Goal: Task Accomplishment & Management: Use online tool/utility

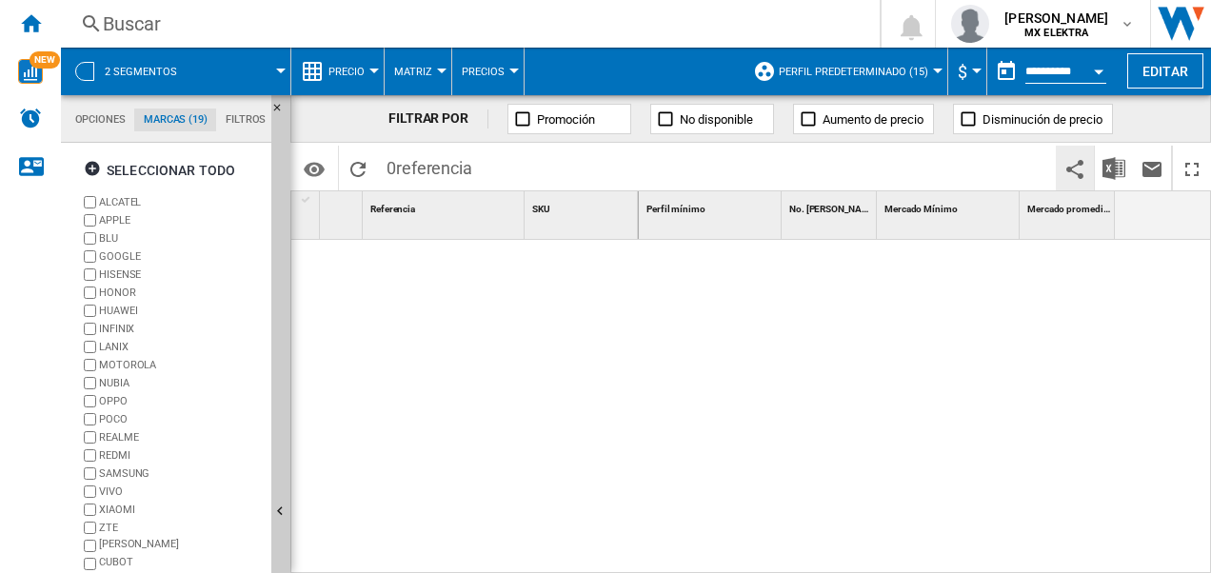
scroll to position [72, 0]
click at [75, 116] on md-tab-item "Opciones" at bounding box center [100, 120] width 69 height 23
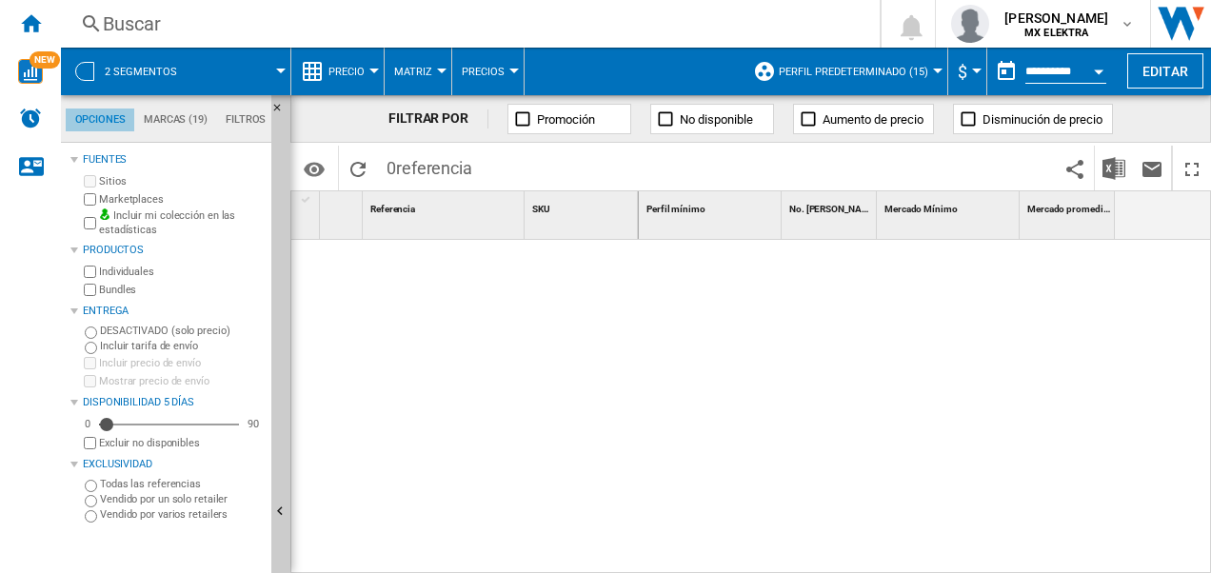
scroll to position [22, 0]
click at [30, 62] on img "WiseCard" at bounding box center [30, 71] width 25 height 25
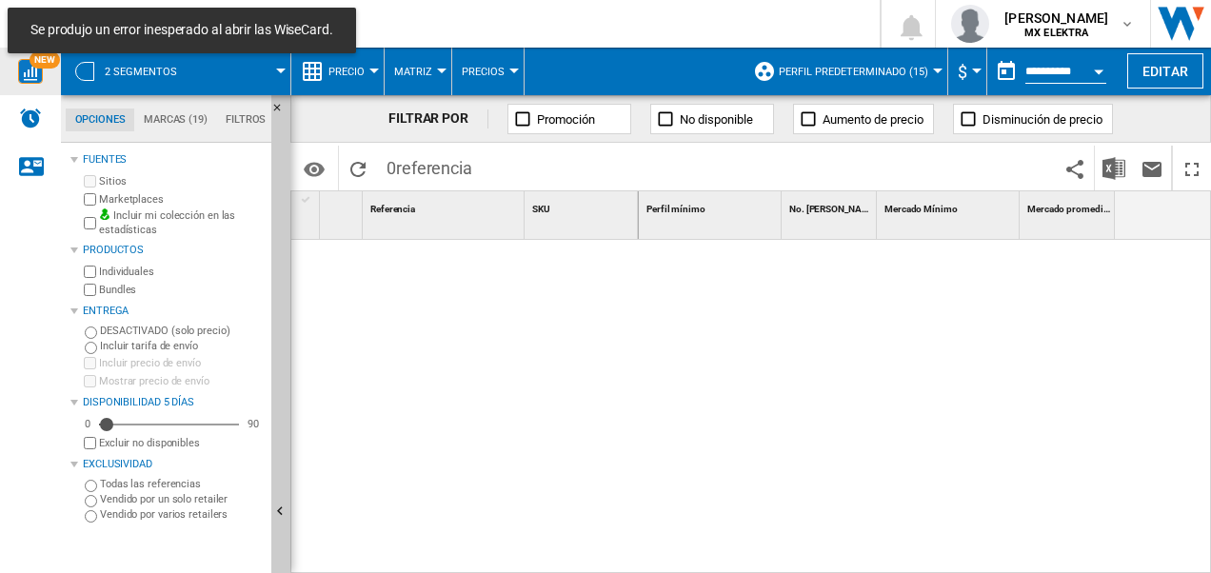
click at [647, 287] on div at bounding box center [925, 407] width 573 height 335
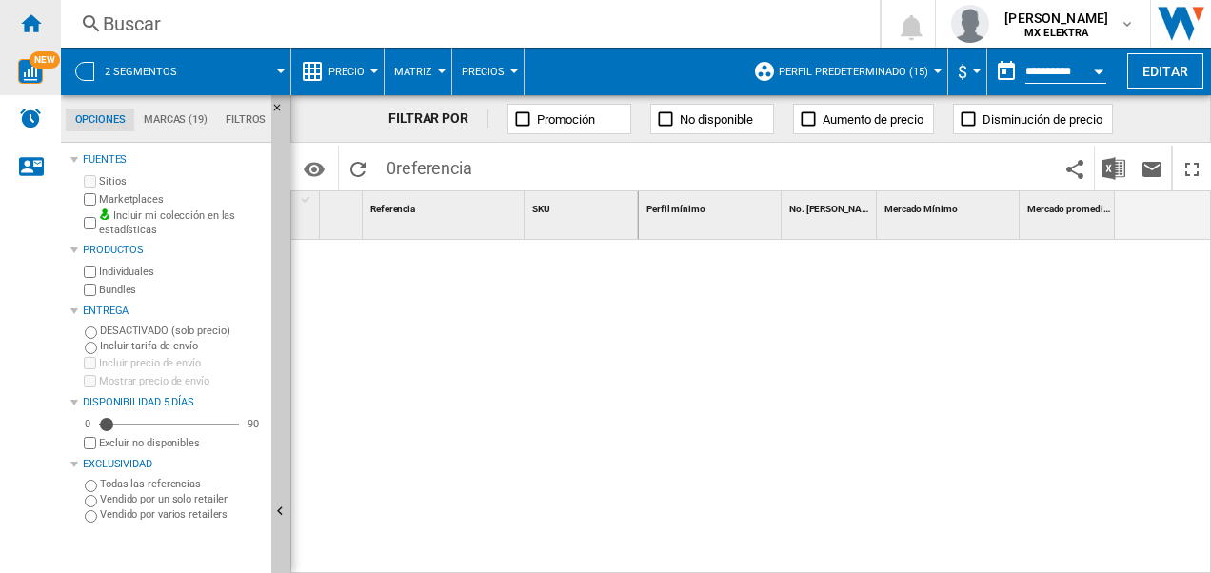
click at [31, 16] on ng-md-icon "Inicio" at bounding box center [30, 22] width 23 height 23
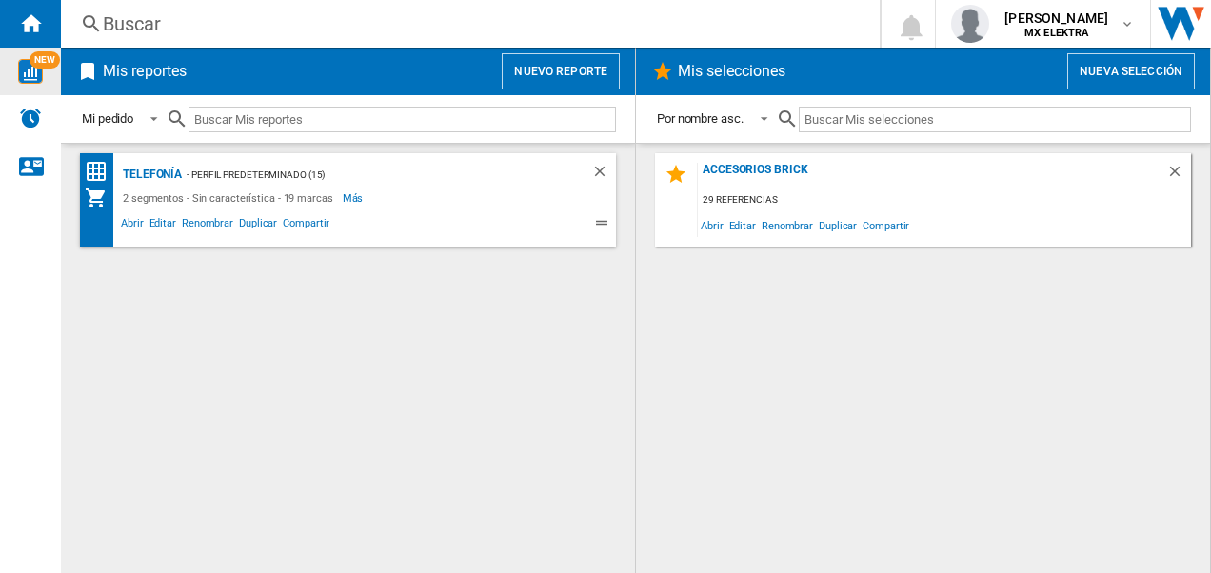
click at [1126, 65] on button "Nueva selección" at bounding box center [1131, 71] width 128 height 36
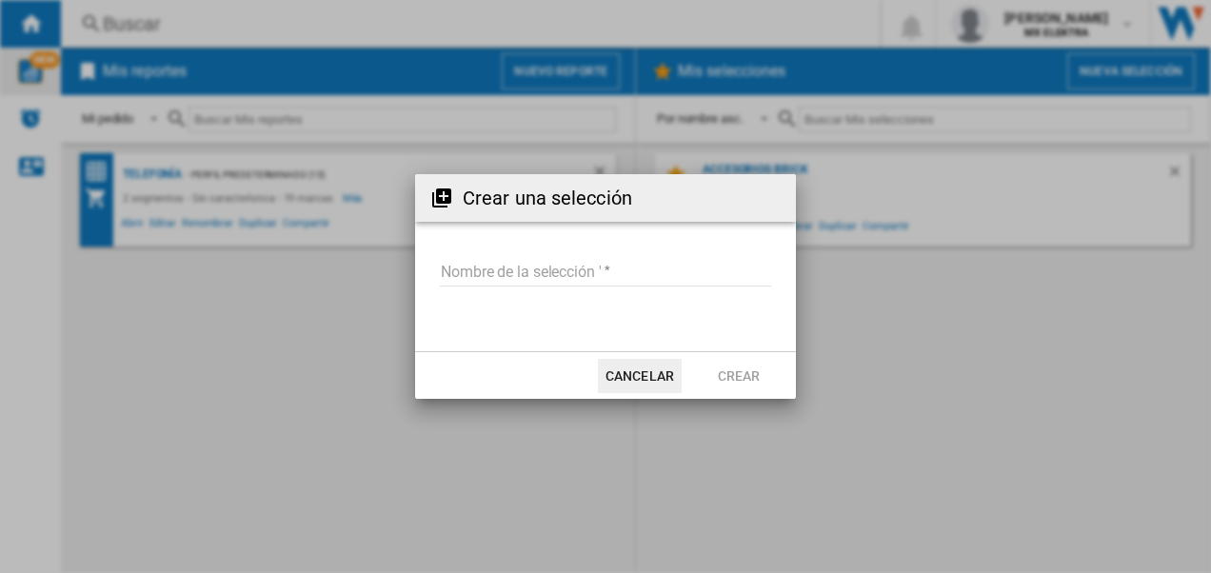
click at [464, 270] on input "Nombre de la selección '" at bounding box center [605, 272] width 331 height 29
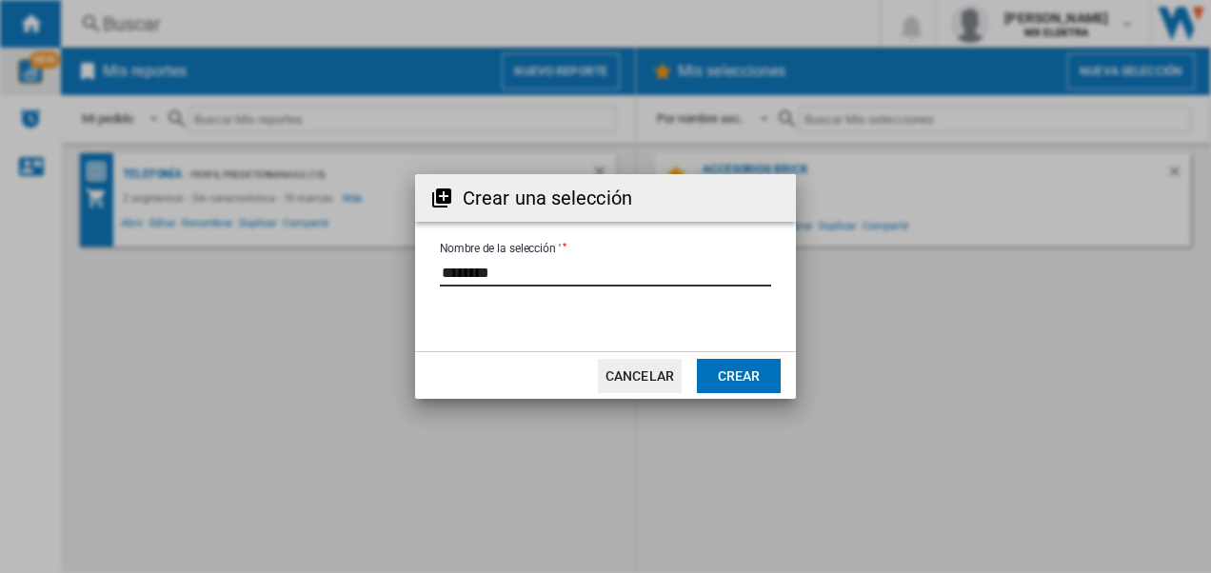
type input "********"
click at [730, 375] on button "Crear" at bounding box center [739, 376] width 84 height 34
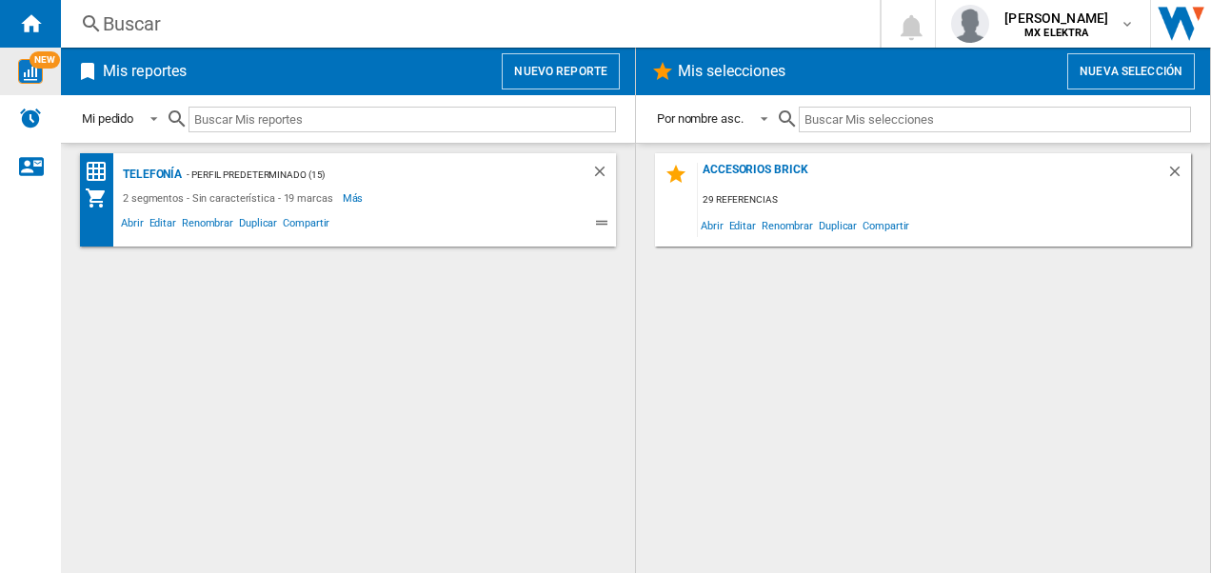
click at [671, 72] on ng-md-icon at bounding box center [662, 71] width 23 height 23
click at [345, 193] on span "Más" at bounding box center [355, 198] width 24 height 23
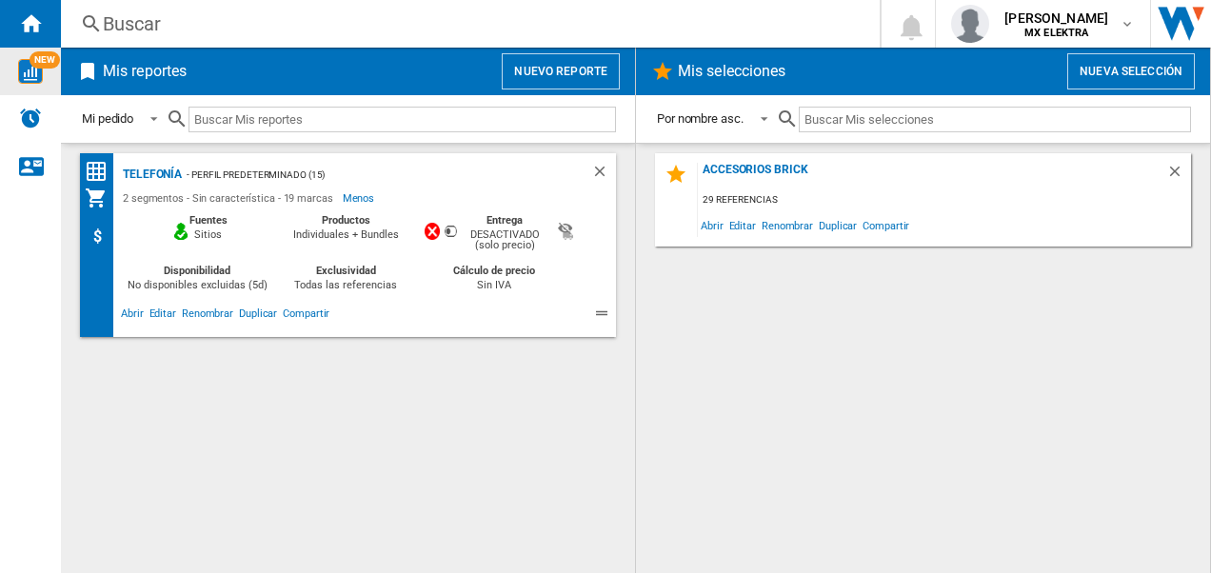
click at [799, 328] on div "Accesorios Brick 29 referencias Abrir Editar Renombrar Duplicar Compartir" at bounding box center [923, 358] width 536 height 410
click at [754, 171] on div "Accesorios Brick" at bounding box center [932, 176] width 468 height 26
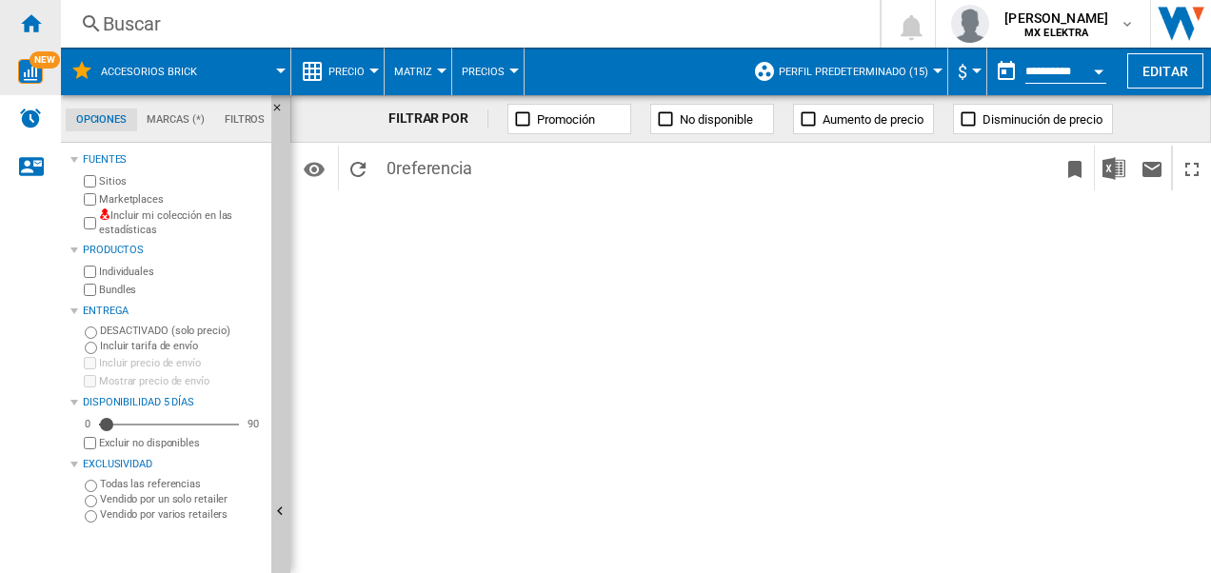
click at [24, 22] on ng-md-icon "Inicio" at bounding box center [30, 22] width 23 height 23
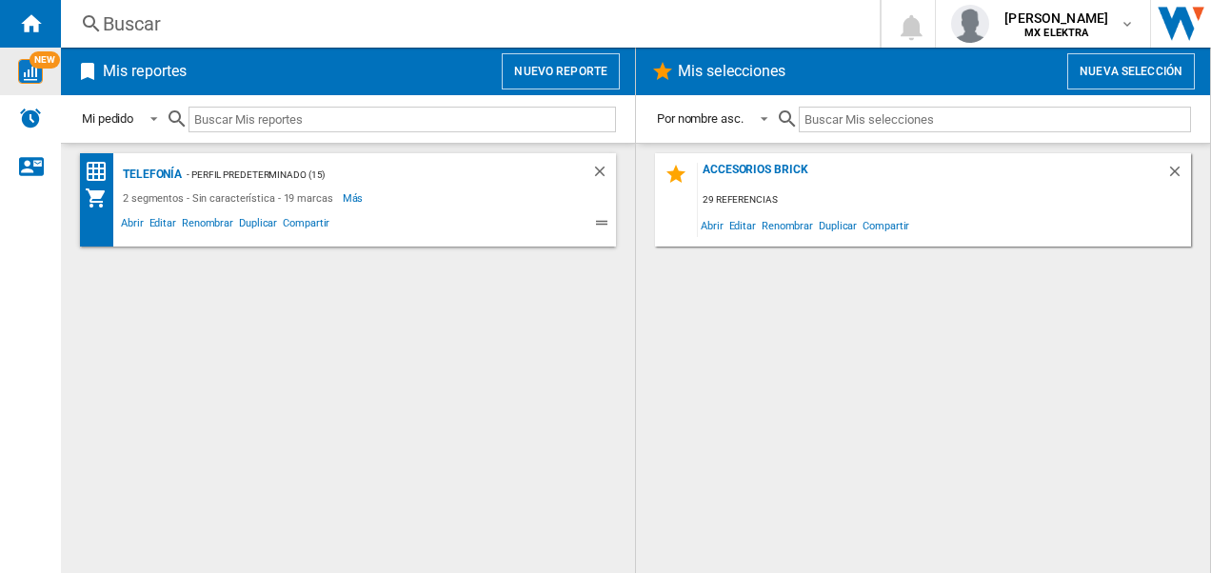
click at [990, 118] on input "text" at bounding box center [995, 120] width 392 height 26
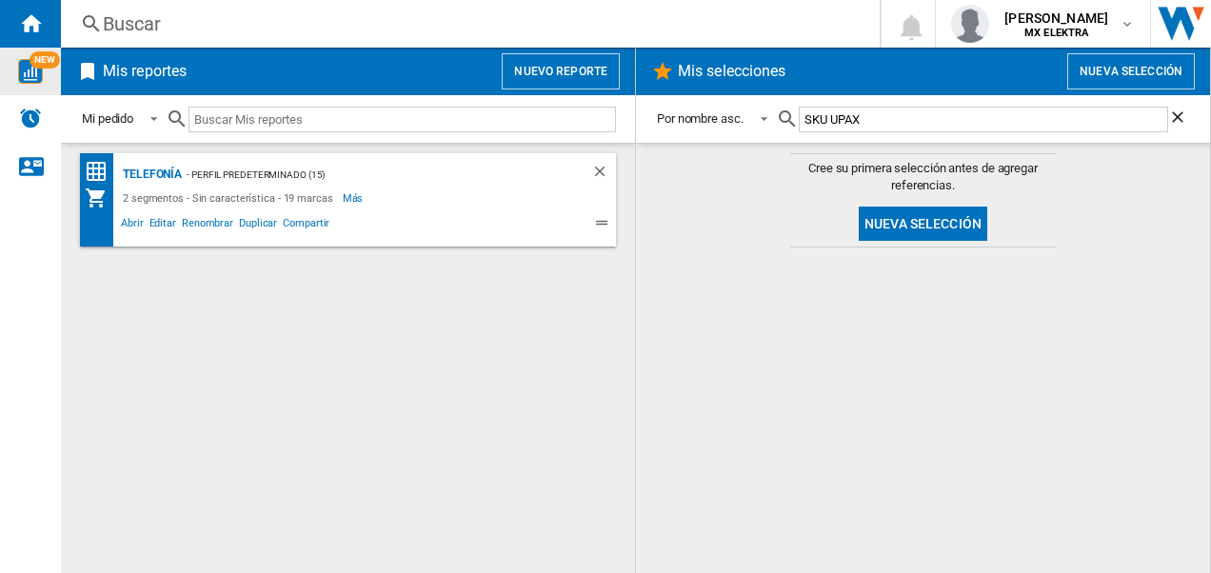
type input "SKU UPAX"
click at [798, 253] on div "Cree su primera selección antes de agregar referencias. Nueva selección" at bounding box center [923, 205] width 267 height 104
click at [887, 223] on button "Nueva selección" at bounding box center [923, 224] width 128 height 34
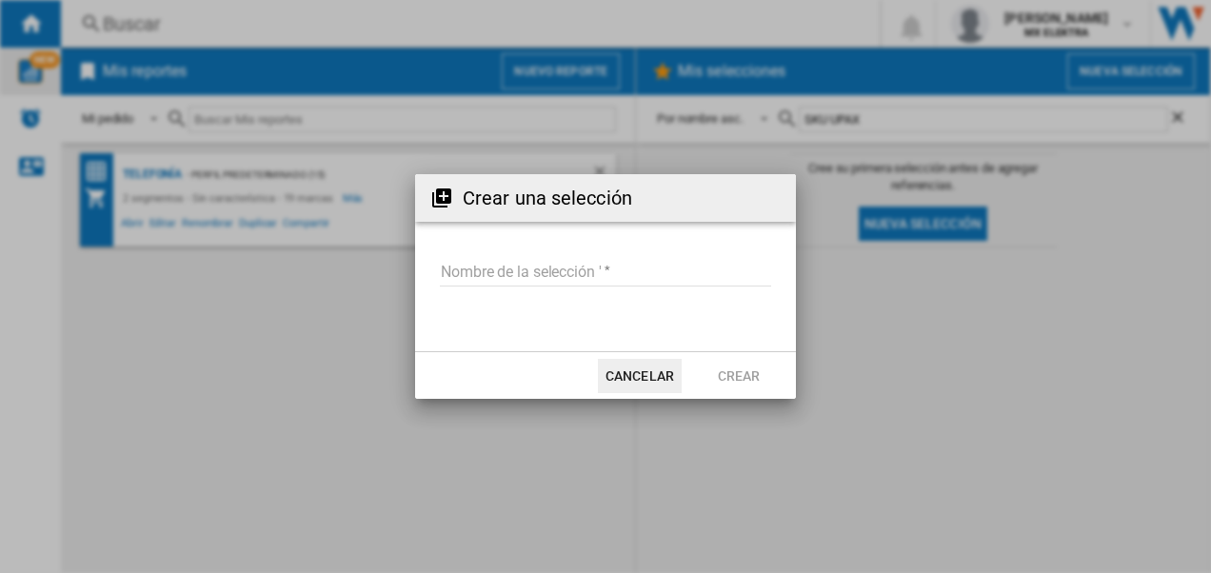
click at [537, 263] on input "Nombre de la selección '" at bounding box center [605, 272] width 331 height 29
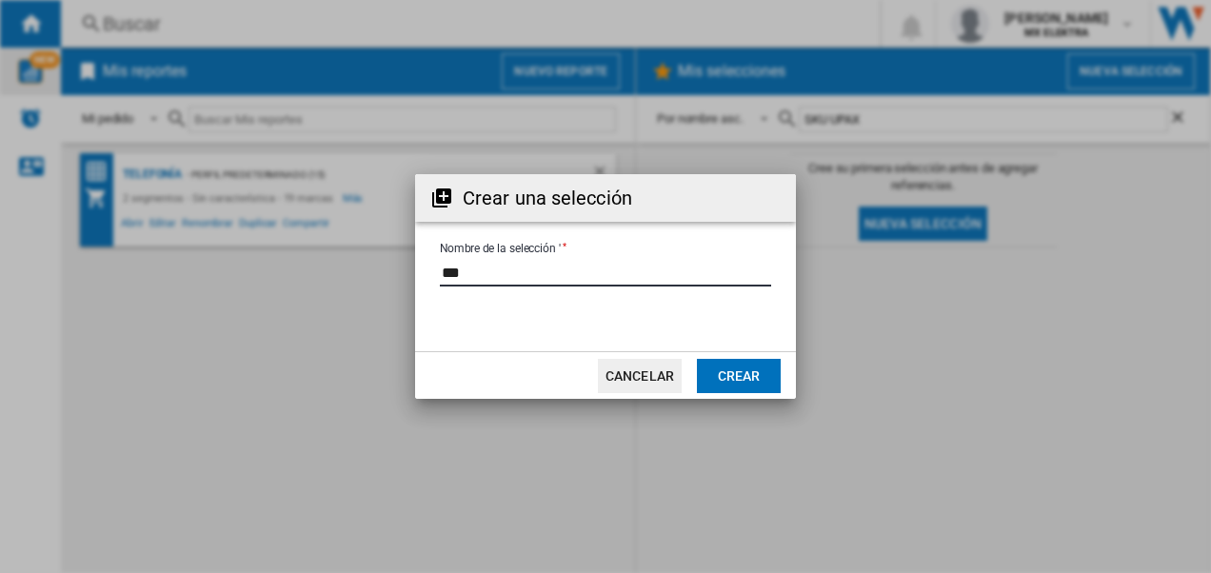
type input "***"
click at [730, 373] on button "Crear" at bounding box center [739, 376] width 84 height 34
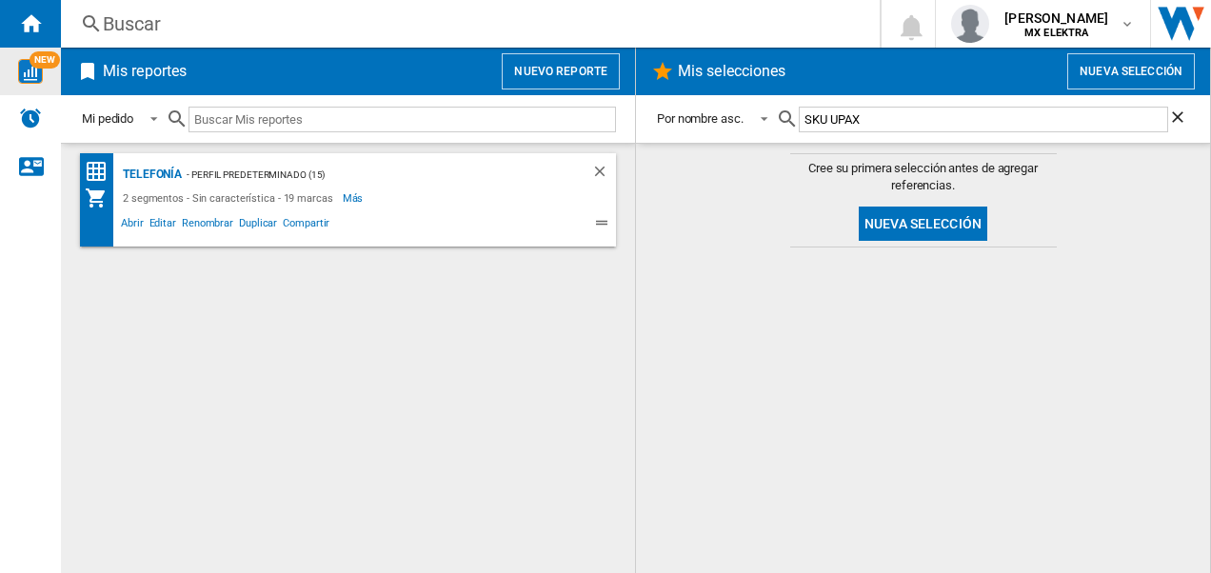
click at [1100, 76] on button "Nueva selección" at bounding box center [1131, 71] width 128 height 36
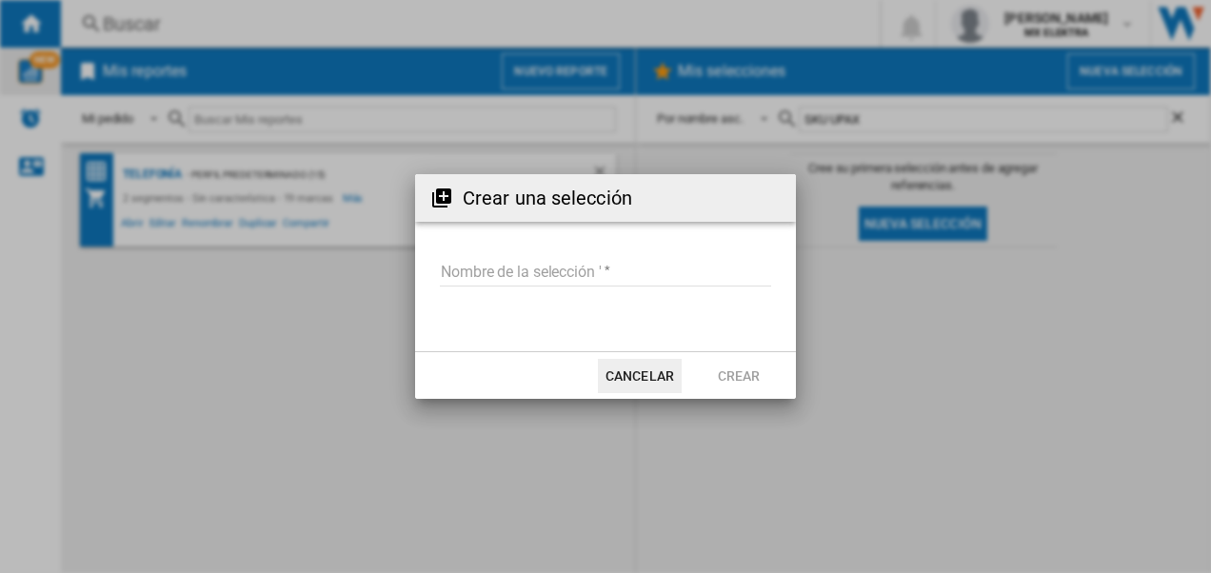
click at [476, 275] on input "Nombre de la selección '" at bounding box center [605, 272] width 331 height 29
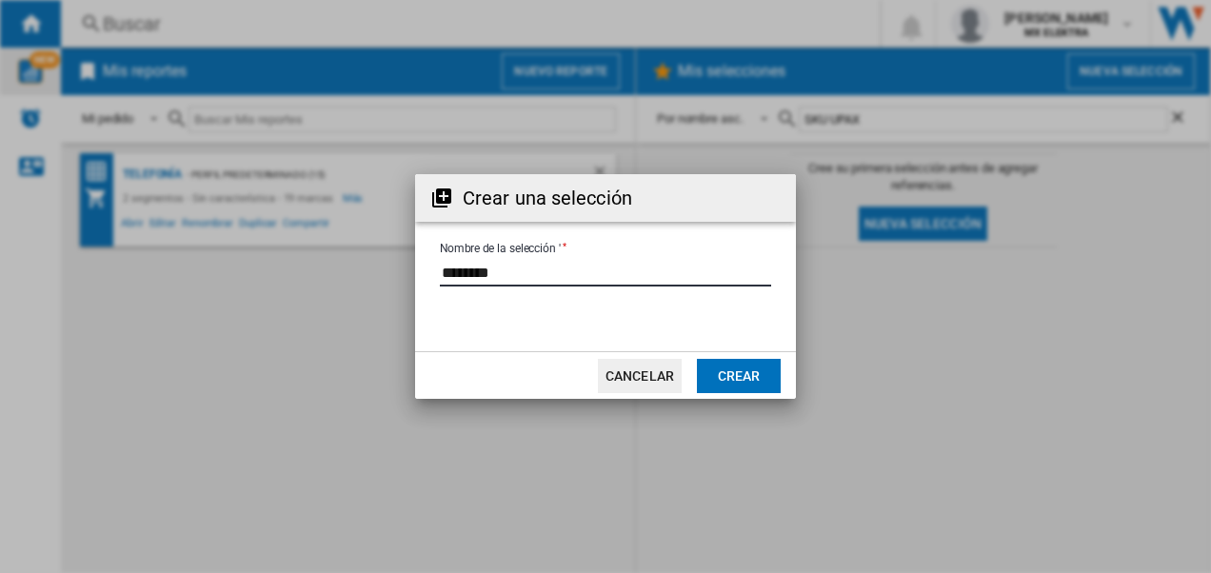
type input "********"
click at [710, 379] on button "Crear" at bounding box center [739, 376] width 84 height 34
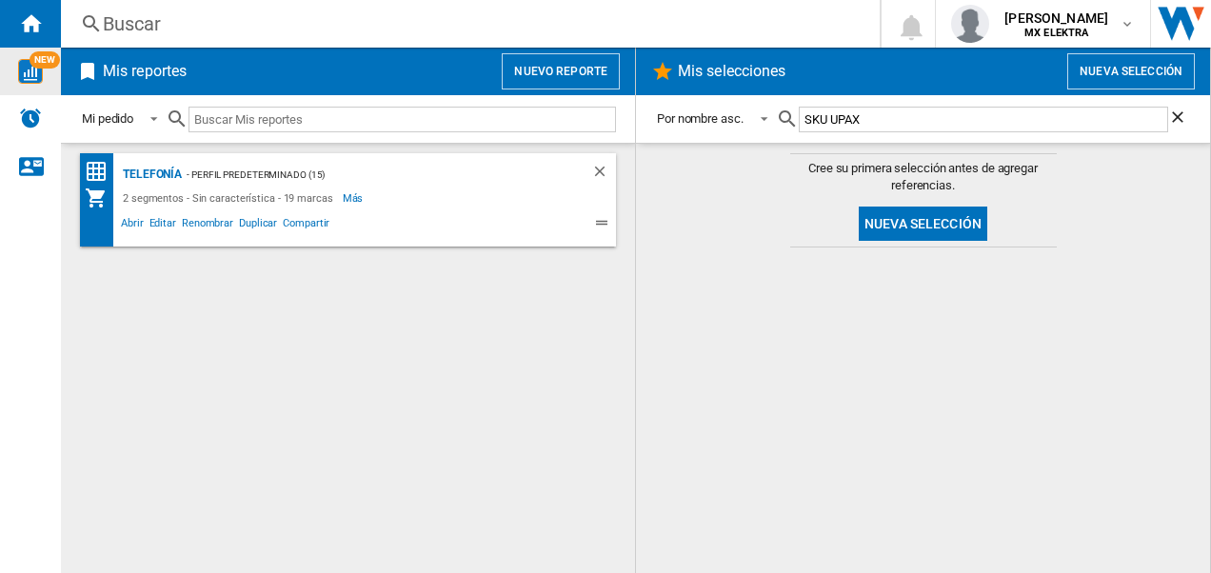
click at [457, 337] on div "Telefonía - Perfil predeterminado (15) 2 segmentos - Sin característica - 19 ma…" at bounding box center [348, 358] width 536 height 410
click at [691, 365] on md-content "Cree su primera selección antes de agregar referencias. Nueva selección" at bounding box center [923, 358] width 574 height 430
click at [751, 360] on md-content "Cree su primera selección antes de agregar referencias. Nueva selección" at bounding box center [923, 358] width 574 height 430
click at [563, 67] on button "Nuevo reporte" at bounding box center [561, 71] width 118 height 36
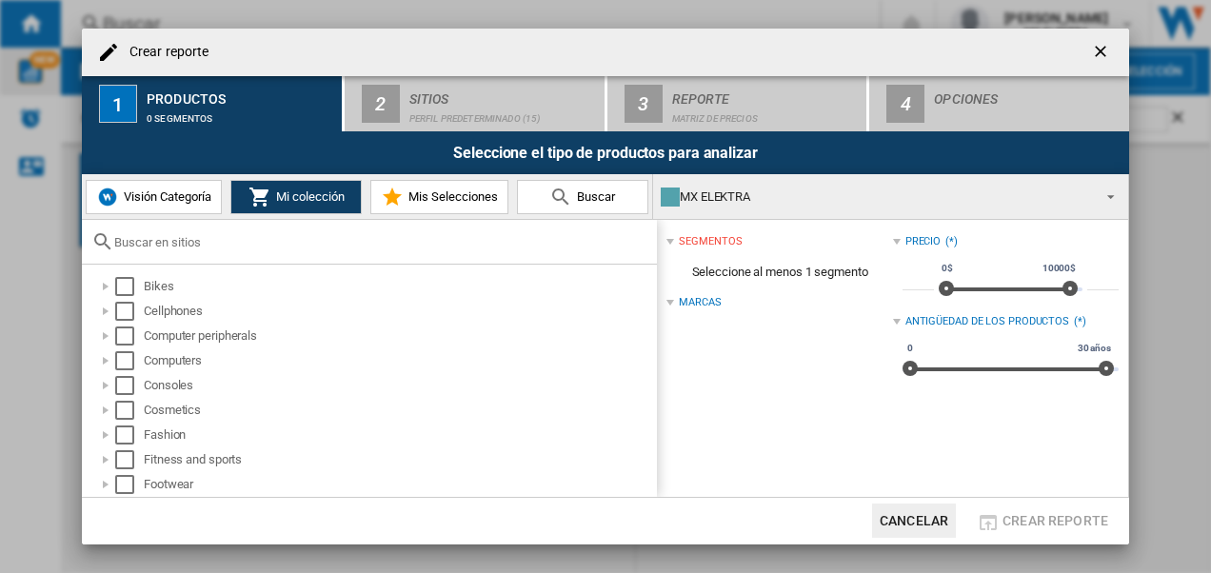
click at [444, 204] on button "Mis Selecciones" at bounding box center [439, 197] width 138 height 34
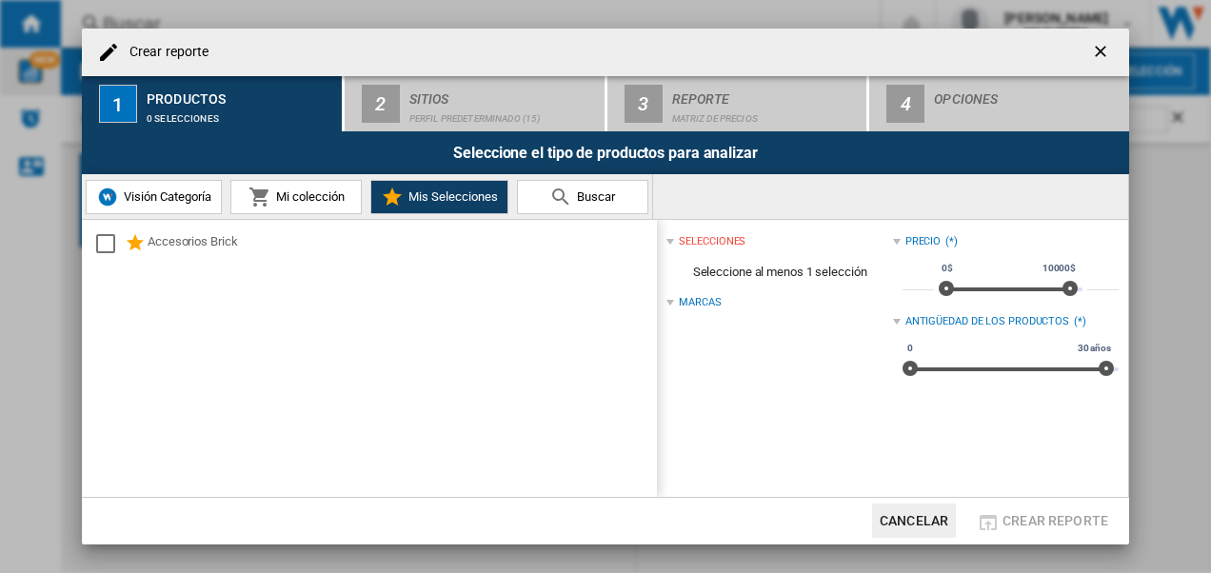
click at [575, 190] on span "Buscar" at bounding box center [593, 196] width 43 height 14
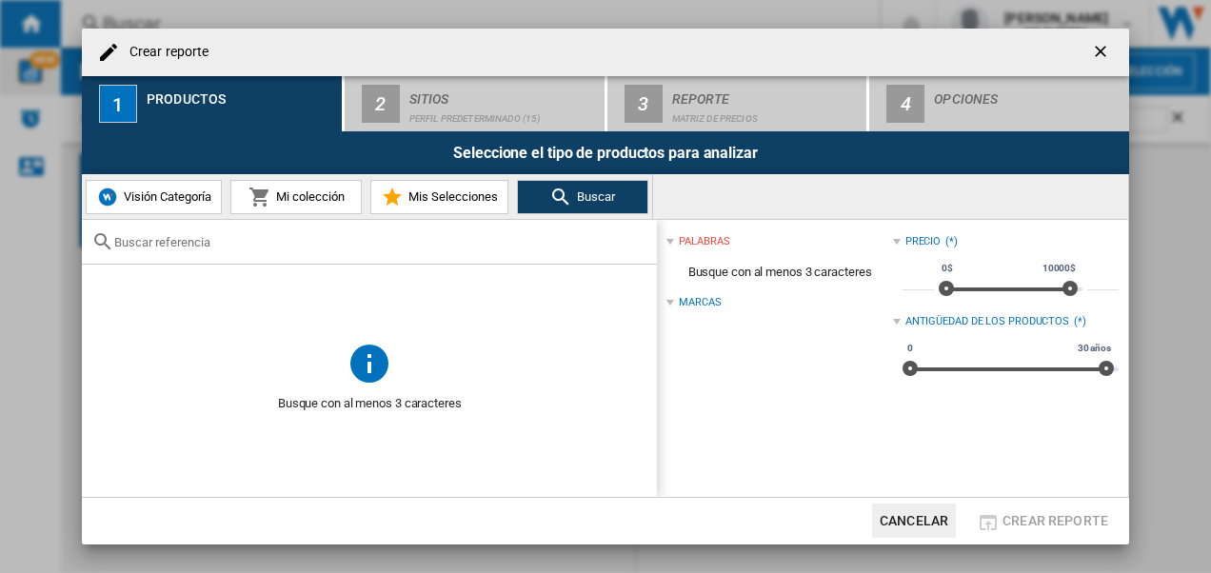
click at [1098, 51] on ng-md-icon "getI18NText('BUTTONS.CLOSE_DIALOG')" at bounding box center [1102, 53] width 23 height 23
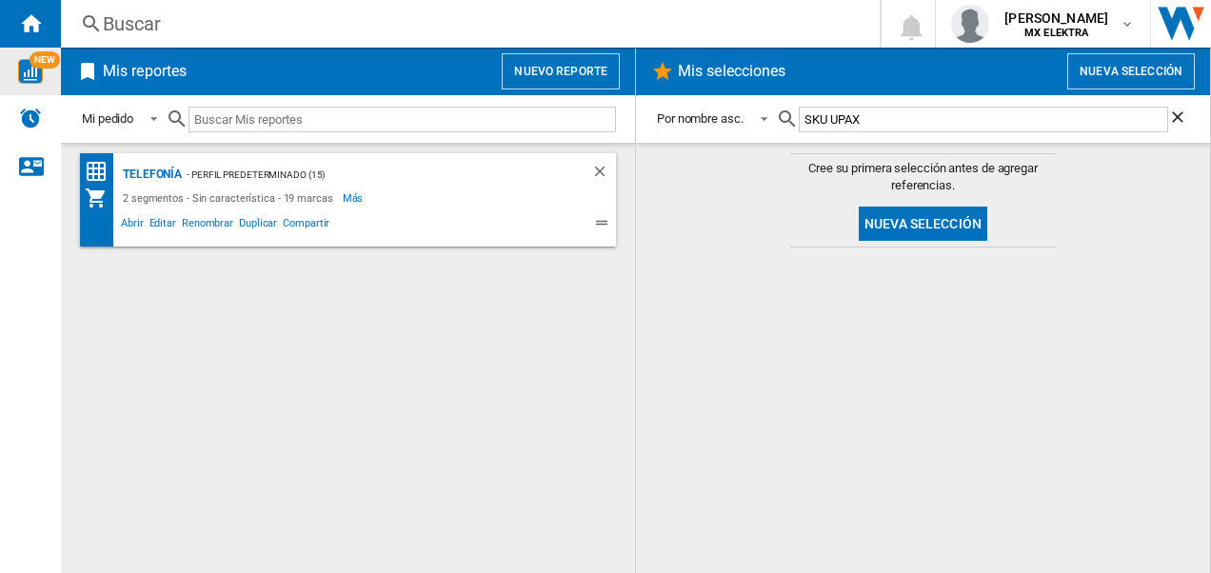
click at [740, 74] on h2 "Mis selecciones" at bounding box center [732, 71] width 116 height 36
click at [1130, 21] on md-icon "button" at bounding box center [1126, 23] width 15 height 15
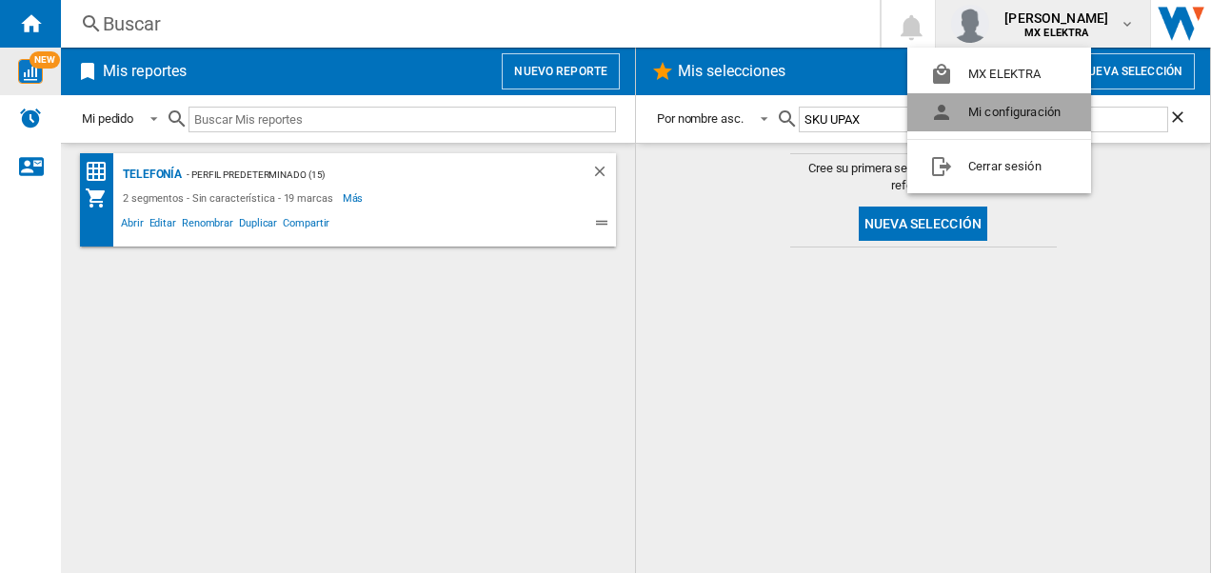
click at [1041, 118] on button "Mi configuración" at bounding box center [999, 112] width 184 height 38
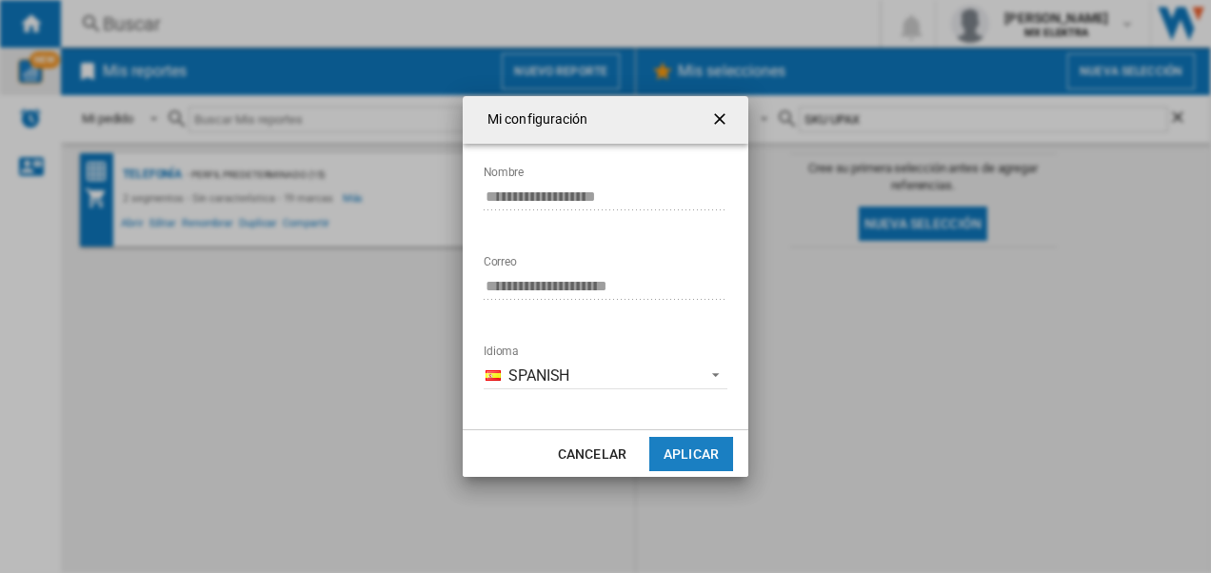
click at [695, 449] on button "Aplicar" at bounding box center [691, 454] width 84 height 34
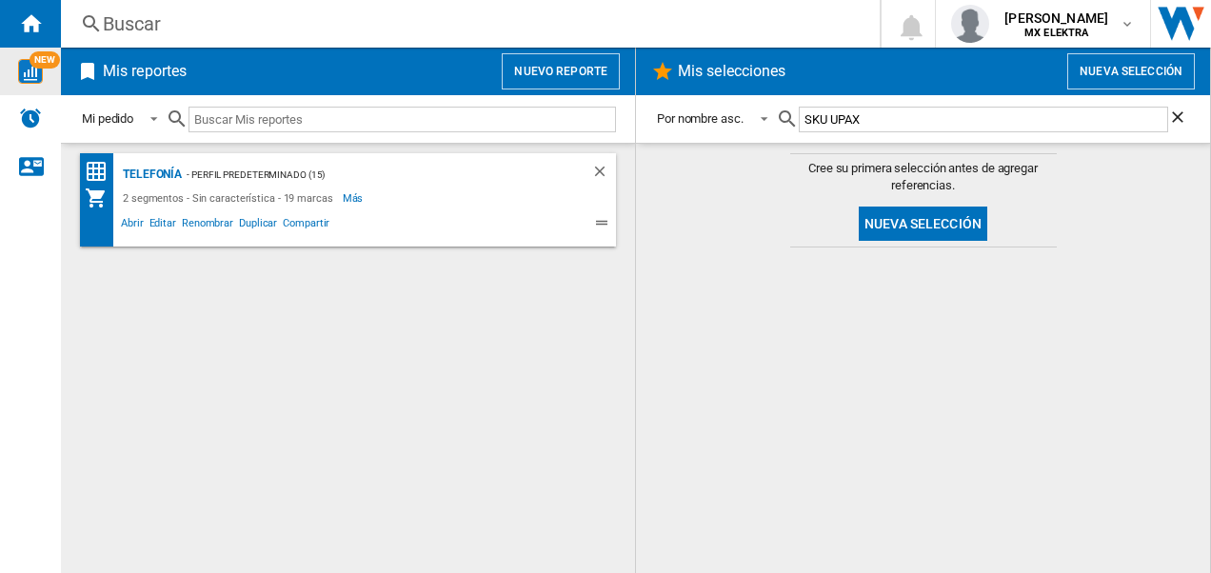
click at [1140, 123] on input "SKU UPAX" at bounding box center [983, 120] width 369 height 26
drag, startPoint x: 1028, startPoint y: 122, endPoint x: 767, endPoint y: 122, distance: 260.8
click at [767, 122] on div "Por nombre asc. Por nombre asc. Por nombre desc. SKU UPAX" at bounding box center [923, 119] width 536 height 45
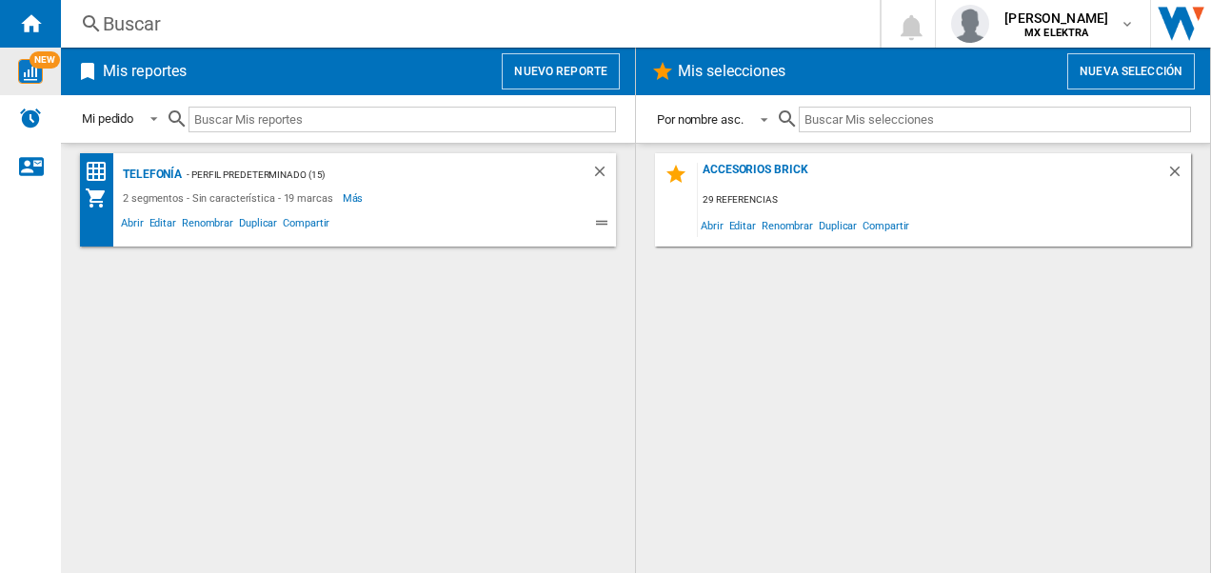
click at [699, 120] on div "Por nombre asc." at bounding box center [700, 119] width 87 height 14
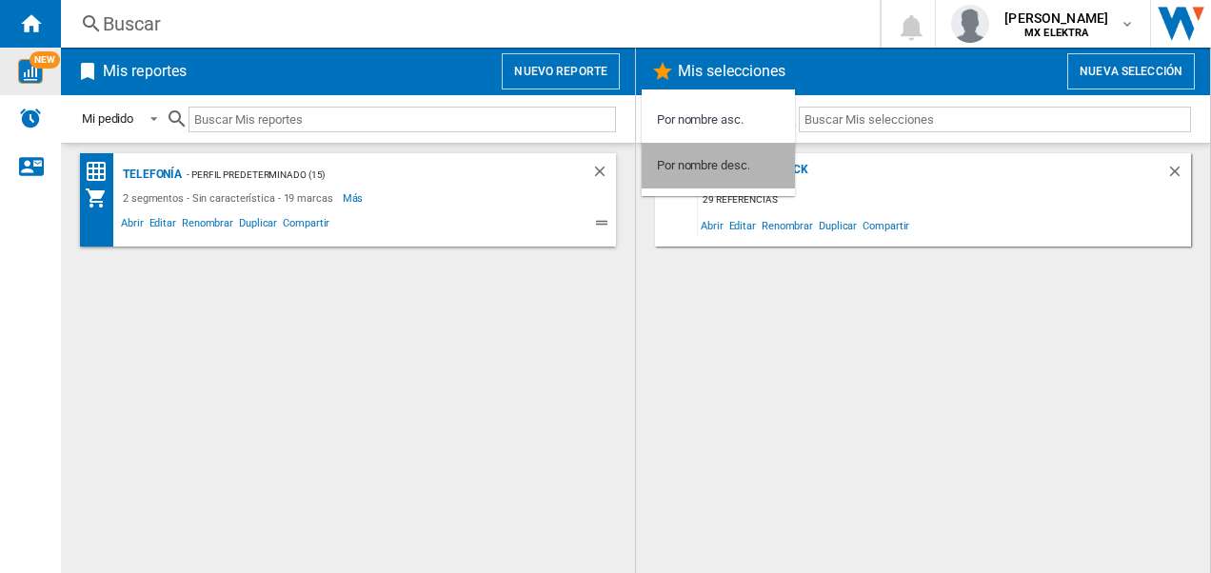
click at [712, 162] on div "Por nombre desc." at bounding box center [703, 165] width 92 height 17
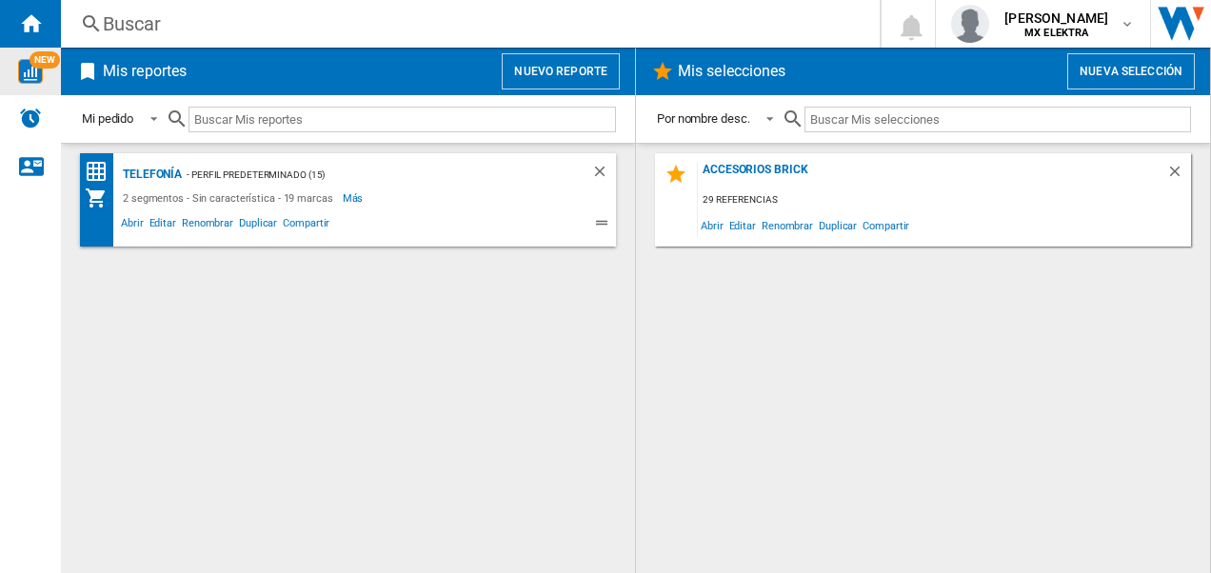
click at [872, 123] on input "text" at bounding box center [997, 120] width 386 height 26
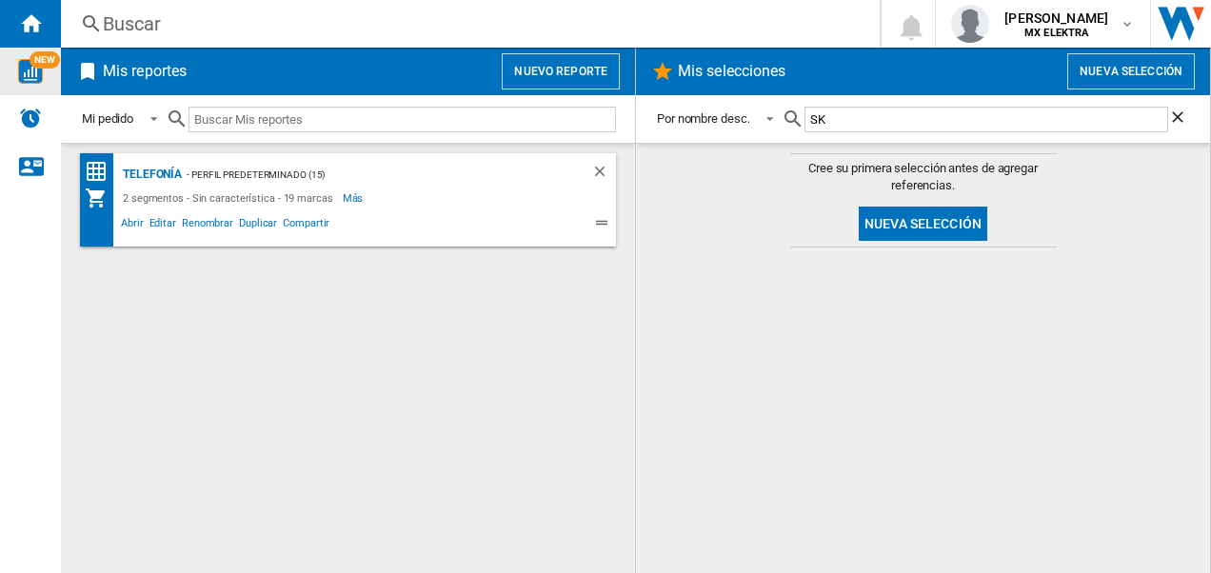
type input "S"
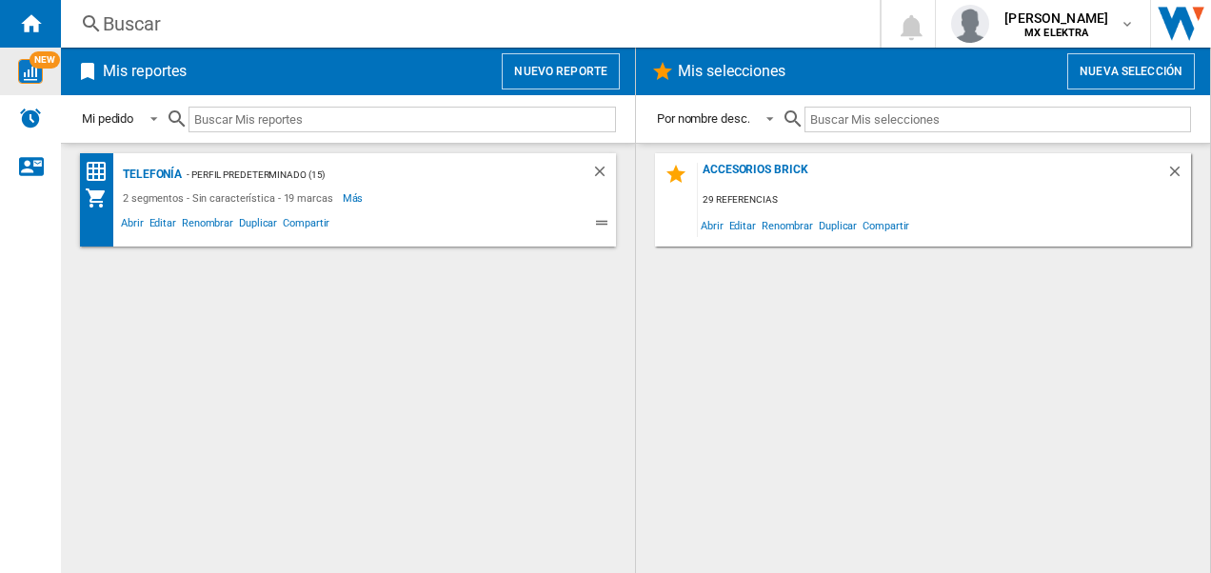
click at [813, 354] on div "Accesorios Brick 29 referencias Abrir Editar Renombrar Duplicar Compartir" at bounding box center [923, 358] width 536 height 410
click at [1180, 166] on ng-md-icon "Borrar" at bounding box center [1177, 174] width 23 height 23
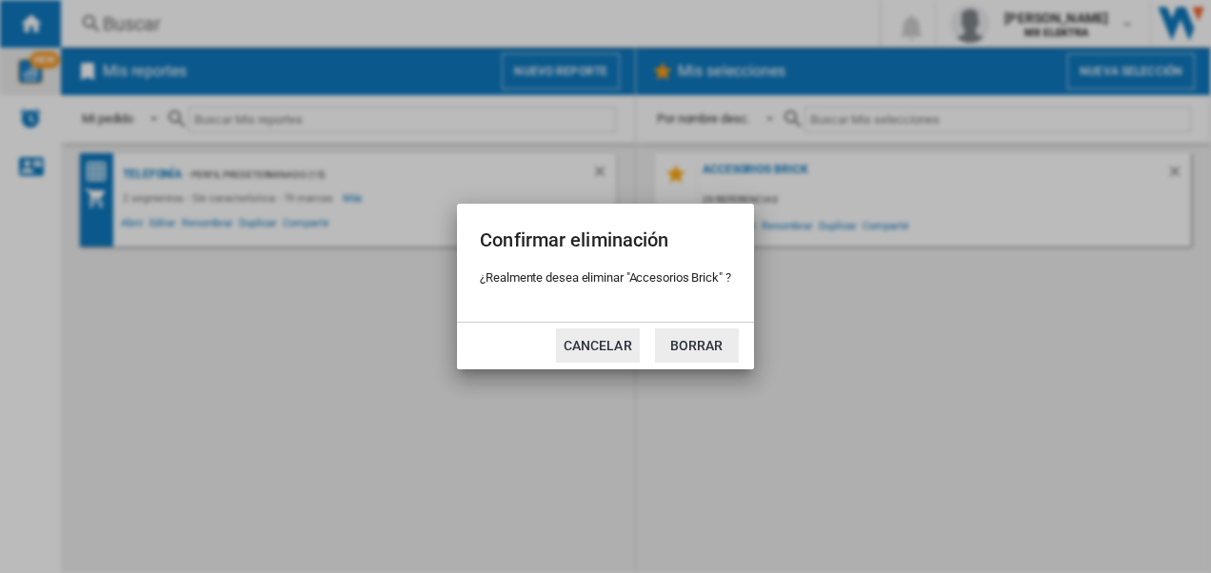
click at [622, 346] on button "Cancelar" at bounding box center [598, 345] width 84 height 34
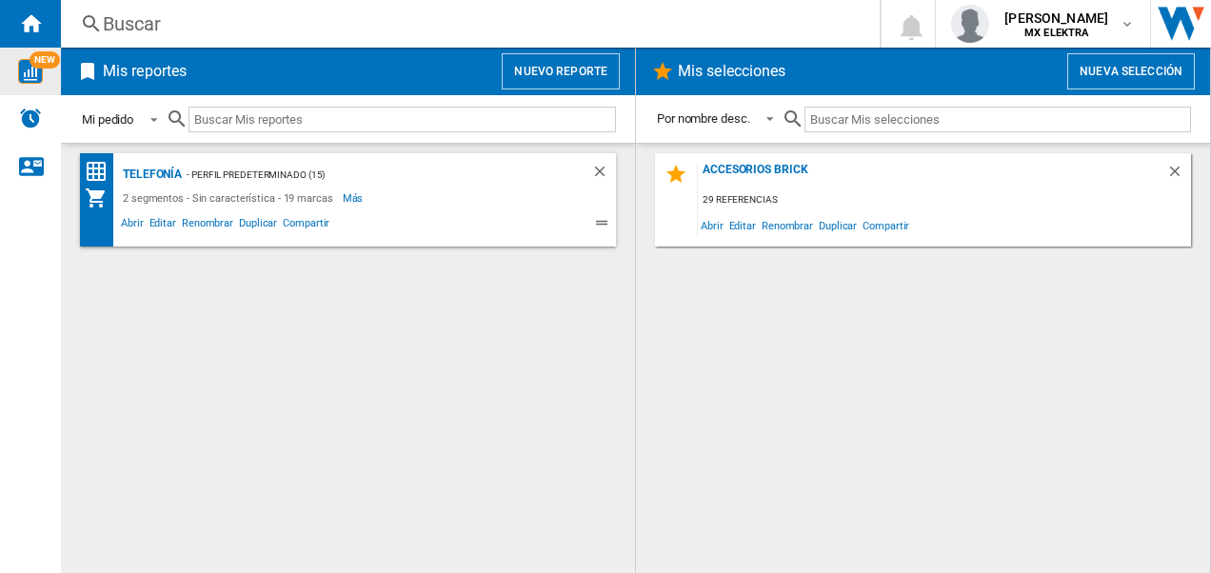
click at [104, 118] on div "Mi pedido" at bounding box center [107, 119] width 51 height 14
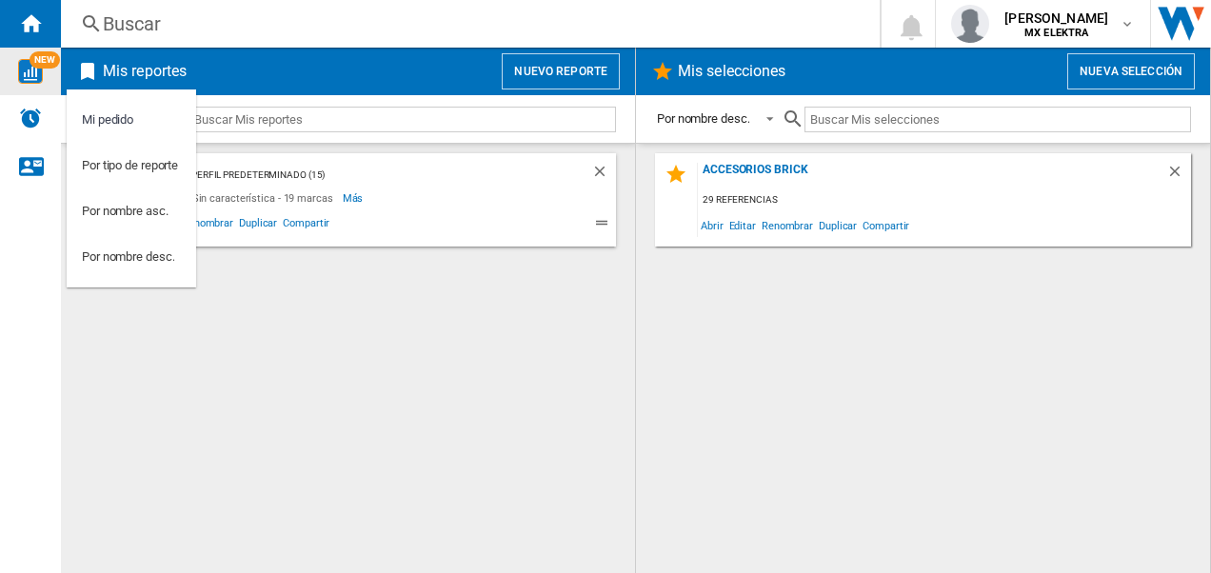
click at [304, 337] on md-backdrop at bounding box center [605, 286] width 1211 height 573
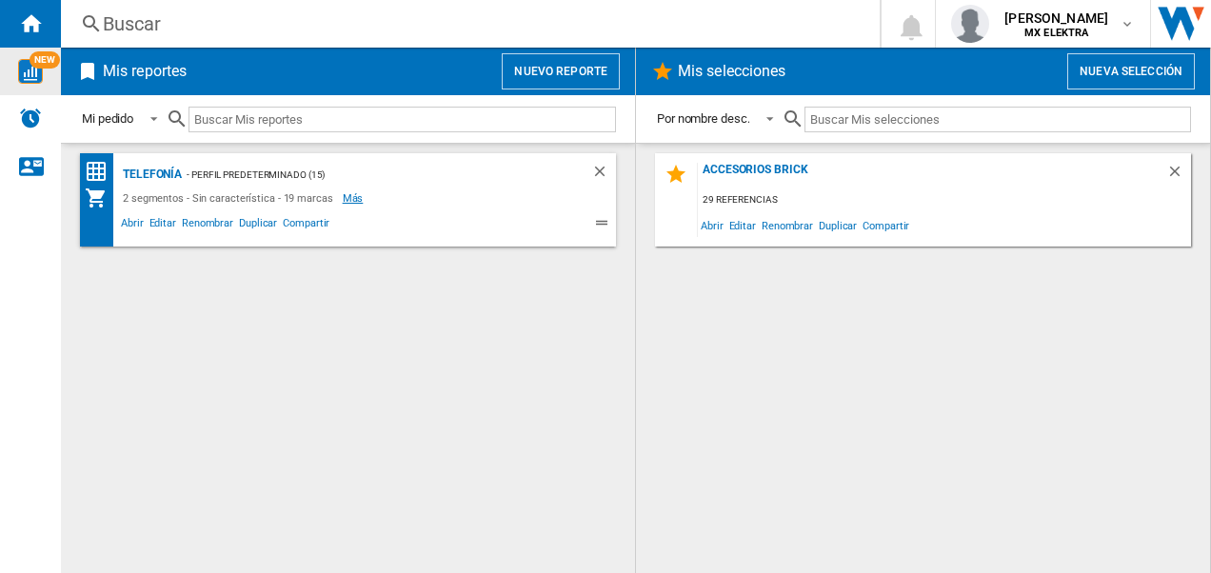
click at [344, 198] on span "Más" at bounding box center [355, 198] width 24 height 23
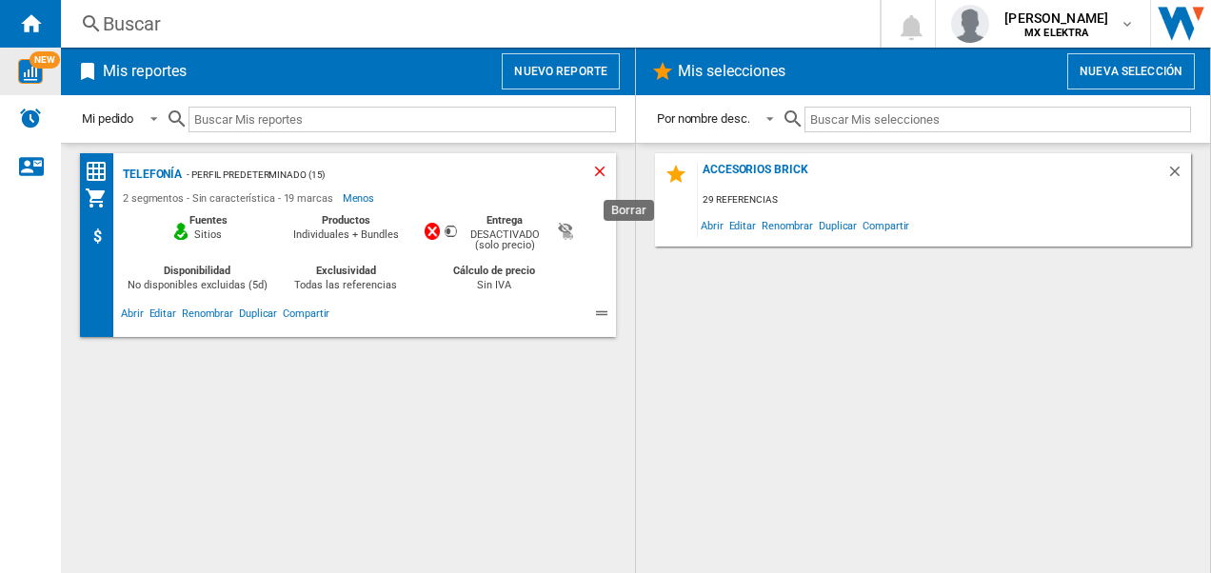
click at [598, 172] on ng-md-icon "Borrar" at bounding box center [602, 174] width 23 height 23
click at [597, 171] on ng-md-icon "Borrar" at bounding box center [602, 174] width 23 height 23
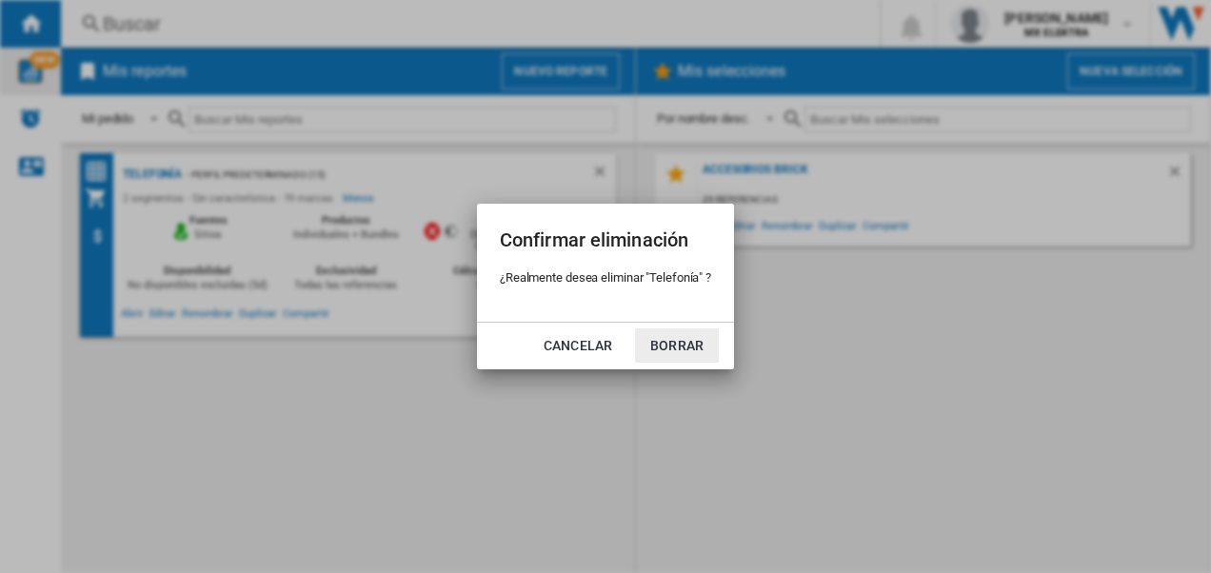
click at [596, 345] on button "Cancelar" at bounding box center [578, 345] width 84 height 34
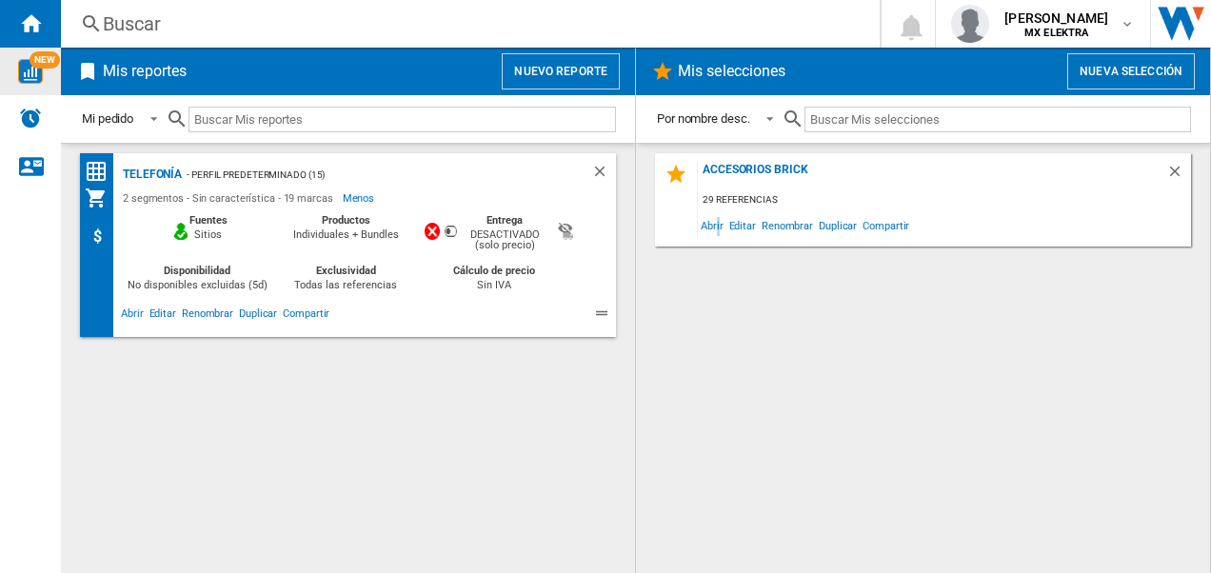
click at [721, 344] on div "Accesorios Brick 29 referencias Abrir Editar Renombrar Duplicar Compartir" at bounding box center [923, 358] width 536 height 410
drag, startPoint x: 721, startPoint y: 344, endPoint x: 681, endPoint y: 349, distance: 39.4
click at [683, 349] on div "Accesorios Brick 29 referencias Abrir Editar Renombrar Duplicar Compartir" at bounding box center [923, 358] width 536 height 410
click at [485, 401] on div "Telefonía - Perfil predeterminado (15) 2 segmentos - Sin característica - 19 ma…" at bounding box center [348, 358] width 536 height 410
click at [293, 200] on div "2 segmentos - Sin característica - 19 marcas" at bounding box center [230, 198] width 225 height 23
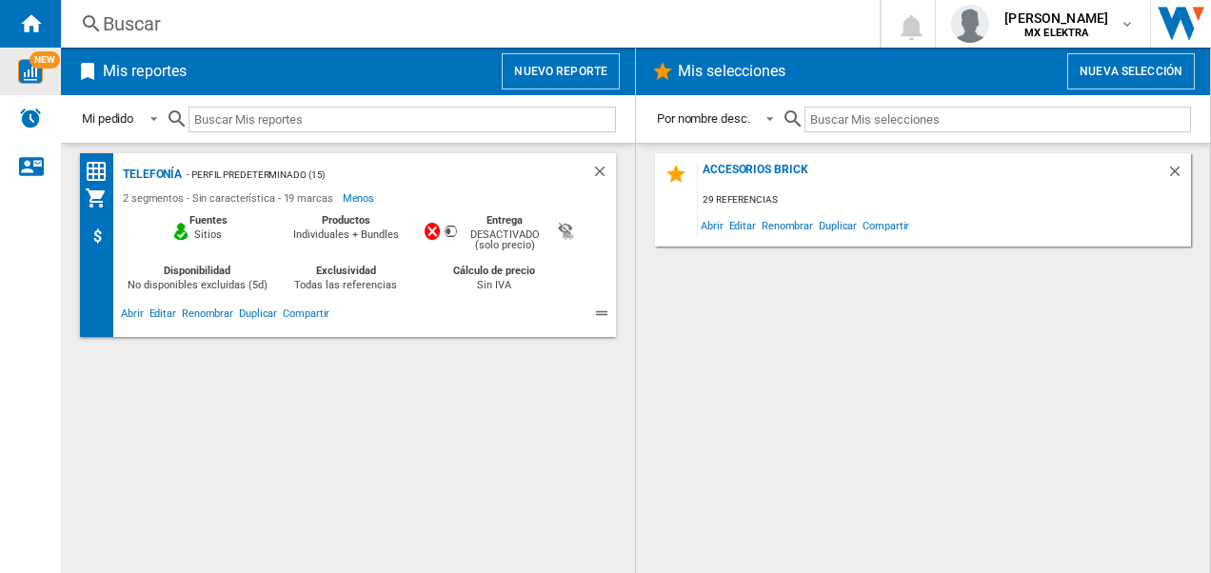
click at [242, 196] on div "2 segmentos - Sin característica - 19 marcas" at bounding box center [230, 198] width 225 height 23
click at [355, 196] on span "Menos" at bounding box center [360, 198] width 35 height 23
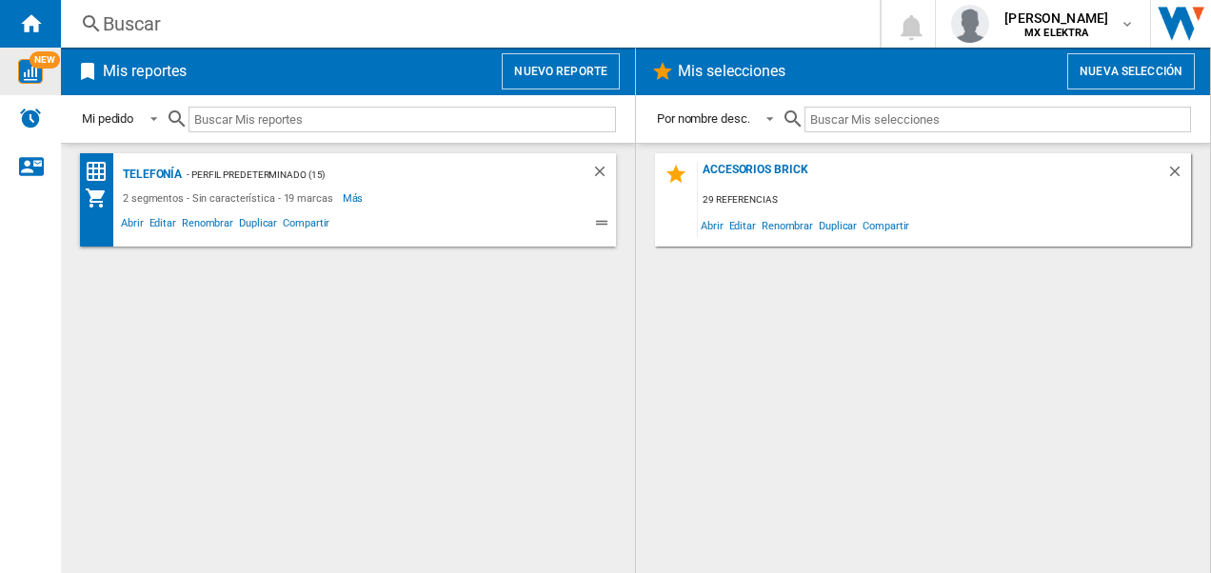
click at [29, 59] on img "WiseCard" at bounding box center [30, 71] width 25 height 25
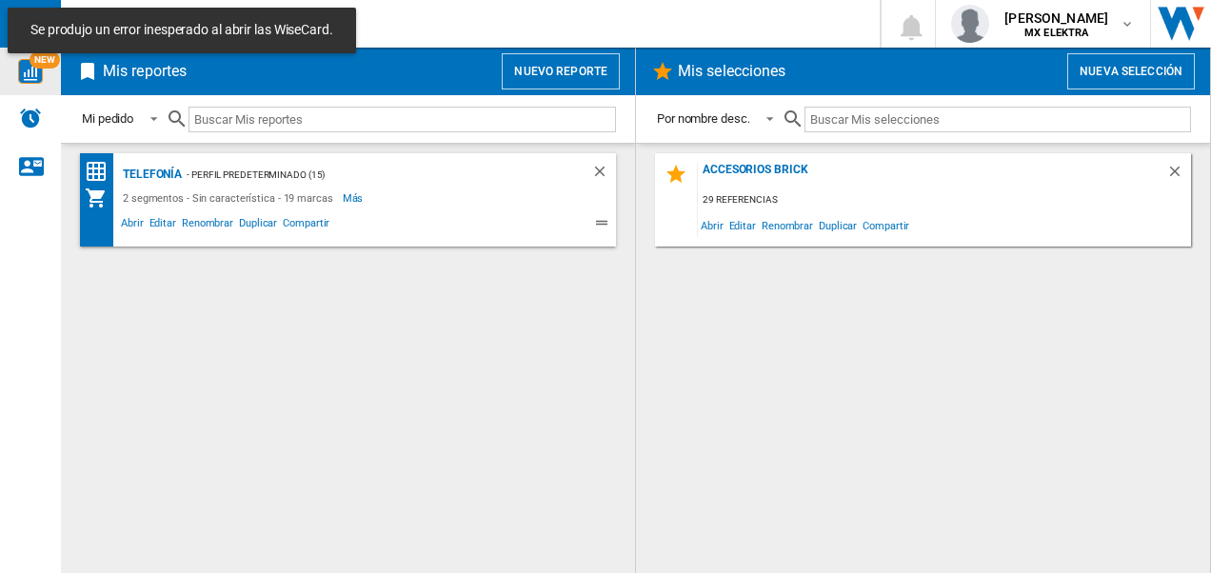
click at [367, 330] on div "Telefonía - Perfil predeterminado (15) 2 segmentos - Sin característica - 19 ma…" at bounding box center [348, 358] width 536 height 410
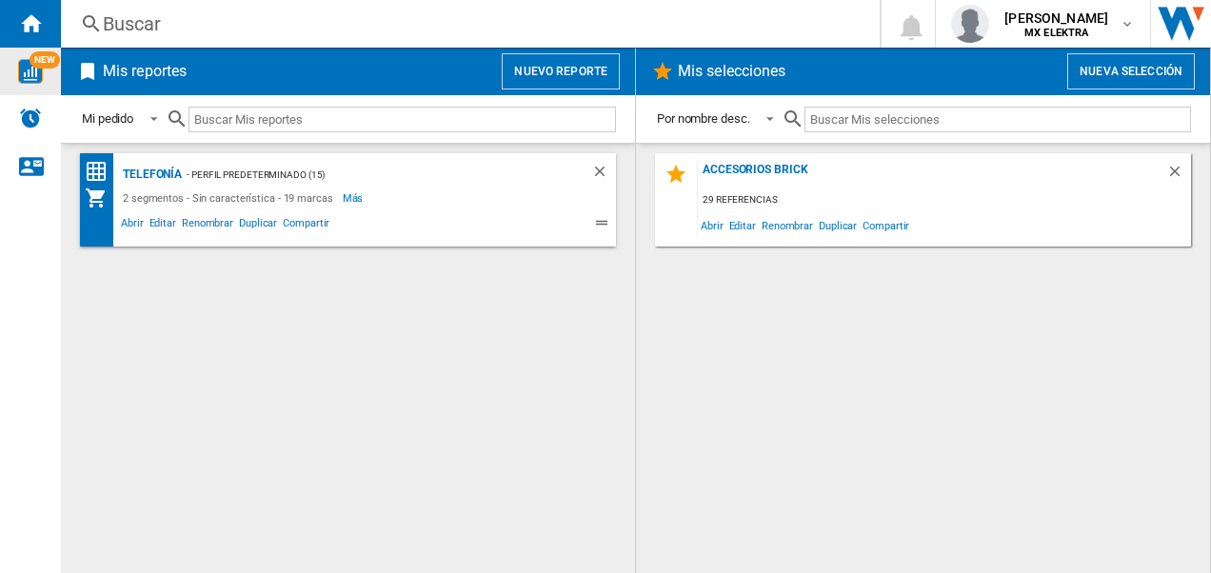
click at [1114, 72] on button "Nueva selección" at bounding box center [1131, 71] width 128 height 36
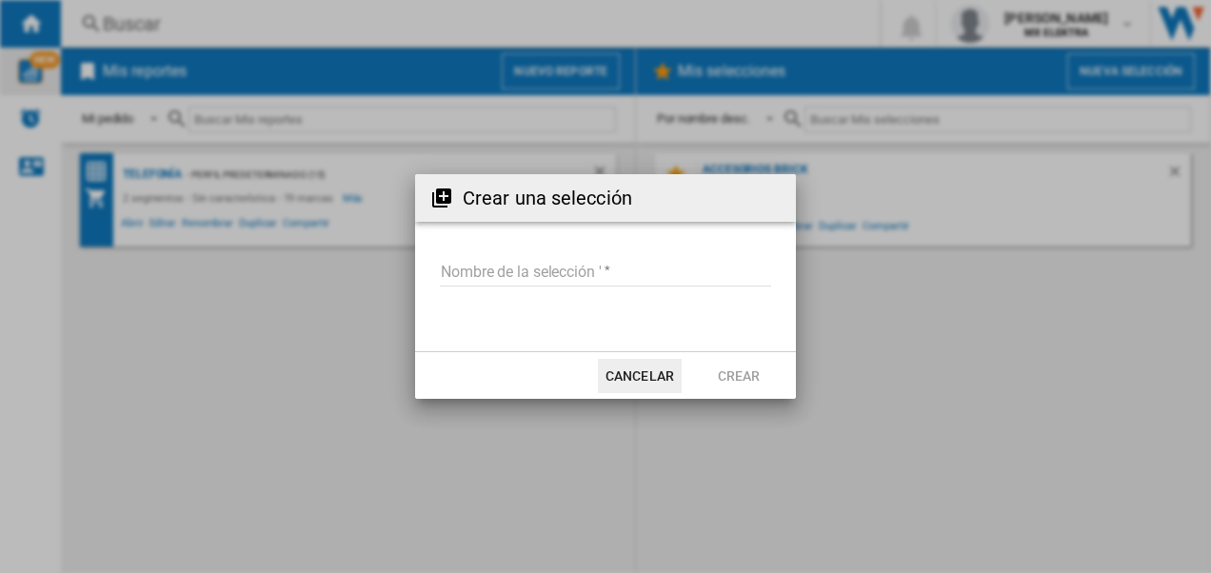
click at [501, 271] on input "Nombre de la selección '" at bounding box center [605, 272] width 331 height 29
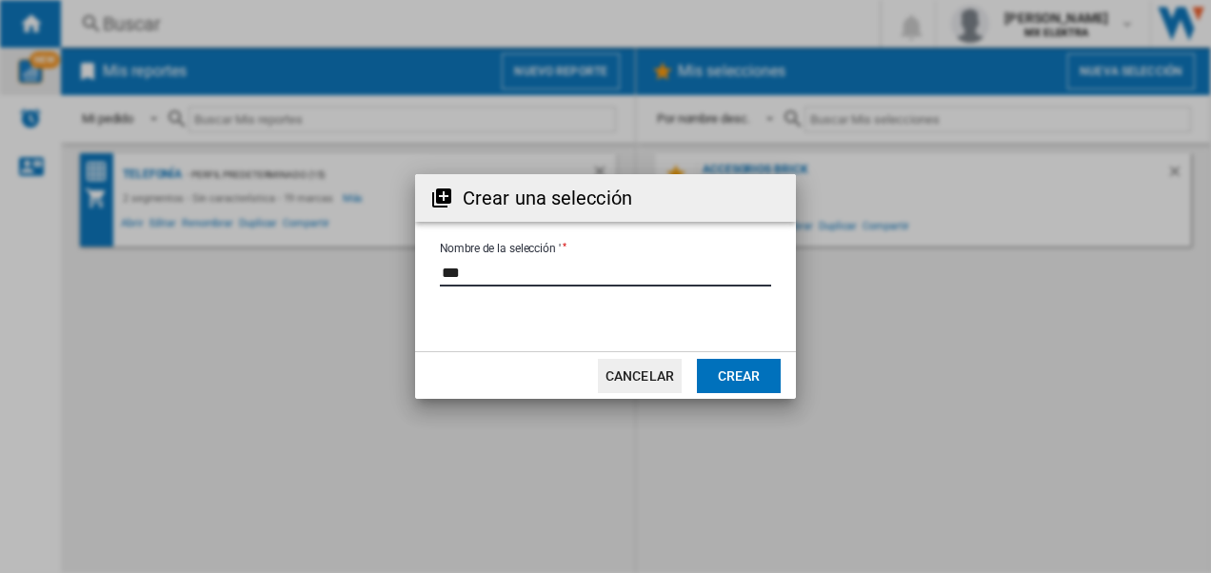
type input "***"
click at [743, 373] on button "Crear" at bounding box center [739, 376] width 84 height 34
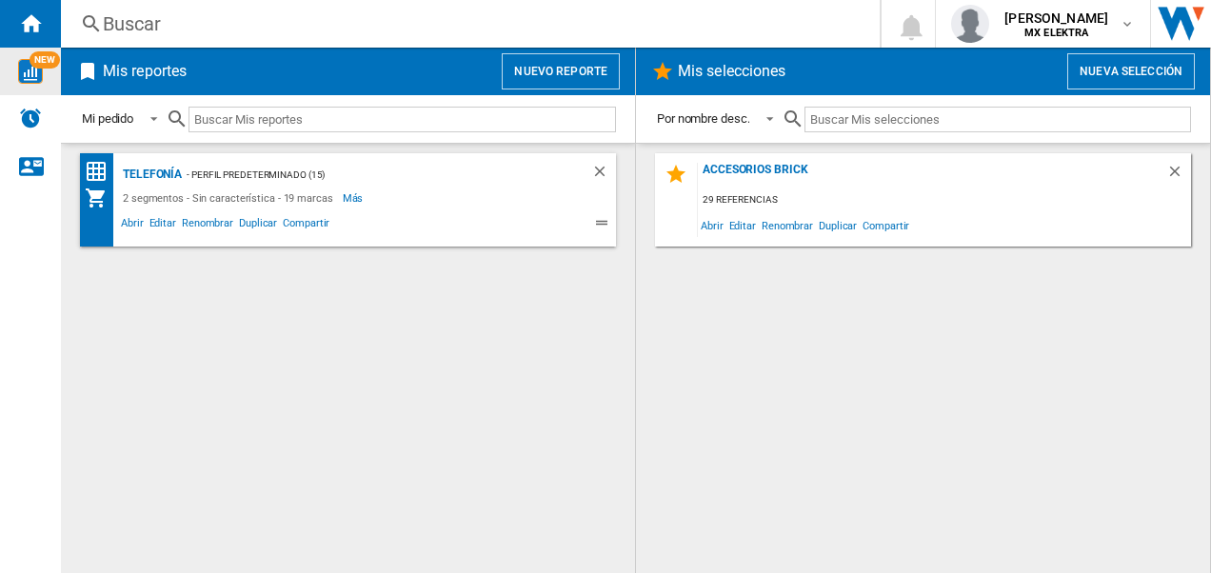
click at [89, 20] on ng-md-icon at bounding box center [91, 24] width 23 height 24
click at [142, 15] on div "Buscar" at bounding box center [466, 23] width 727 height 27
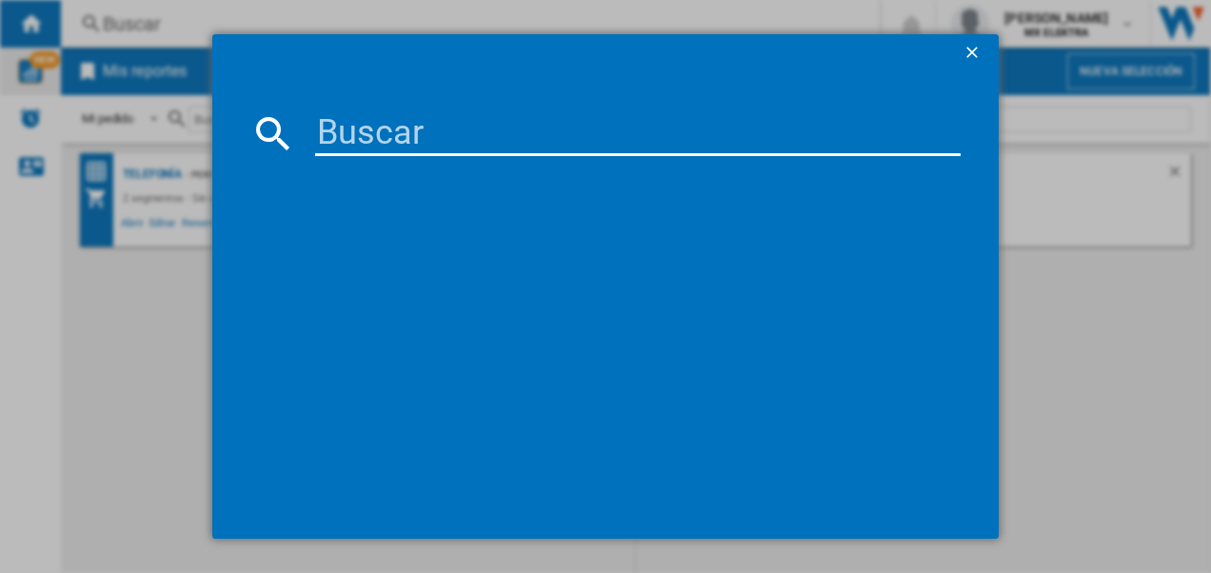
click at [392, 136] on input at bounding box center [638, 133] width 646 height 46
type input "O"
type input "001"
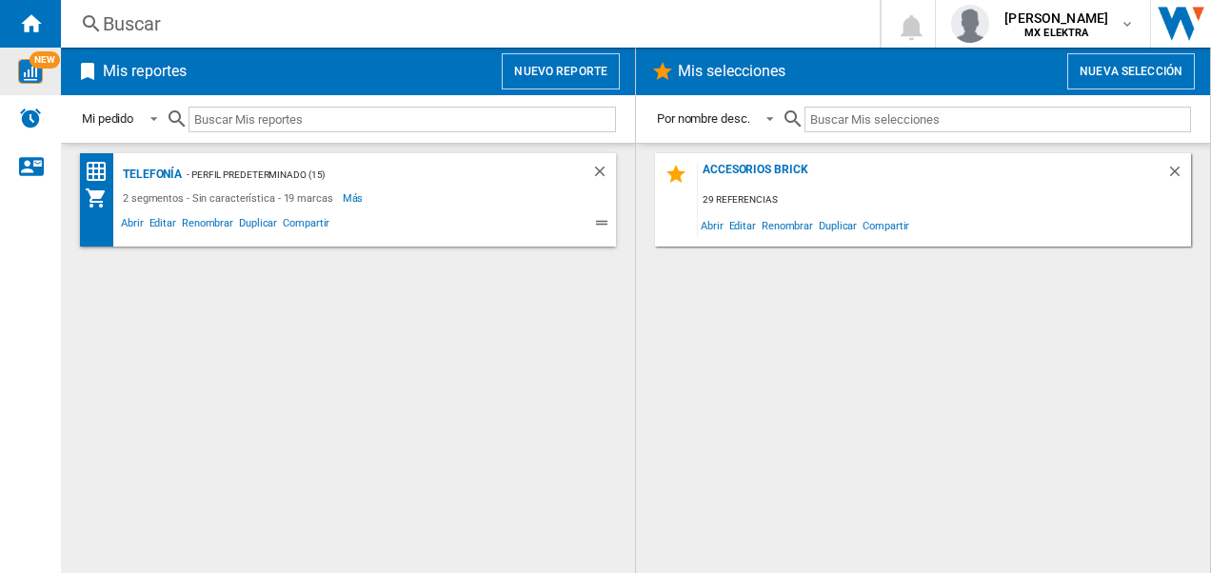
click at [866, 117] on input "text" at bounding box center [997, 120] width 386 height 26
click at [704, 341] on div "Accesorios Brick 29 referencias Abrir Editar Renombrar Duplicar Compartir" at bounding box center [923, 358] width 536 height 410
drag, startPoint x: 704, startPoint y: 341, endPoint x: 351, endPoint y: 338, distance: 353.1
click at [354, 340] on div "Telefonía - Perfil predeterminado (15) 2 segmentos - Sin característica - 19 ma…" at bounding box center [348, 358] width 536 height 410
click at [33, 69] on img "WiseCard" at bounding box center [30, 71] width 25 height 25
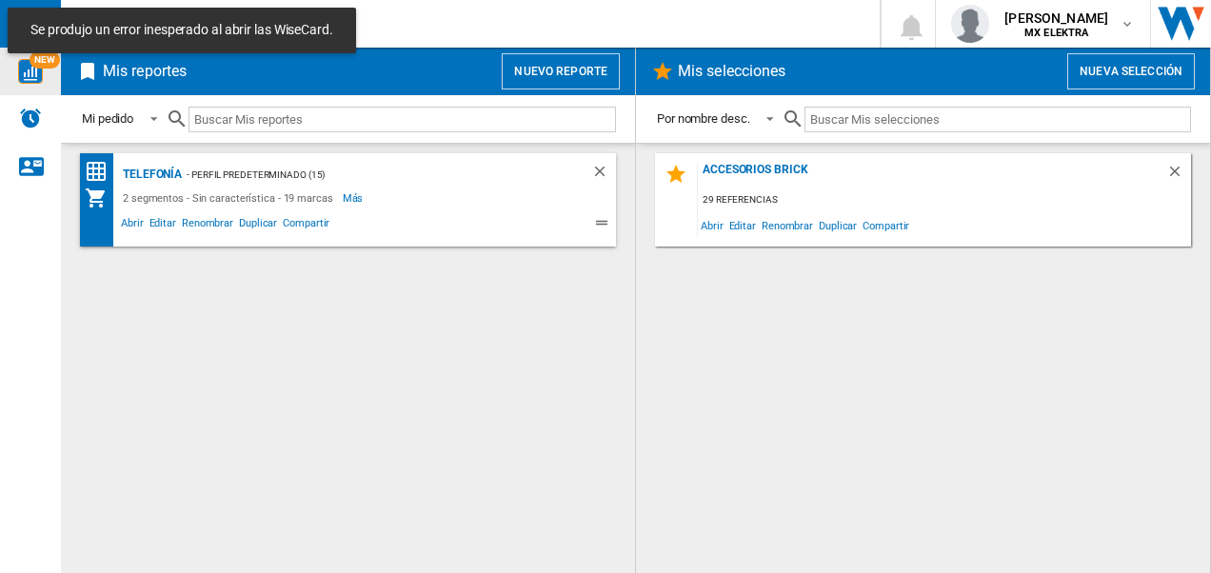
click at [241, 335] on div "Telefonía - Perfil predeterminado (15) 2 segmentos - Sin característica - 19 ma…" at bounding box center [348, 358] width 536 height 410
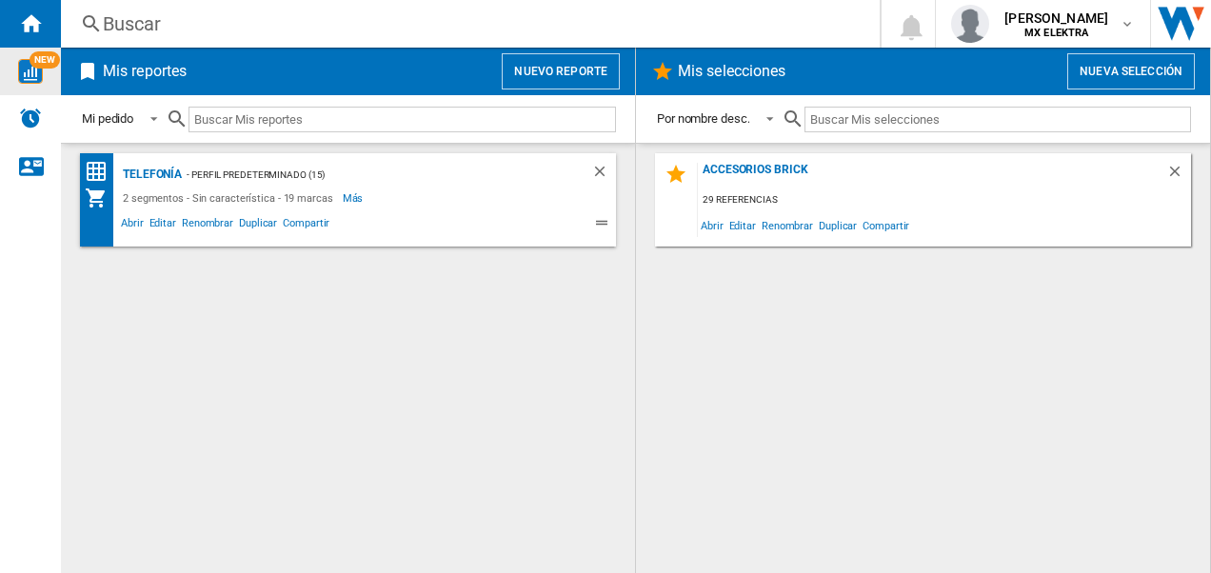
click at [409, 350] on div "Telefonía - Perfil predeterminado (15) 2 segmentos - Sin característica - 19 ma…" at bounding box center [348, 358] width 536 height 410
click at [37, 166] on ng-md-icon "Contáctanos" at bounding box center [30, 165] width 23 height 23
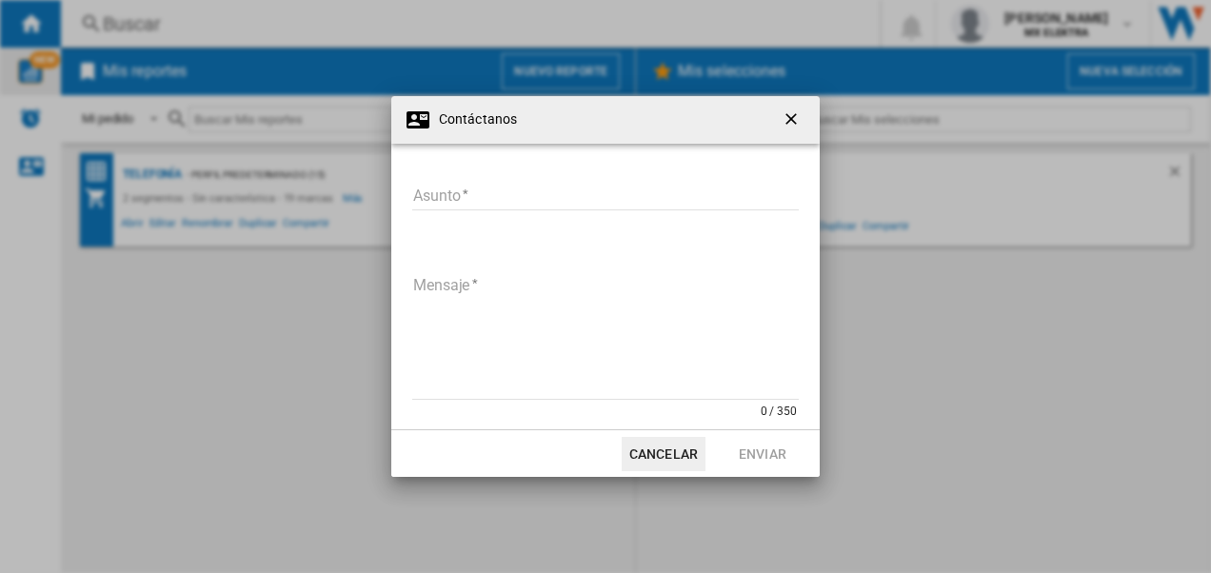
click at [786, 119] on ng-md-icon "getI18NText('BUTTONS.CLOSE_DIALOG')" at bounding box center [792, 120] width 23 height 23
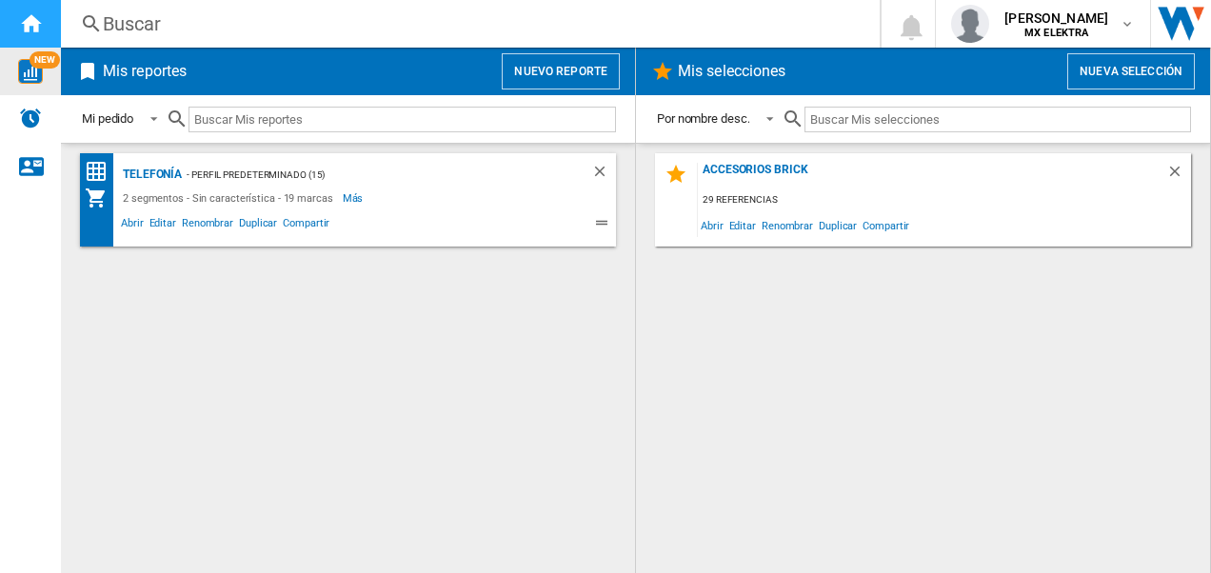
click at [32, 22] on ng-md-icon "Inicio" at bounding box center [30, 22] width 23 height 23
click at [227, 310] on div "Telefonía - Perfil predeterminado (15) 2 segmentos - Sin característica - 19 ma…" at bounding box center [348, 358] width 536 height 410
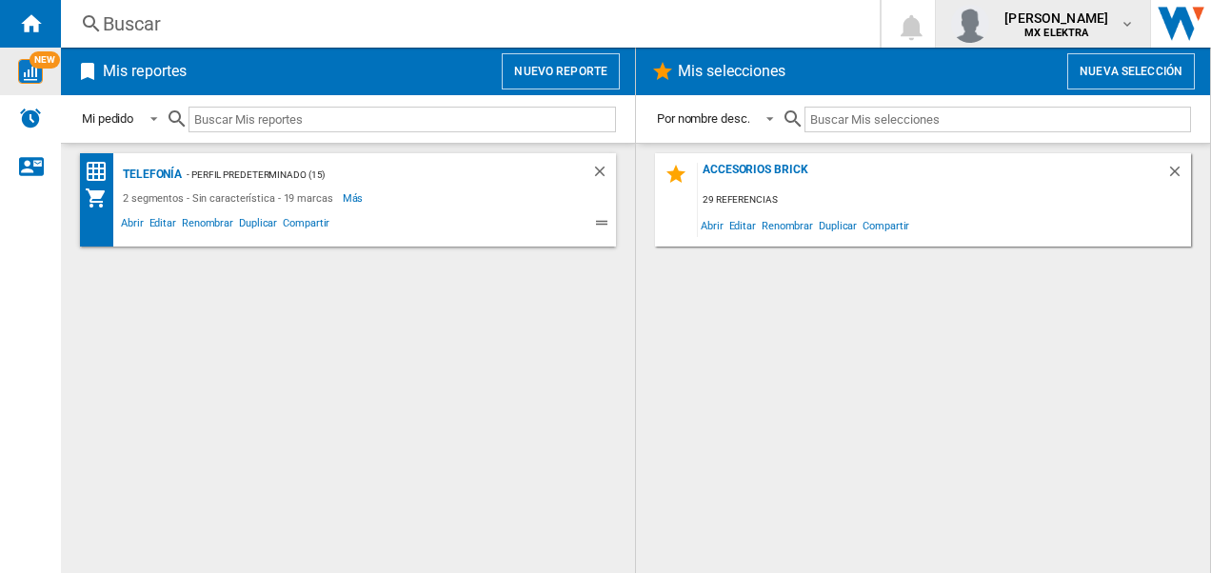
click at [1135, 17] on button "[PERSON_NAME] MX ELEKTRA" at bounding box center [1043, 24] width 214 height 48
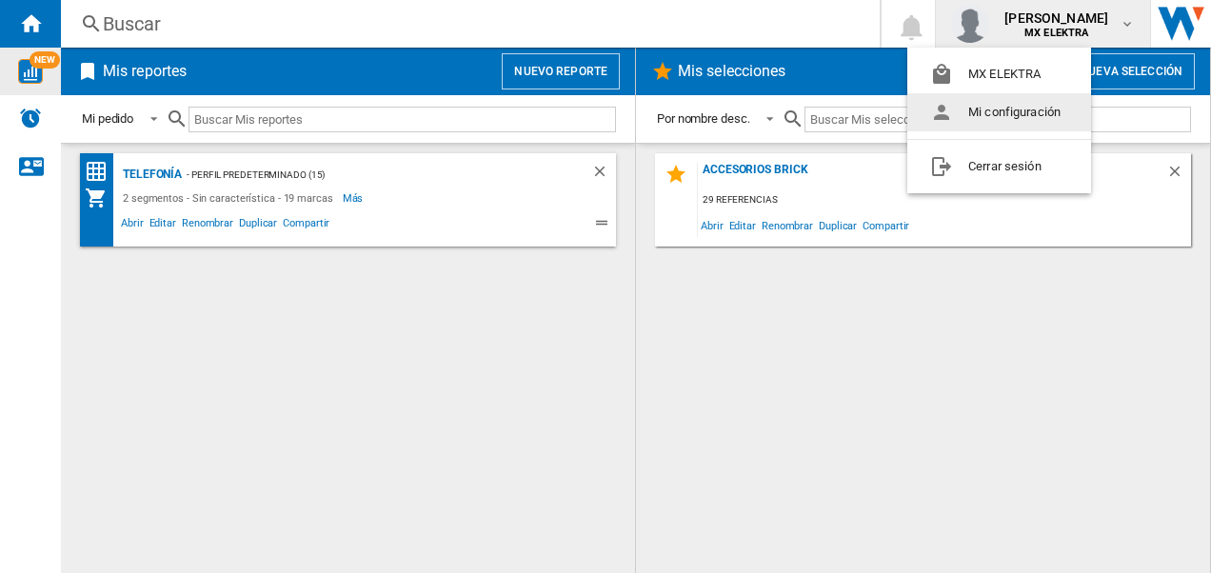
click at [989, 115] on button "Mi configuración" at bounding box center [999, 112] width 184 height 38
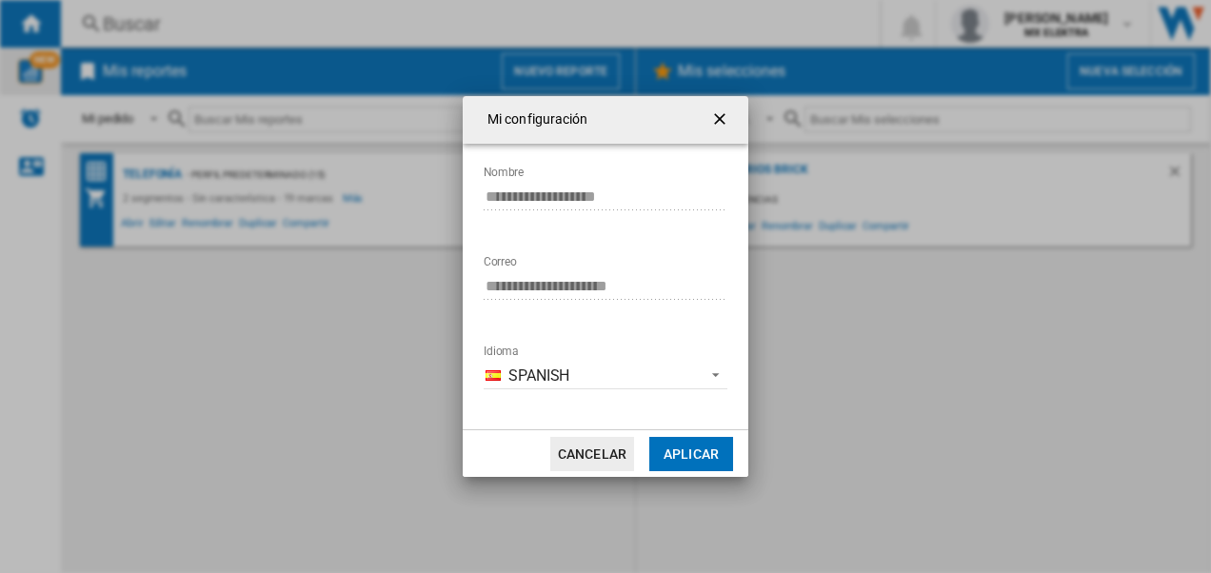
click at [694, 447] on button "Aplicar" at bounding box center [691, 454] width 84 height 34
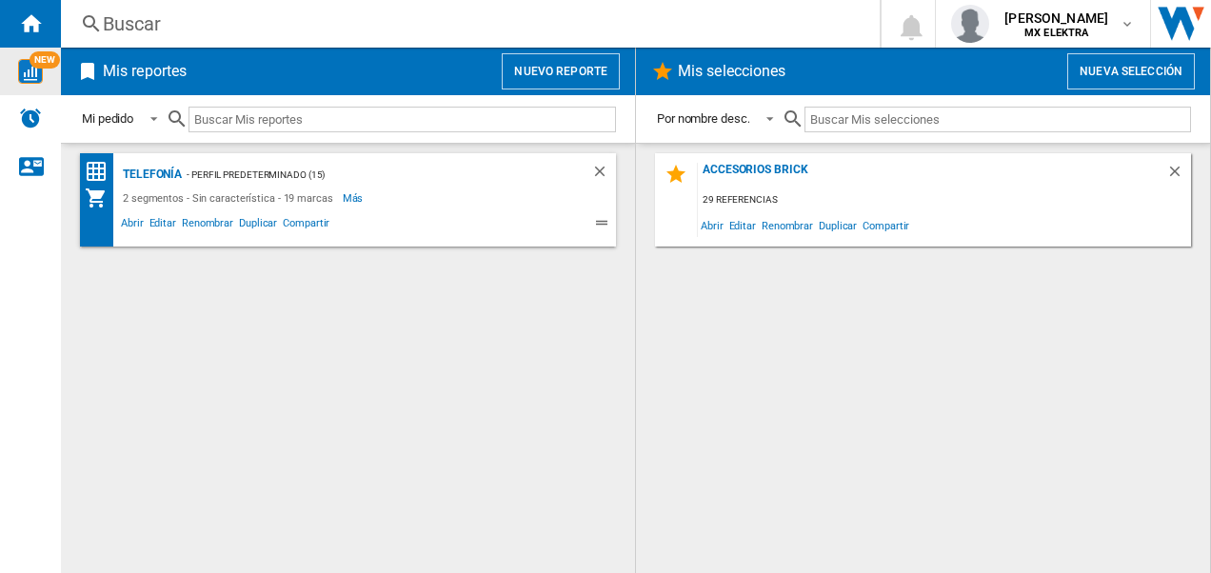
click at [868, 376] on div "Accesorios Brick 29 referencias Abrir Editar Renombrar Duplicar Compartir" at bounding box center [923, 358] width 536 height 410
click at [730, 70] on h2 "Mis selecciones" at bounding box center [732, 71] width 116 height 36
click at [156, 171] on div "Telefonía" at bounding box center [150, 175] width 64 height 24
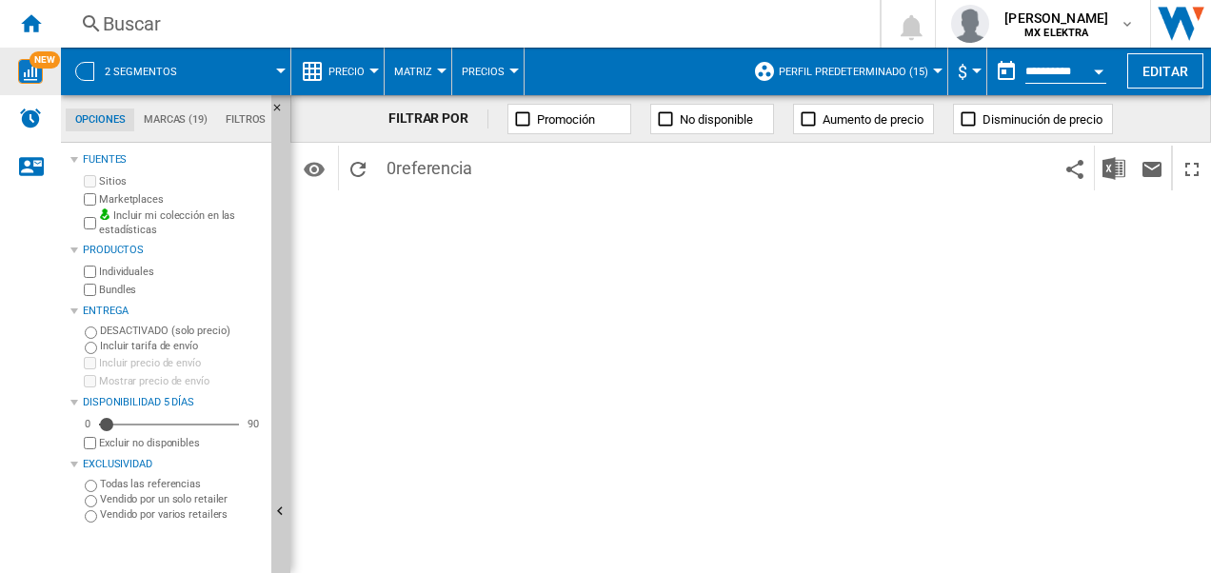
click at [440, 68] on md-menu "Matriz [GEOGRAPHIC_DATA] Clasificación" at bounding box center [419, 72] width 68 height 48
click at [421, 68] on span "Matriz" at bounding box center [413, 72] width 38 height 12
click at [417, 113] on span "Matriz" at bounding box center [419, 117] width 41 height 17
click at [27, 66] on img "WiseCard" at bounding box center [30, 71] width 25 height 25
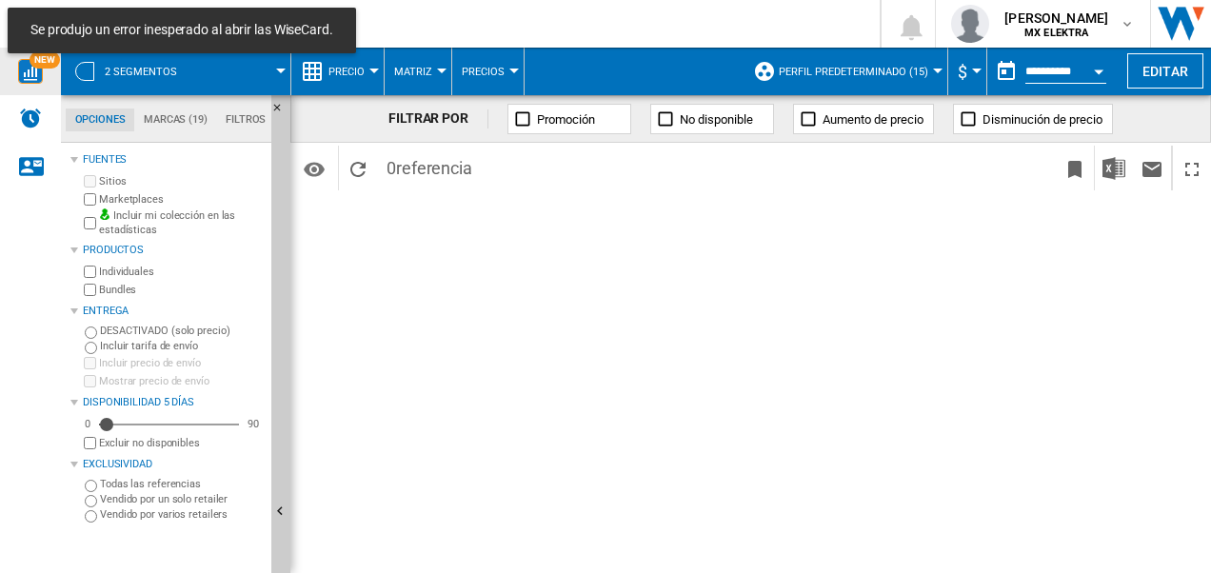
click at [563, 282] on div "FILTRAR POR Promoción No disponible Aumento de precio Disminución de precio Ide…" at bounding box center [750, 334] width 920 height 478
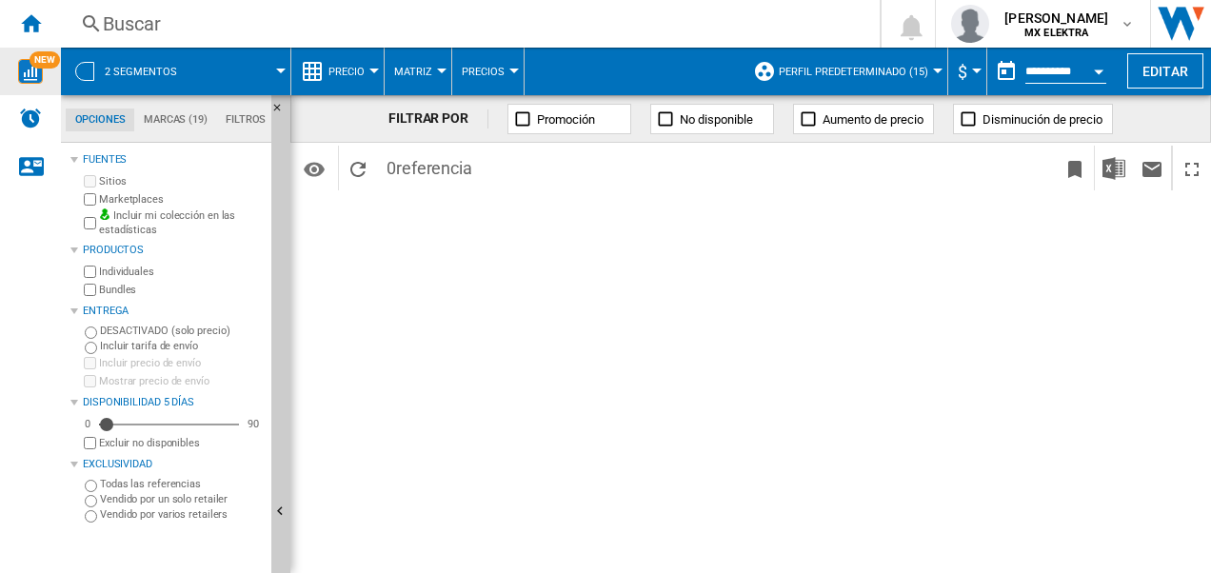
click at [468, 335] on div "FILTRAR POR Promoción No disponible Aumento de precio Disminución de precio Ide…" at bounding box center [750, 334] width 920 height 478
click at [40, 19] on ng-md-icon "Inicio" at bounding box center [30, 22] width 23 height 23
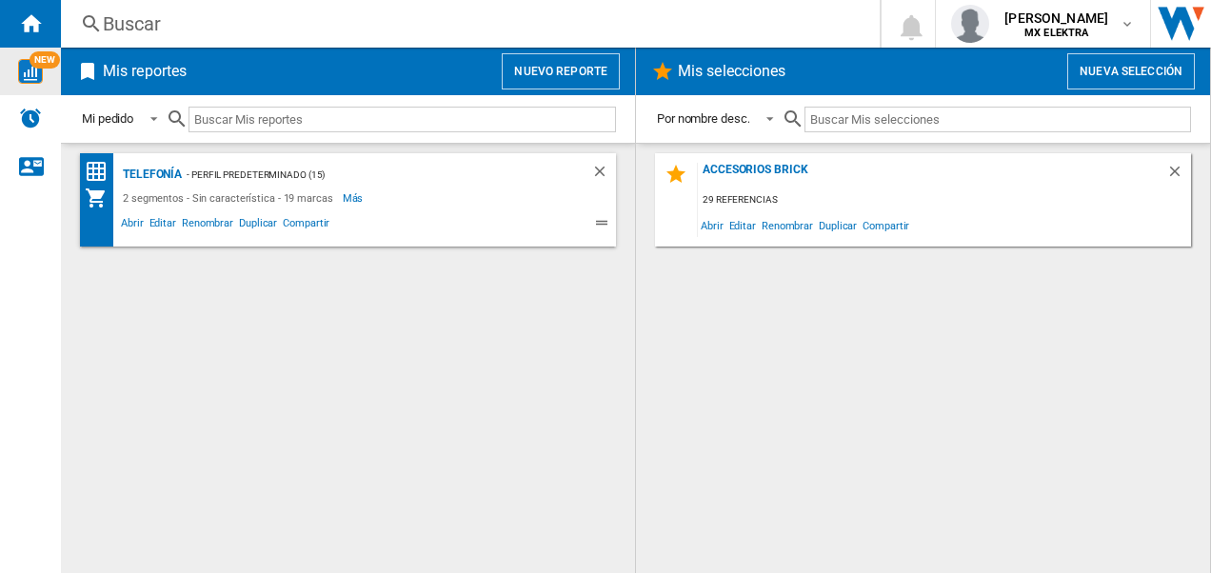
click at [203, 325] on div "Telefonía - Perfil predeterminado (15) 2 segmentos - Sin característica - 19 ma…" at bounding box center [348, 358] width 536 height 410
click at [35, 68] on span "NEW" at bounding box center [45, 59] width 30 height 17
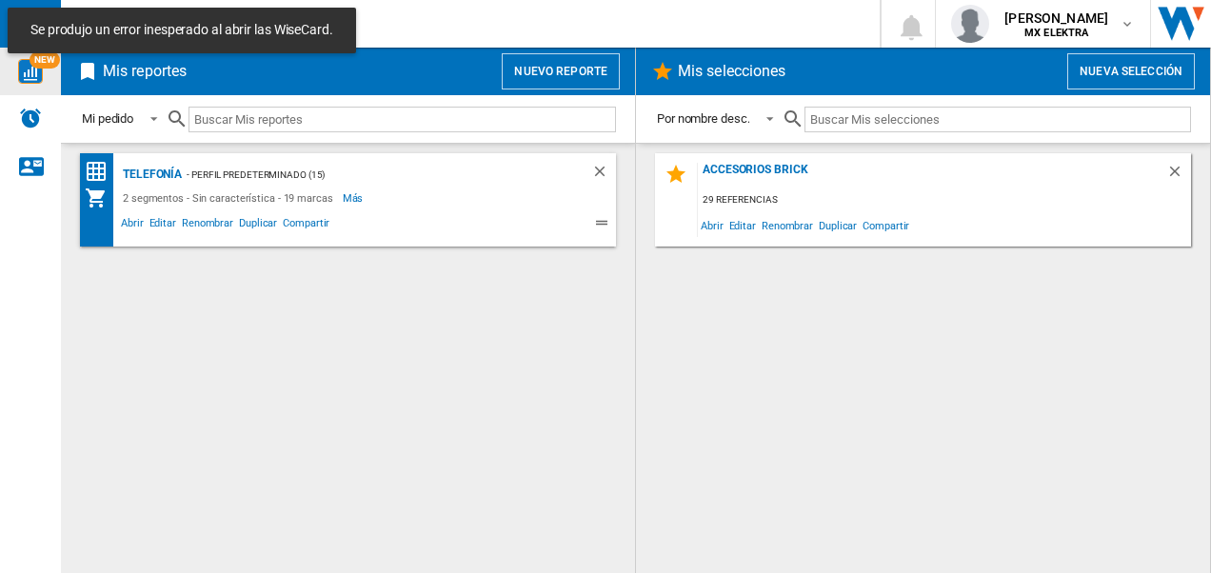
click at [489, 384] on div "Telefonía - Perfil predeterminado (15) 2 segmentos - Sin característica - 19 ma…" at bounding box center [348, 358] width 536 height 410
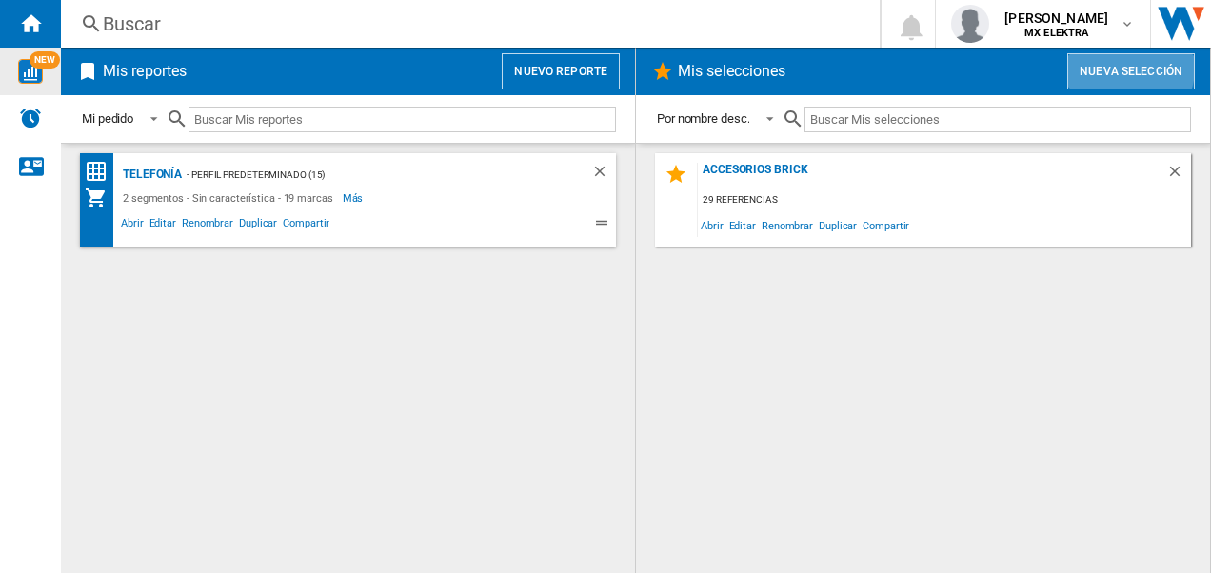
click at [1120, 67] on button "Nueva selección" at bounding box center [1131, 71] width 128 height 36
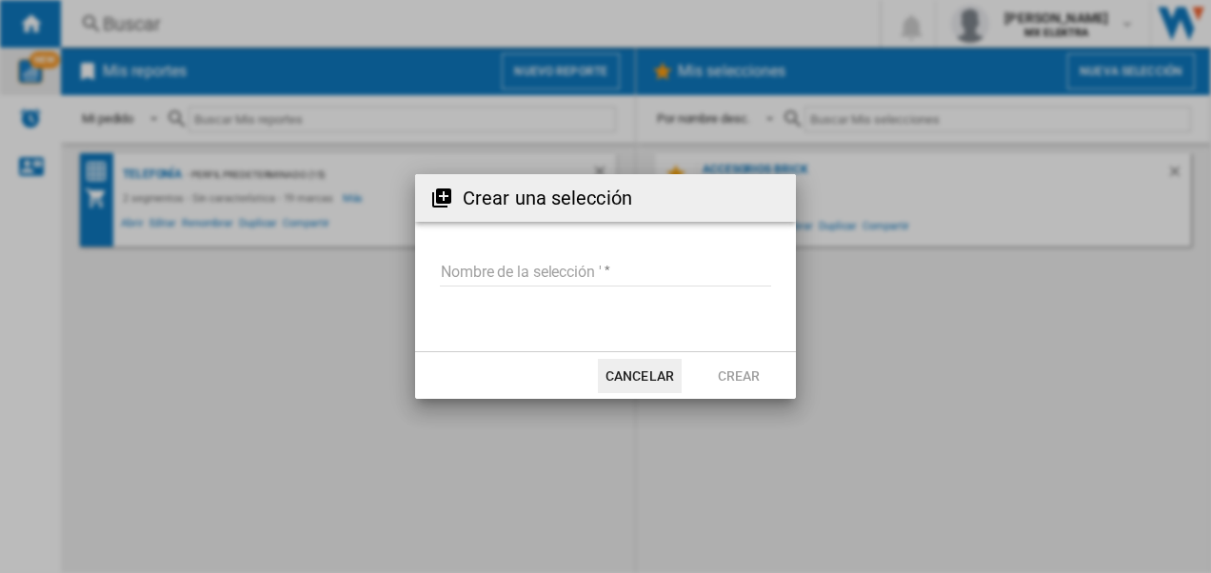
click at [544, 267] on input "Nombre de la selección '" at bounding box center [605, 272] width 331 height 29
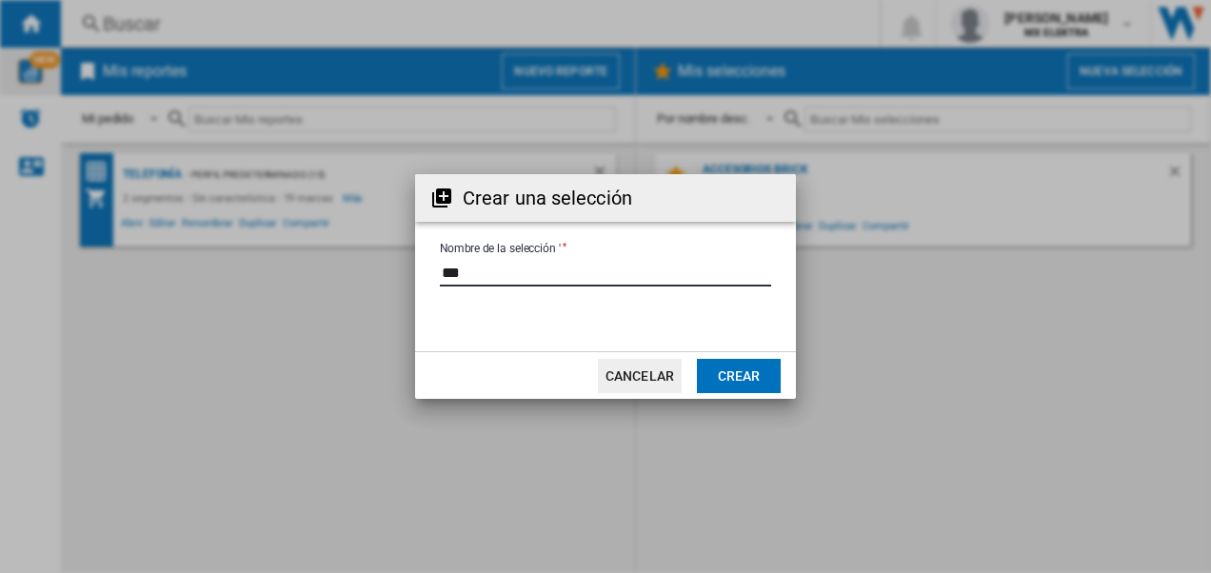
type input "***"
click at [734, 373] on button "Crear" at bounding box center [739, 376] width 84 height 34
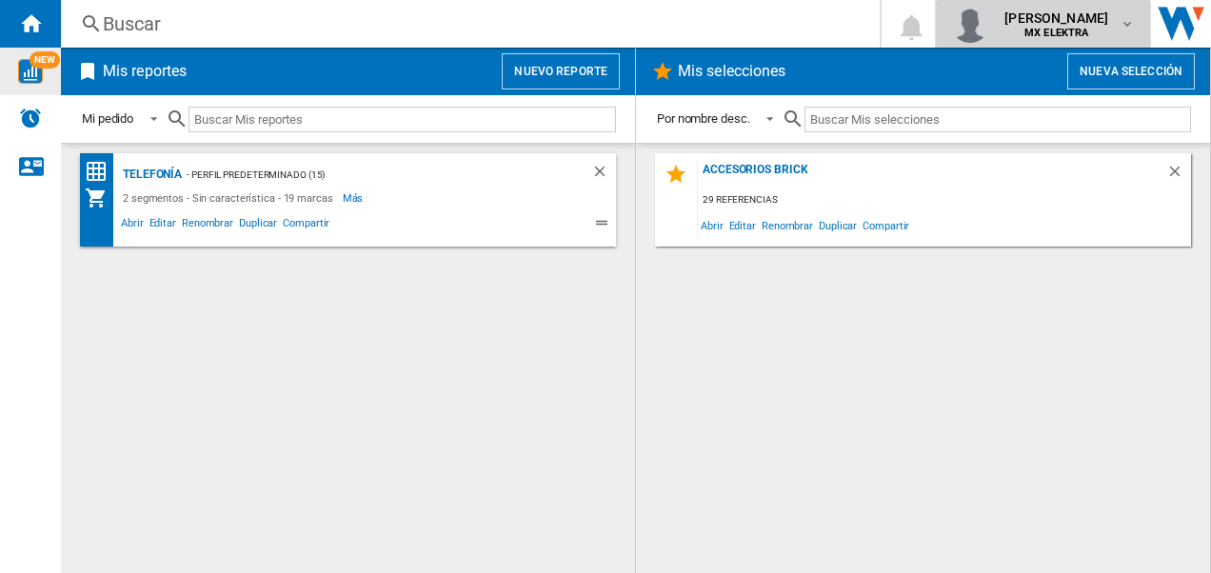
click at [1121, 30] on md-icon "button" at bounding box center [1126, 23] width 15 height 15
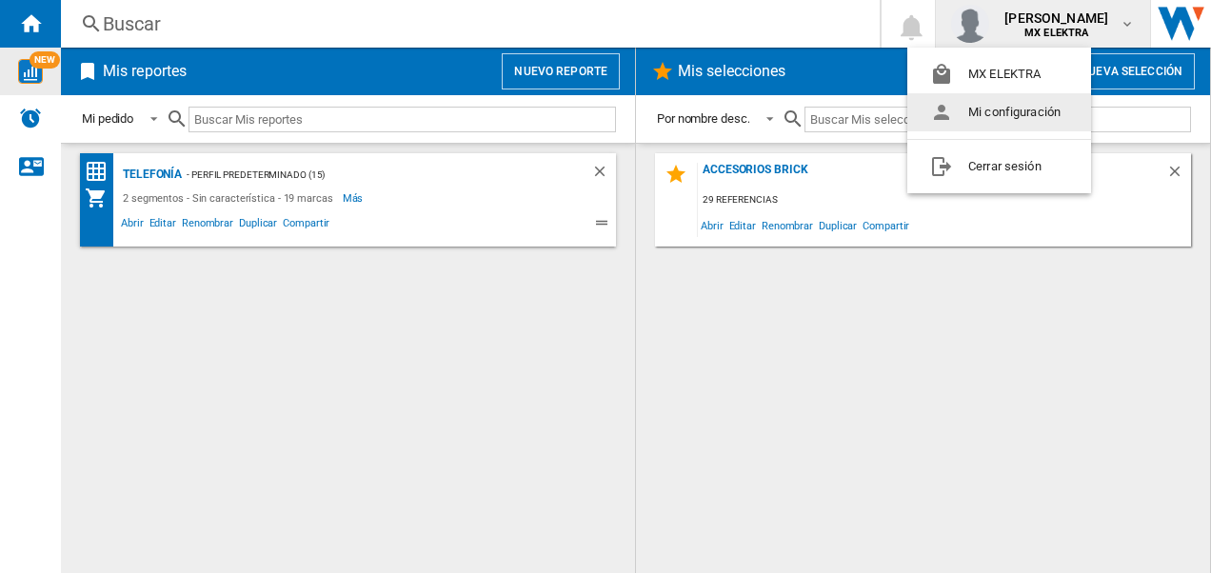
click at [997, 109] on button "Mi configuración" at bounding box center [999, 112] width 184 height 38
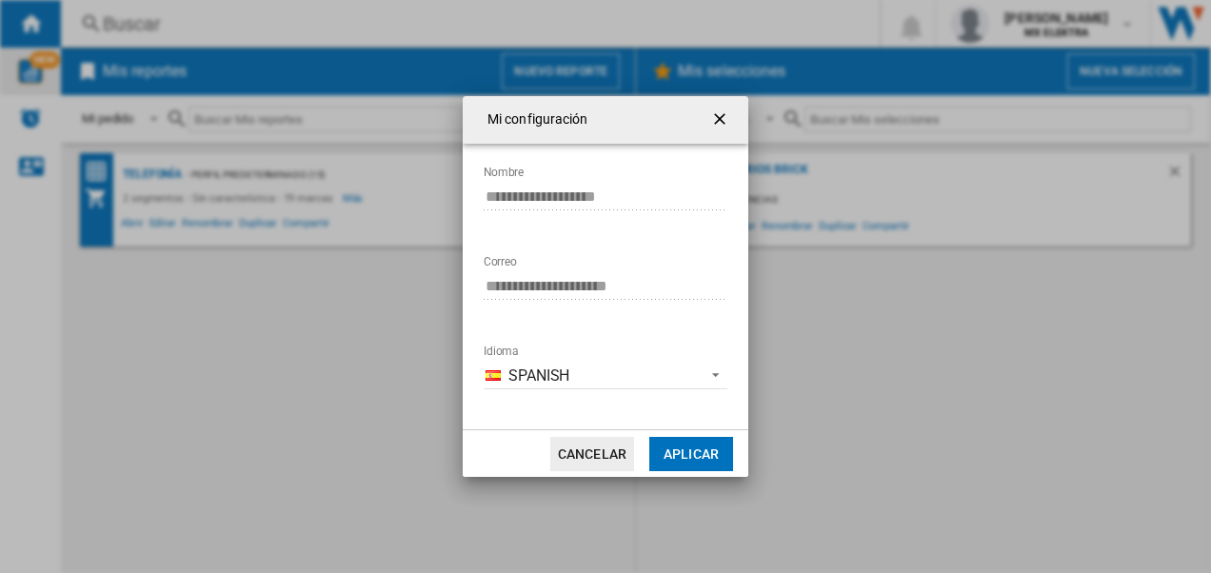
click at [721, 124] on ng-md-icon "getI18NText('BUTTONS.CLOSE_DIALOG')" at bounding box center [721, 120] width 23 height 23
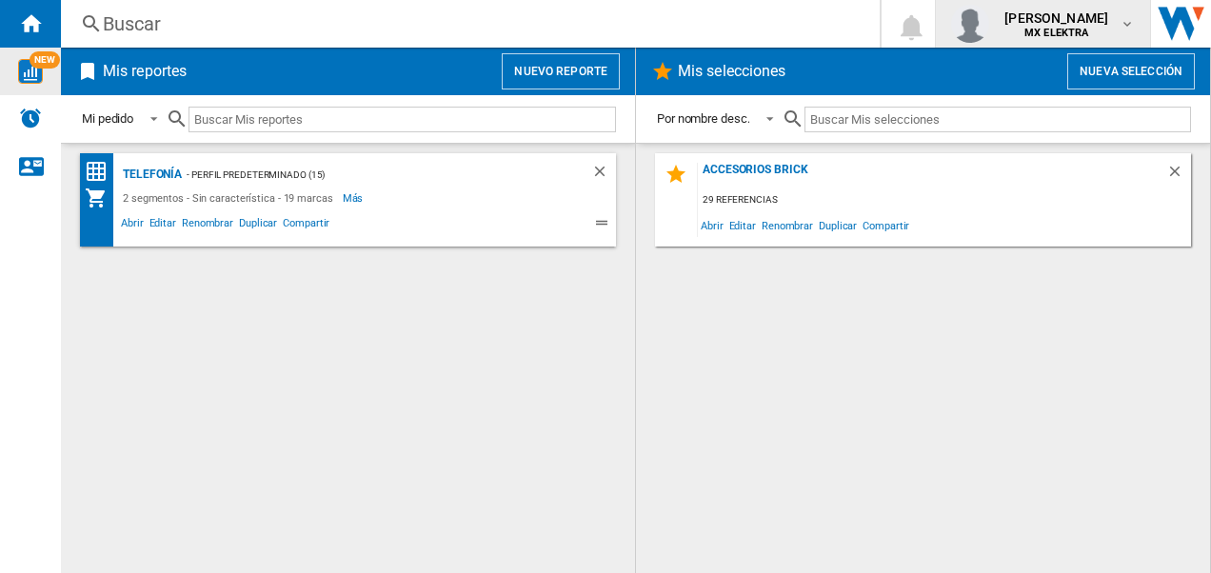
click at [1127, 22] on md-icon "button" at bounding box center [1126, 23] width 15 height 15
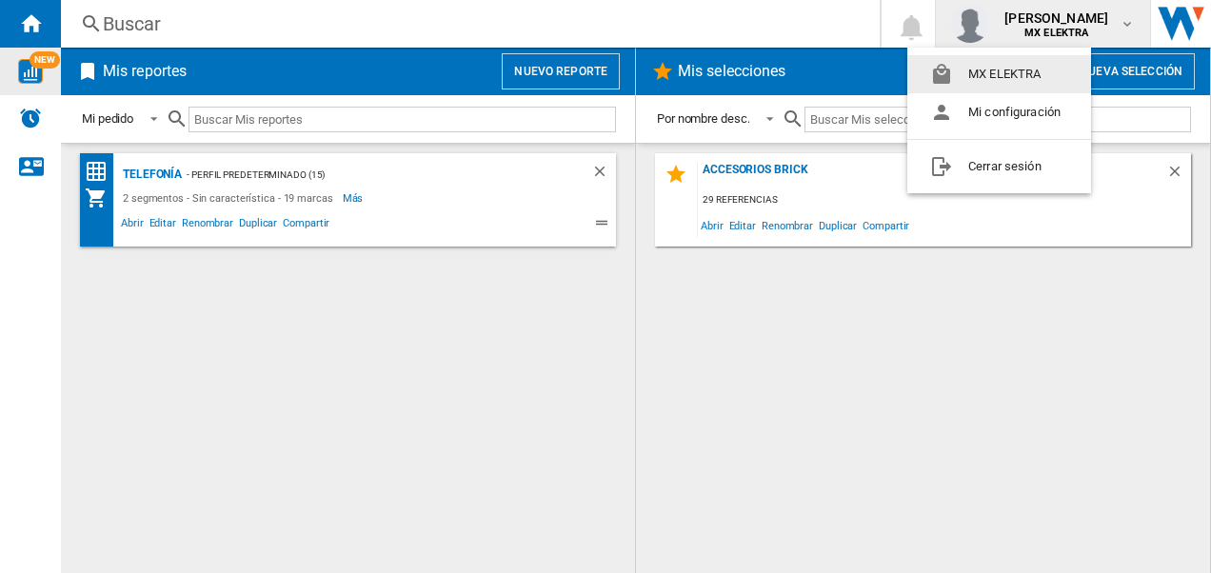
click at [25, 20] on md-backdrop at bounding box center [605, 286] width 1211 height 573
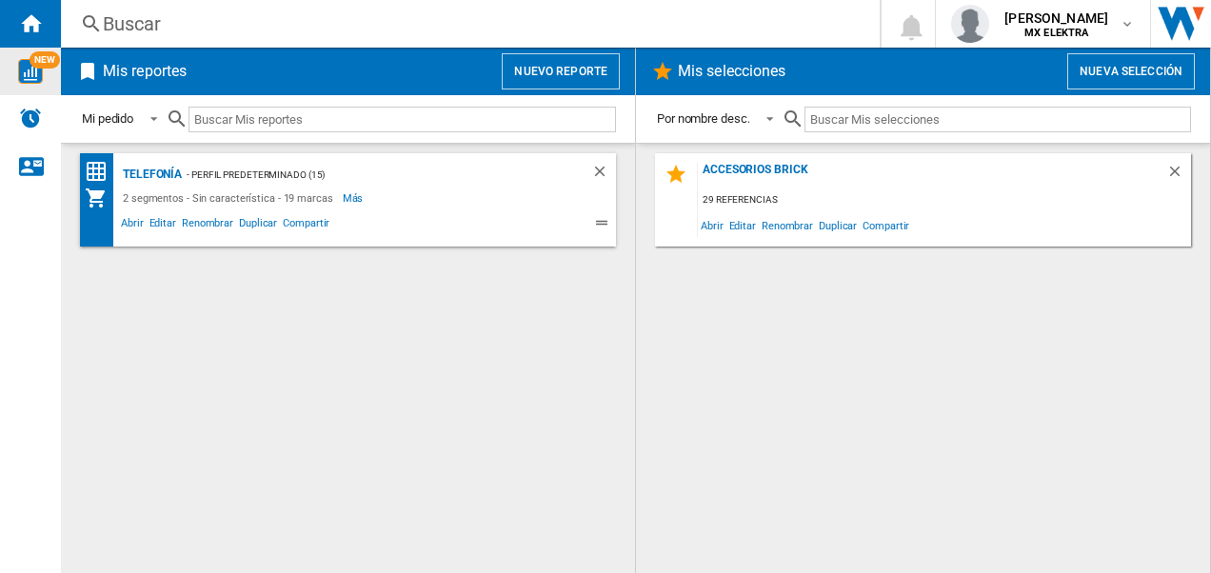
click at [40, 69] on img "WiseCard" at bounding box center [30, 71] width 25 height 25
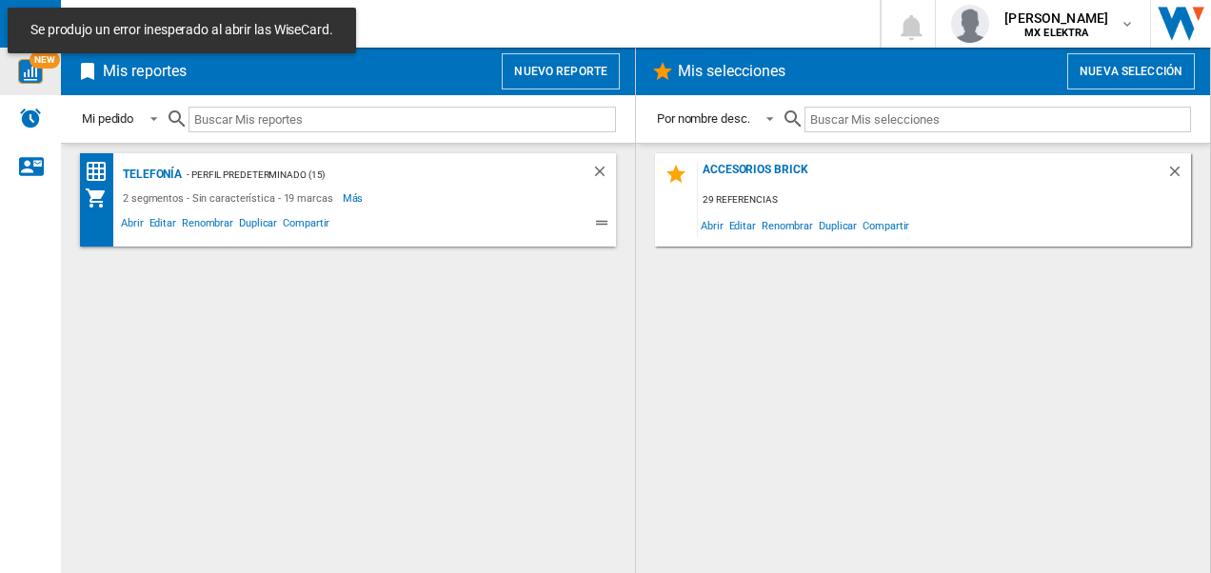
click at [309, 342] on div "Telefonía - Perfil predeterminado (15) 2 segmentos - Sin característica - 19 ma…" at bounding box center [348, 358] width 536 height 410
click at [643, 306] on md-content "Accesorios Brick 29 referencias Abrir Editar Renombrar Duplicar Compartir" at bounding box center [923, 358] width 574 height 430
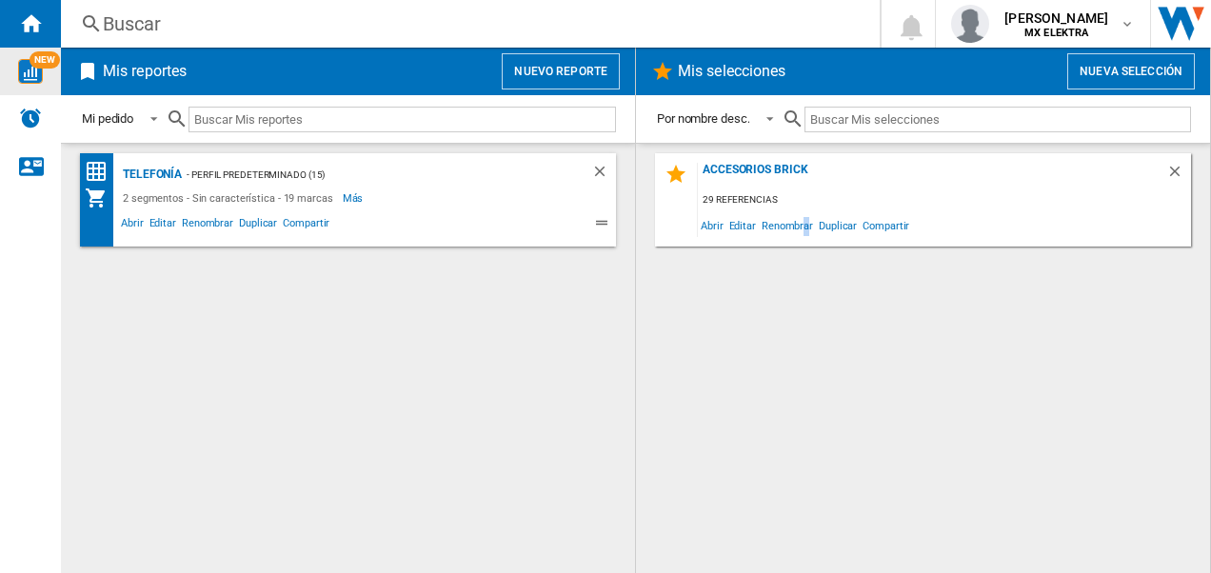
click at [806, 298] on div "Accesorios Brick 29 referencias Abrir Editar Renombrar Duplicar Compartir" at bounding box center [923, 358] width 536 height 410
drag, startPoint x: 806, startPoint y: 298, endPoint x: 769, endPoint y: 312, distance: 39.8
click at [769, 312] on div "Accesorios Brick 29 referencias Abrir Editar Renombrar Duplicar Compartir" at bounding box center [923, 358] width 536 height 410
click at [1116, 65] on button "Nueva selección" at bounding box center [1131, 71] width 128 height 36
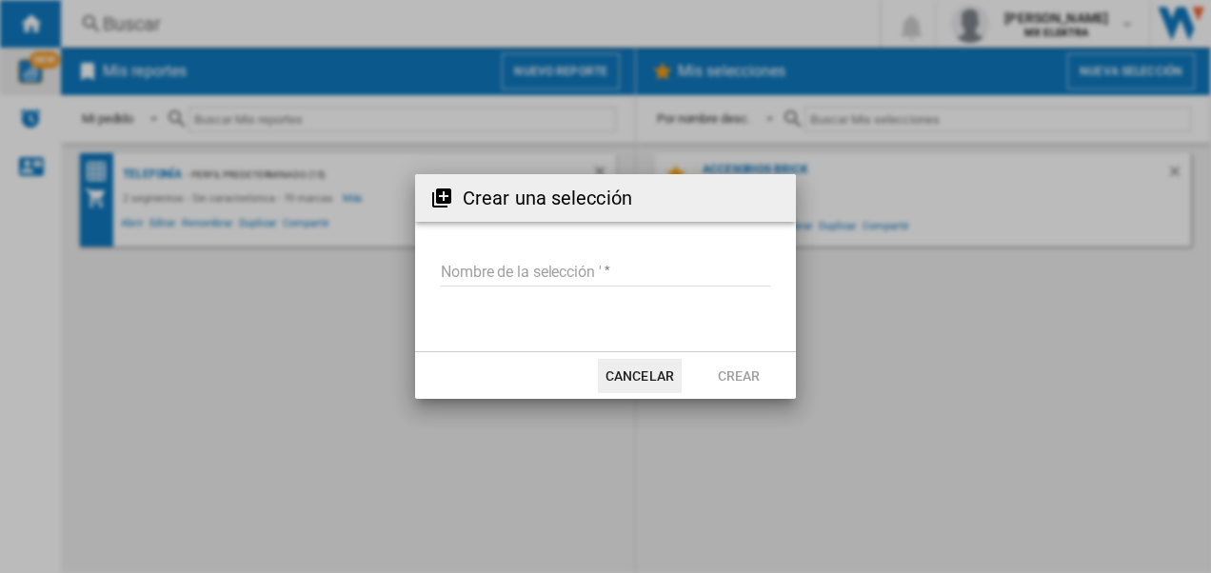
click at [544, 277] on input "Nombre de la selección '" at bounding box center [605, 272] width 331 height 29
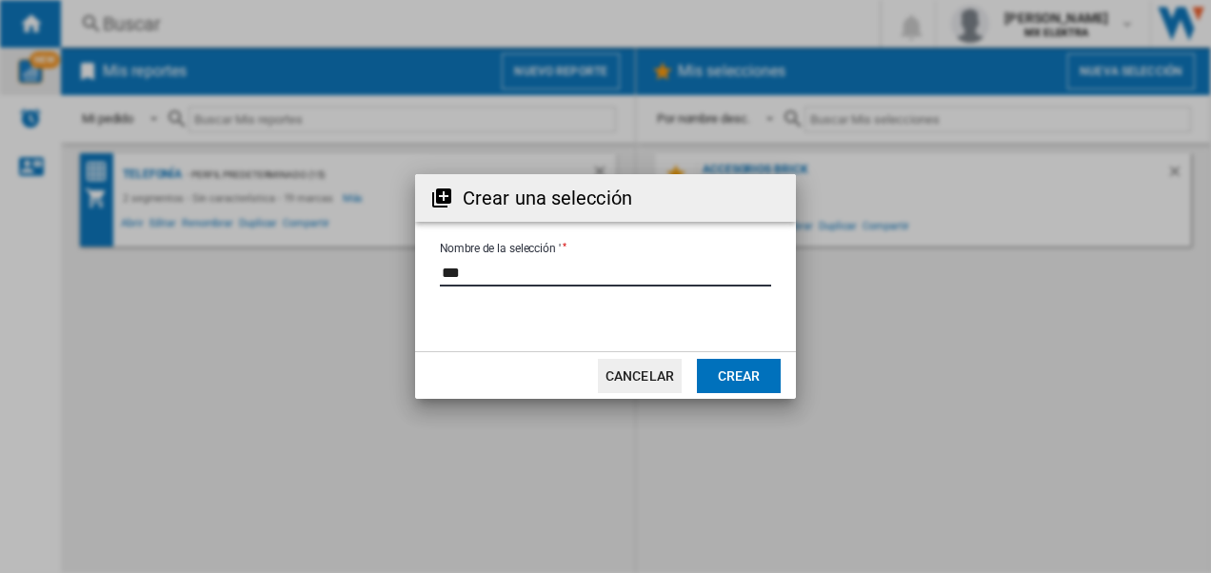
type input "***"
click at [758, 376] on button "Crear" at bounding box center [739, 376] width 84 height 34
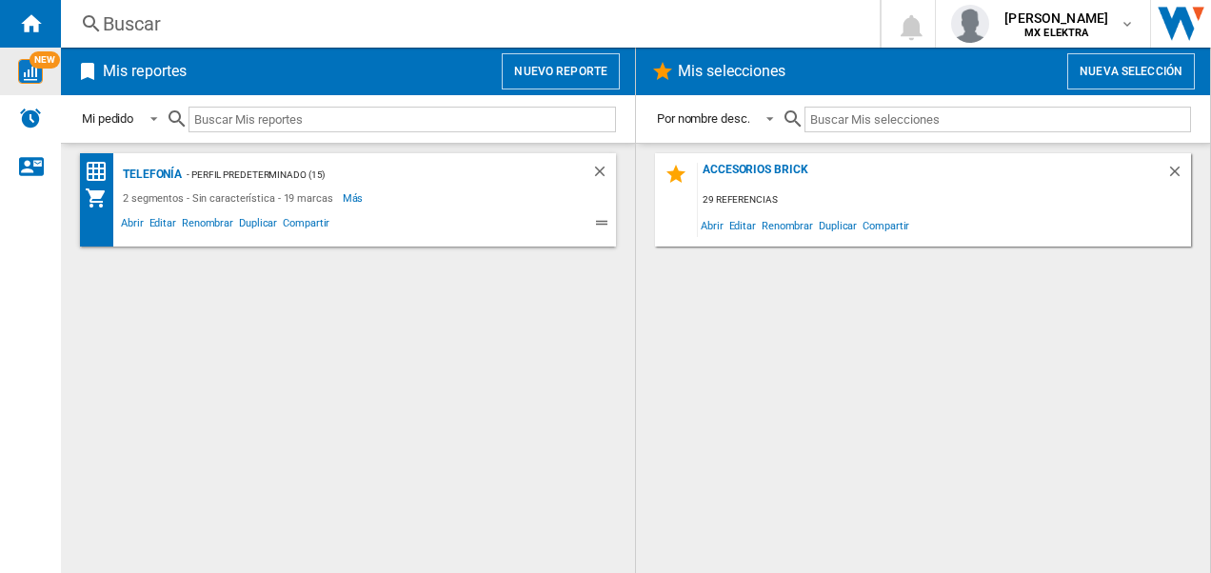
click at [837, 355] on div "Accesorios Brick 29 referencias Abrir Editar Renombrar Duplicar Compartir" at bounding box center [923, 358] width 536 height 410
click at [840, 402] on div "Accesorios Brick 29 referencias Abrir Editar Renombrar Duplicar Compartir" at bounding box center [923, 358] width 536 height 410
click at [685, 339] on div "Accesorios Brick 29 referencias Abrir Editar Renombrar Duplicar Compartir" at bounding box center [923, 358] width 536 height 410
click at [539, 71] on button "Nuevo reporte" at bounding box center [561, 71] width 118 height 36
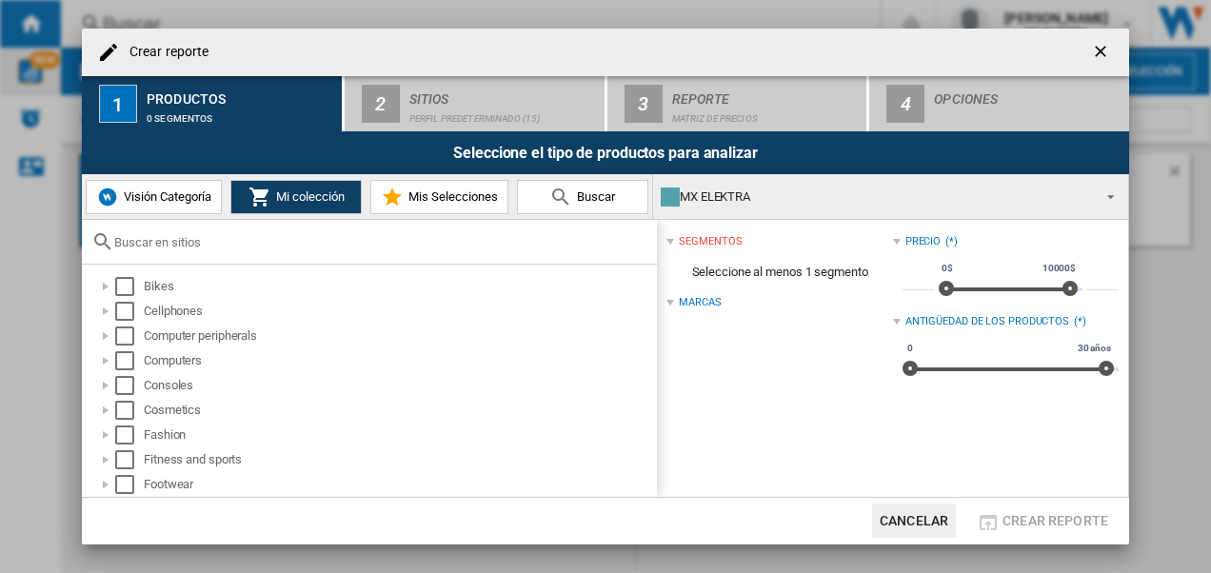
click at [426, 196] on span "Mis Selecciones" at bounding box center [451, 196] width 94 height 14
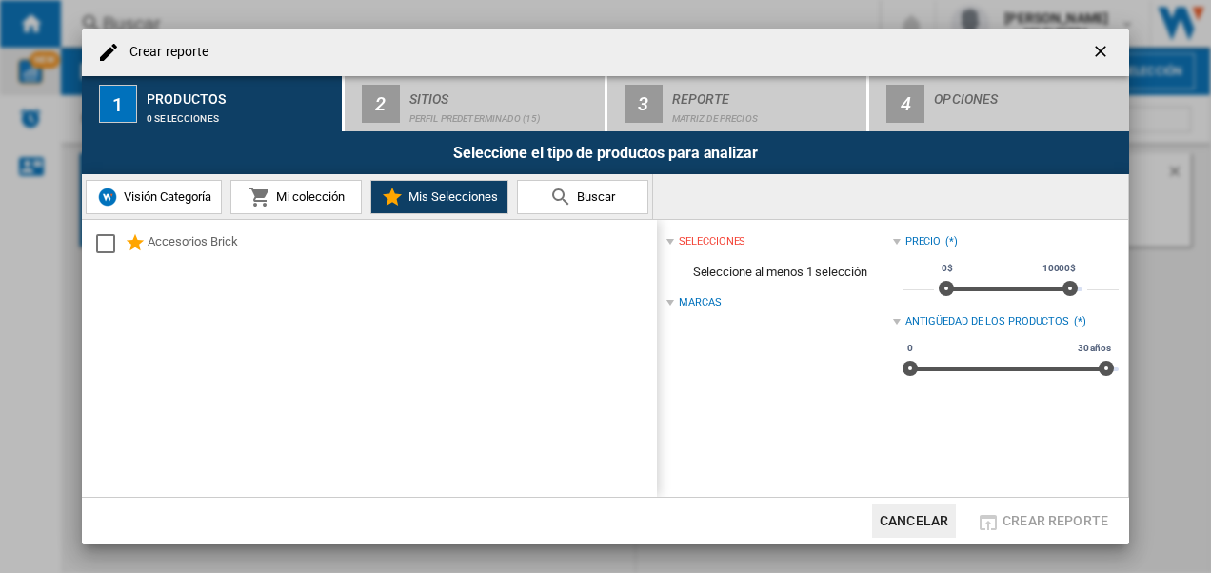
click at [168, 198] on span "Visión Categoría" at bounding box center [165, 196] width 92 height 14
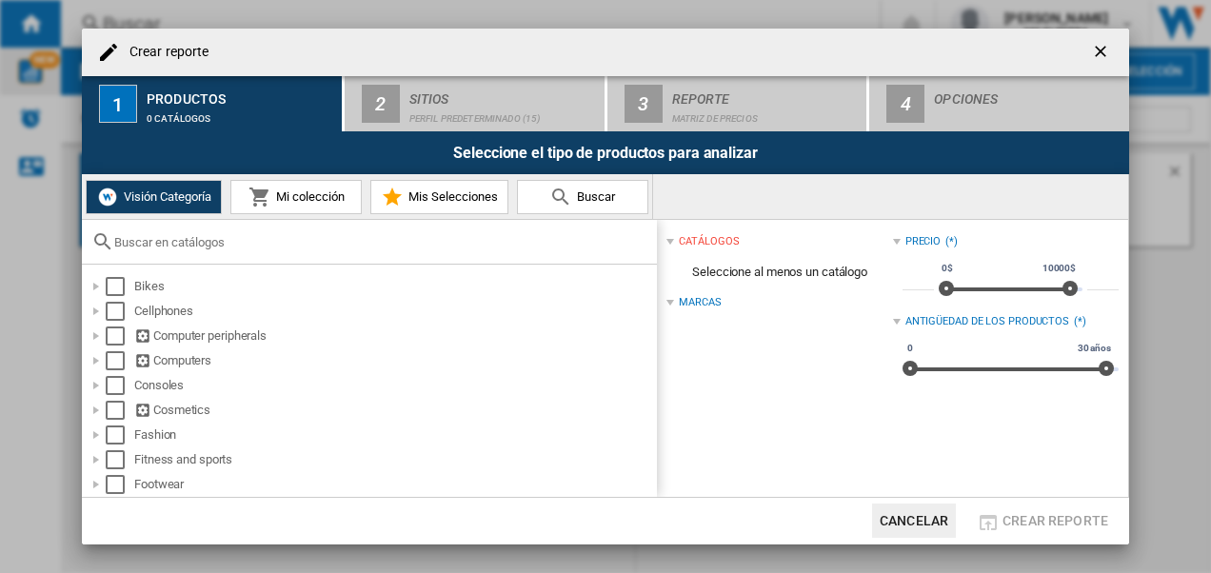
click at [457, 198] on span "Mis Selecciones" at bounding box center [451, 196] width 94 height 14
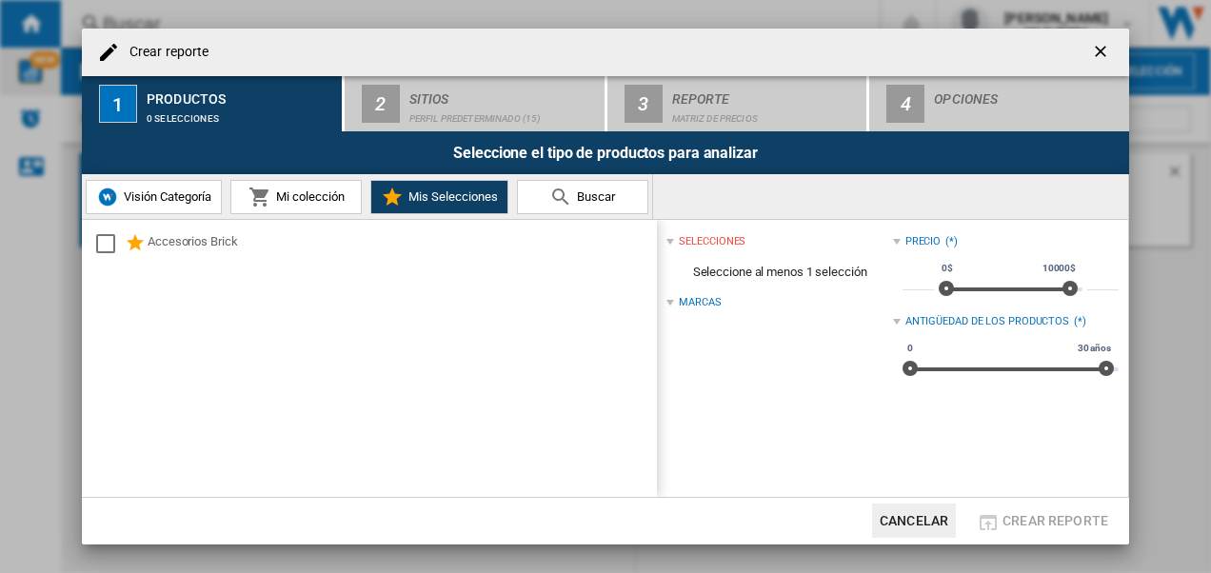
click at [312, 192] on span "Mi colección" at bounding box center [307, 196] width 73 height 14
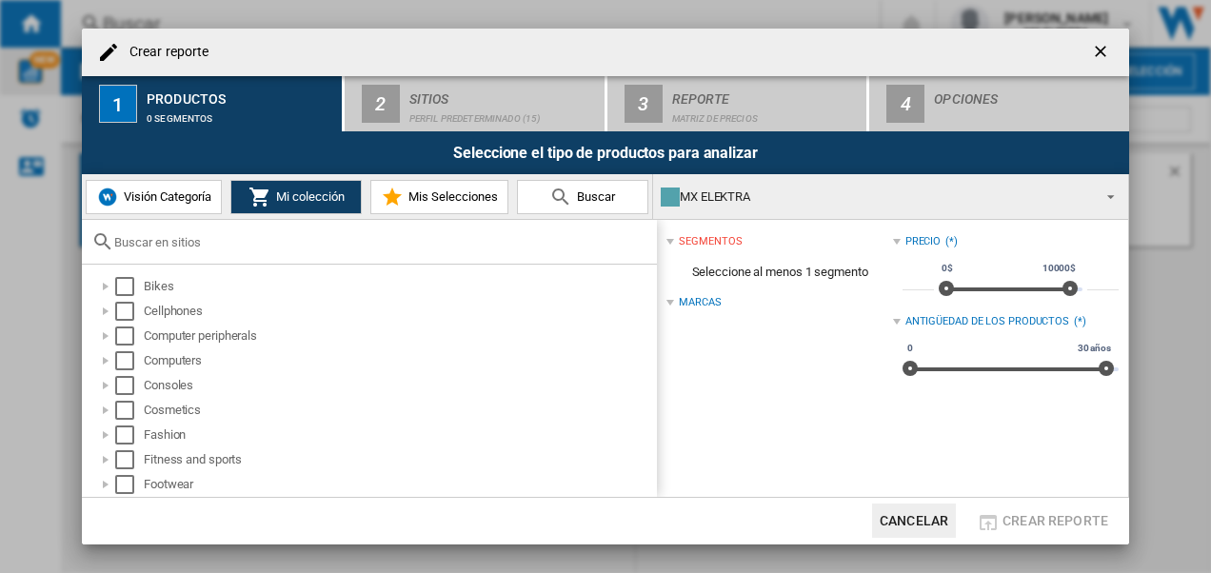
click at [1100, 49] on ng-md-icon "getI18NText('BUTTONS.CLOSE_DIALOG')" at bounding box center [1102, 53] width 23 height 23
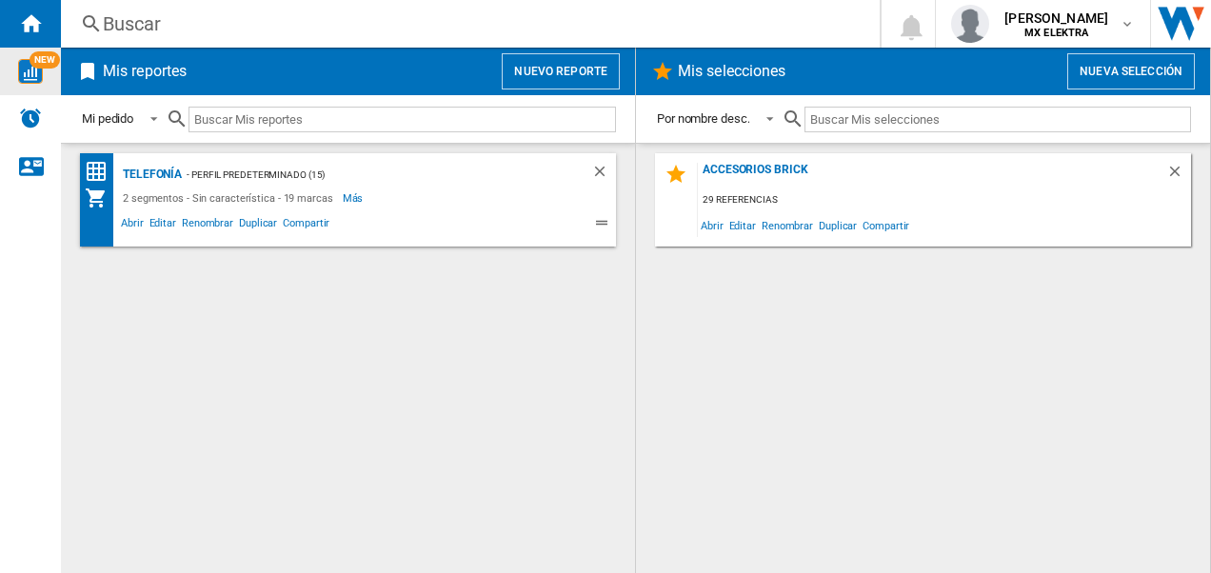
click at [725, 311] on div "Accesorios Brick 29 referencias Abrir Editar Renombrar Duplicar Compartir" at bounding box center [923, 358] width 536 height 410
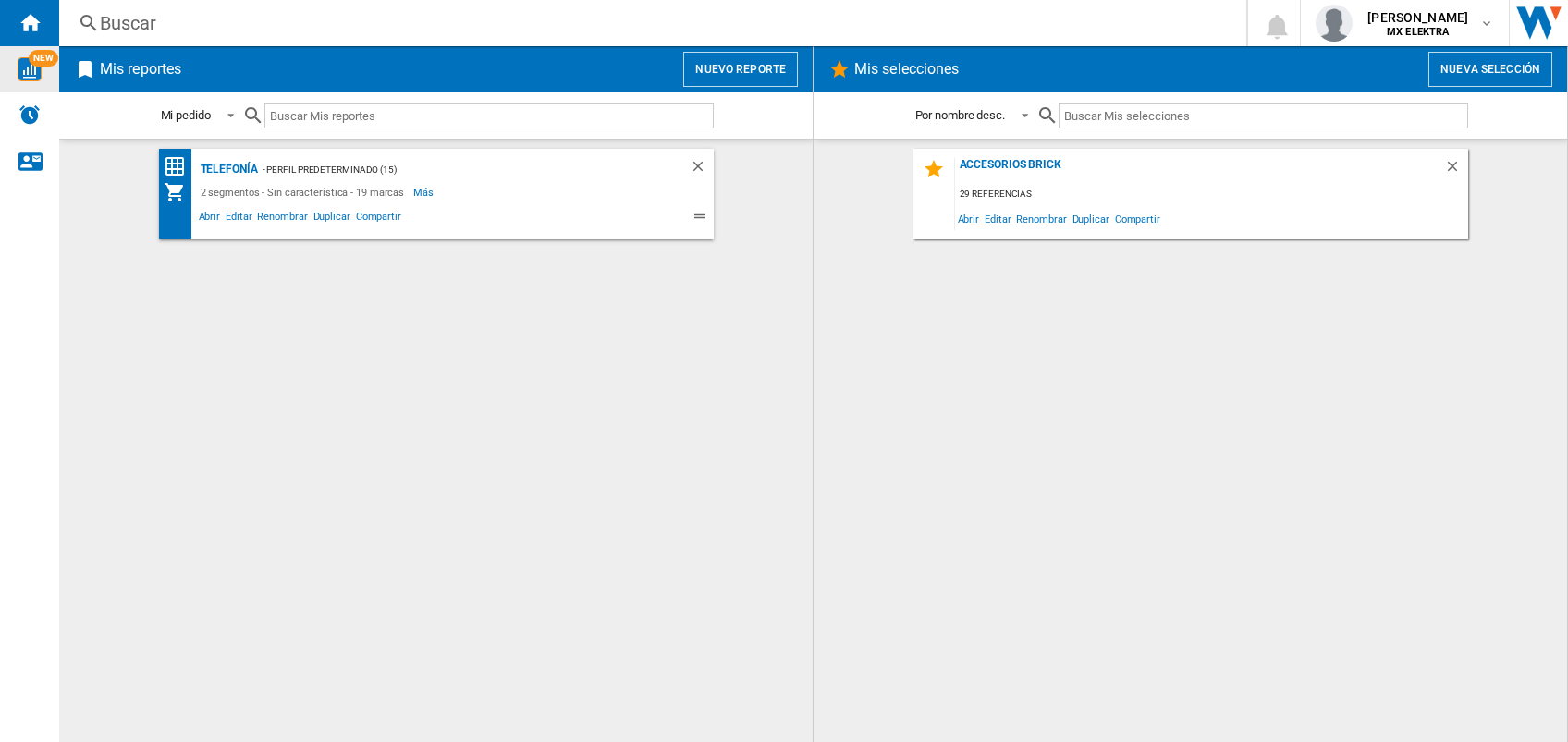
drag, startPoint x: 962, startPoint y: 0, endPoint x: 835, endPoint y: 413, distance: 432.1
click at [835, 413] on div "Accesorios Brick 29 referencias Abrir Editar Renombrar Duplicar Compartir" at bounding box center [1191, 441] width 717 height 585
click at [1049, 347] on div "Accesorios Brick 29 referencias Abrir Editar Renombrar Duplicar Compartir" at bounding box center [1191, 441] width 717 height 585
click at [1176, 69] on button "Nueva selección" at bounding box center [1491, 69] width 124 height 35
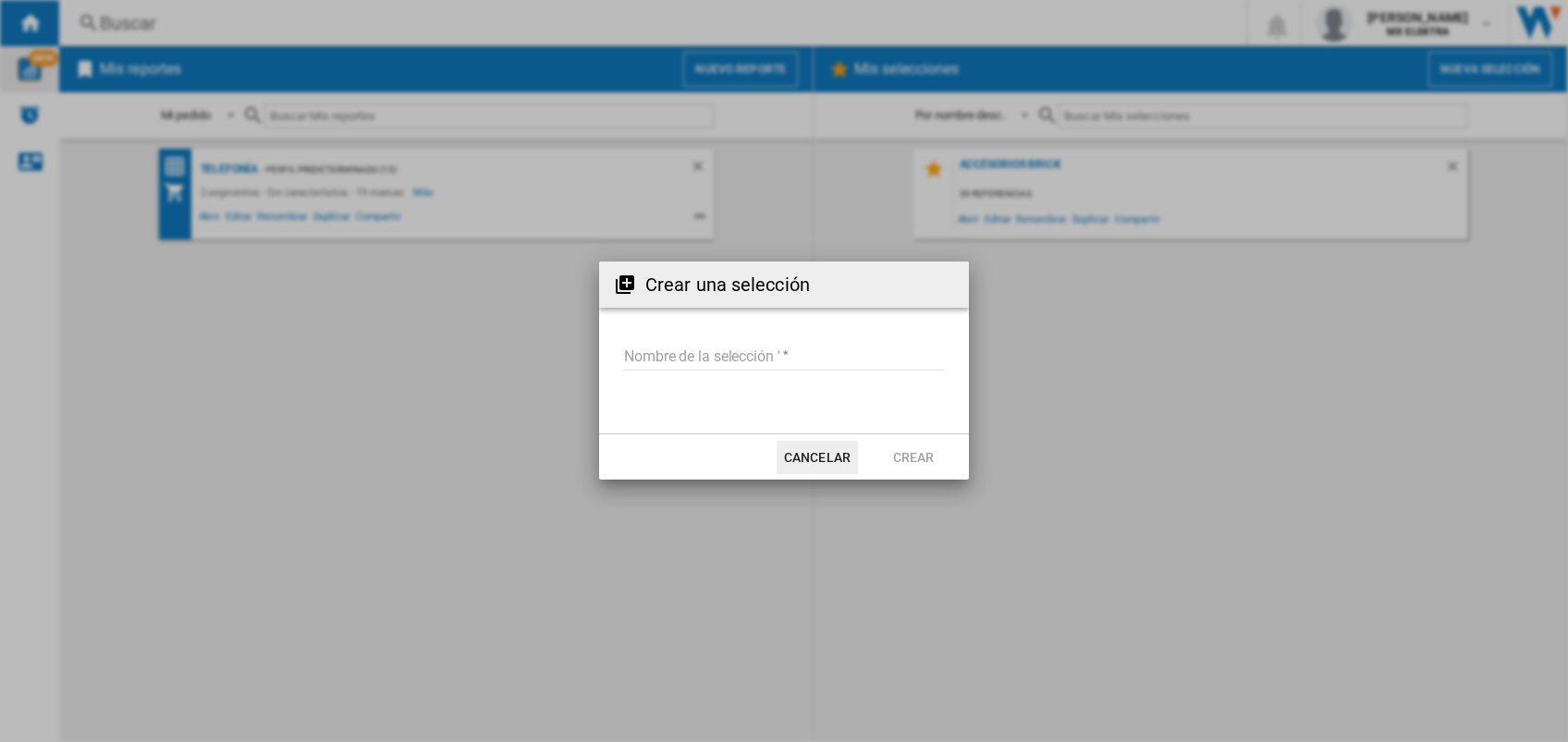
click at [635, 352] on input "Nombre de la selección '" at bounding box center [784, 356] width 322 height 28
type input "***"
click at [911, 458] on button "Crear" at bounding box center [913, 457] width 82 height 33
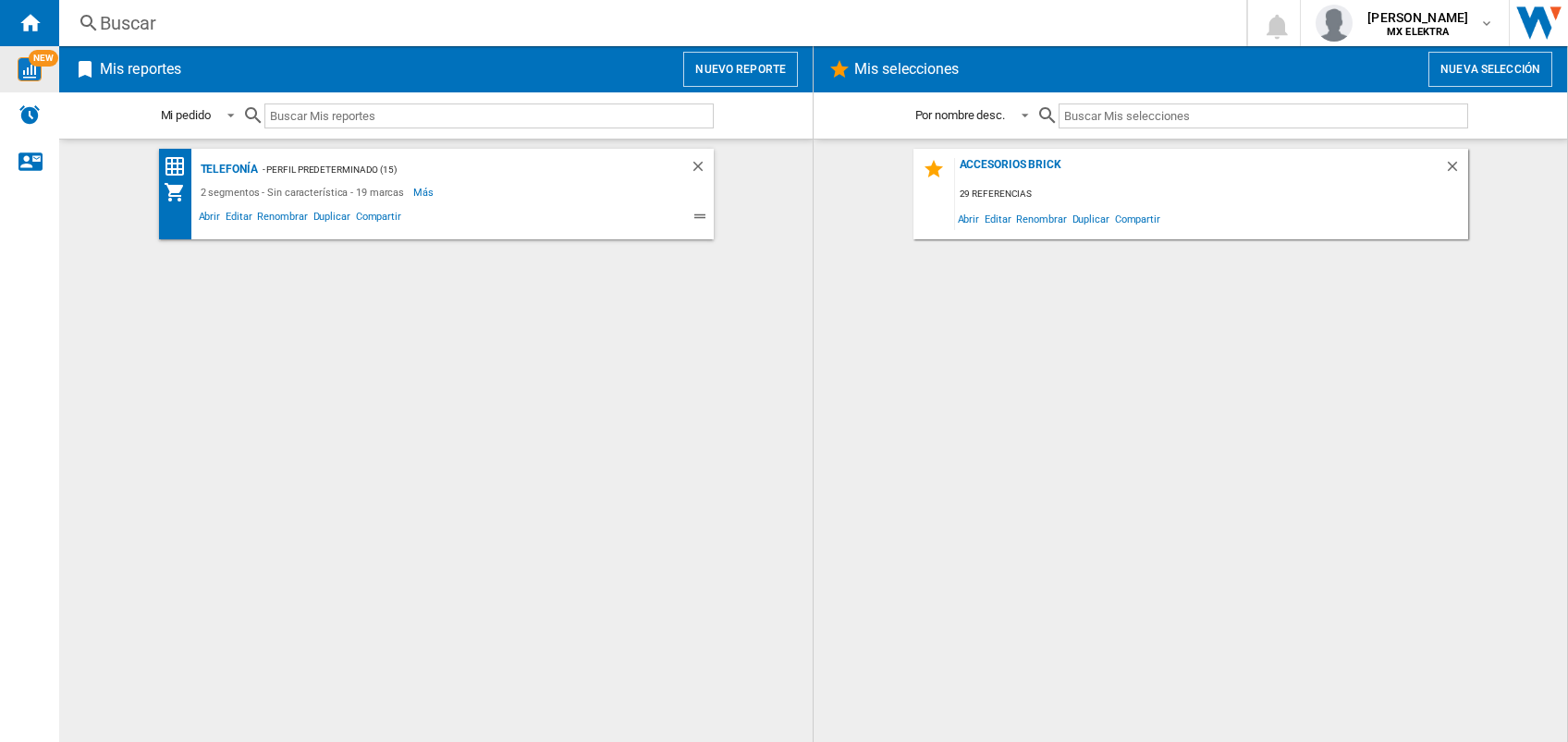
click at [927, 413] on div "Accesorios Brick 29 referencias Abrir Editar Renombrar Duplicar Compartir" at bounding box center [1191, 441] width 717 height 585
click at [1059, 433] on div "Accesorios Brick 29 referencias Abrir Editar Renombrar Duplicar Compartir" at bounding box center [1191, 441] width 717 height 585
click at [933, 442] on div "Accesorios Brick 29 referencias Abrir Editar Renombrar Duplicar Compartir" at bounding box center [1191, 441] width 717 height 585
click at [998, 163] on div "Accesorios Brick" at bounding box center [1199, 171] width 489 height 25
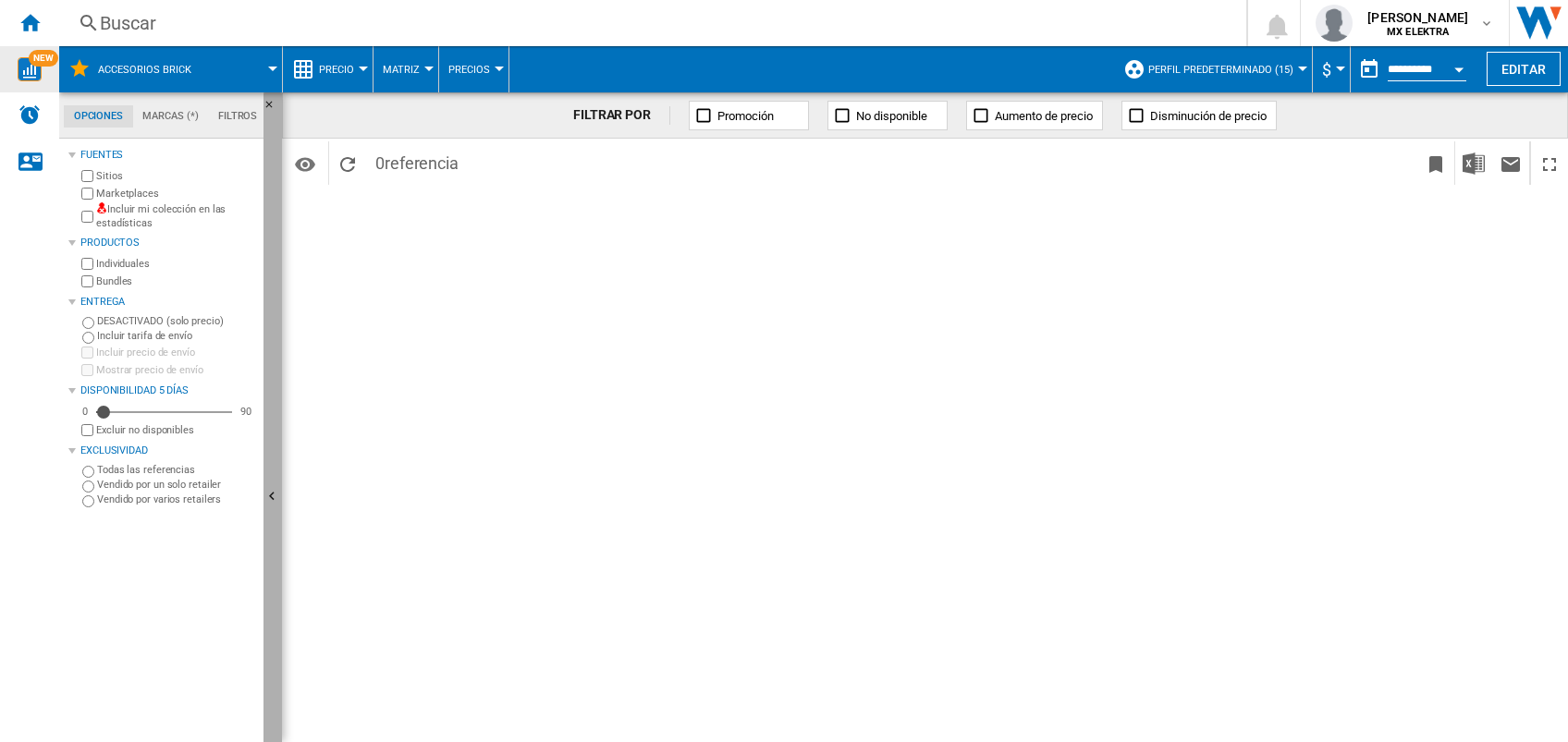
click at [264, 491] on ng-md-icon "Ocultar" at bounding box center [274, 499] width 22 height 22
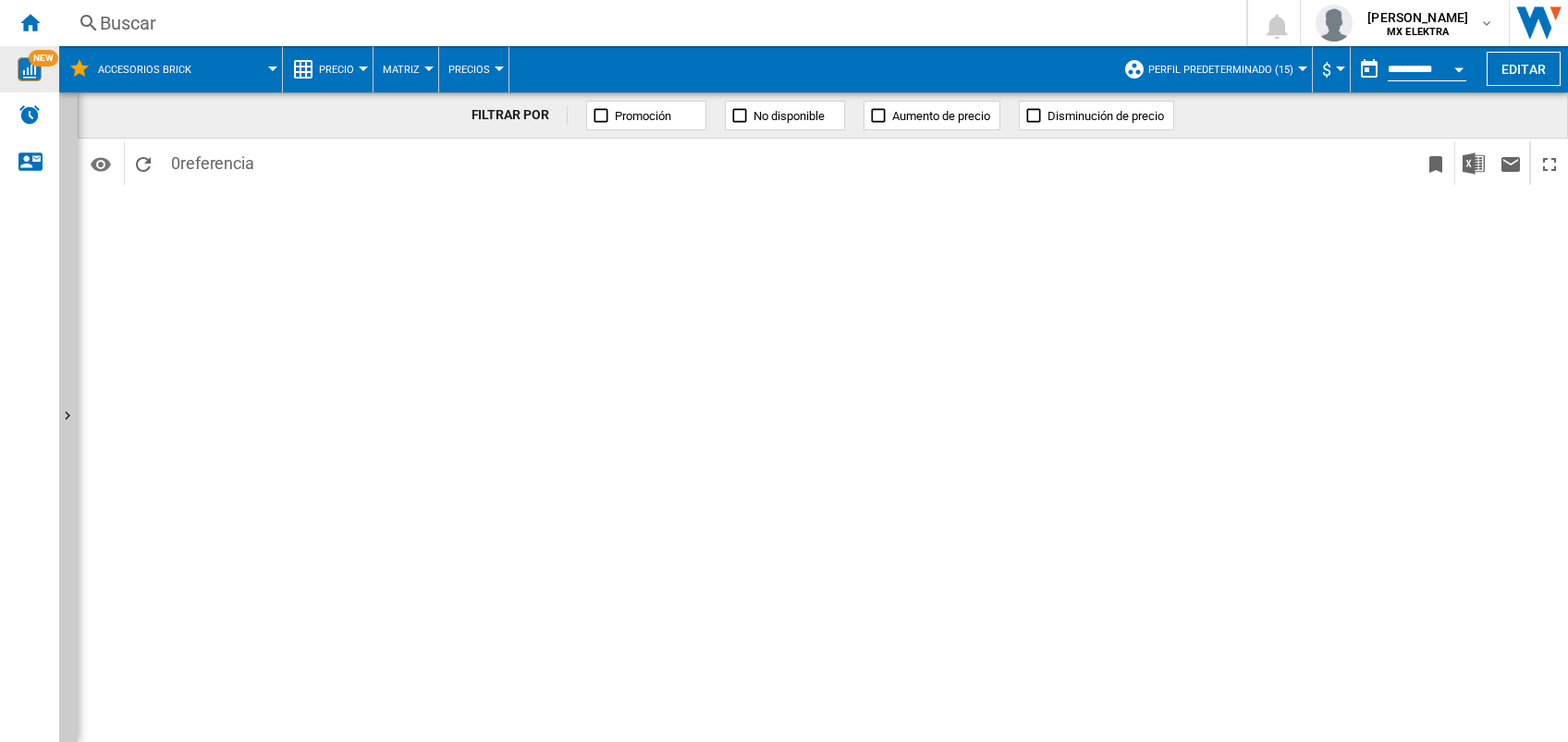
click at [31, 73] on img "WiseCard" at bounding box center [29, 69] width 24 height 24
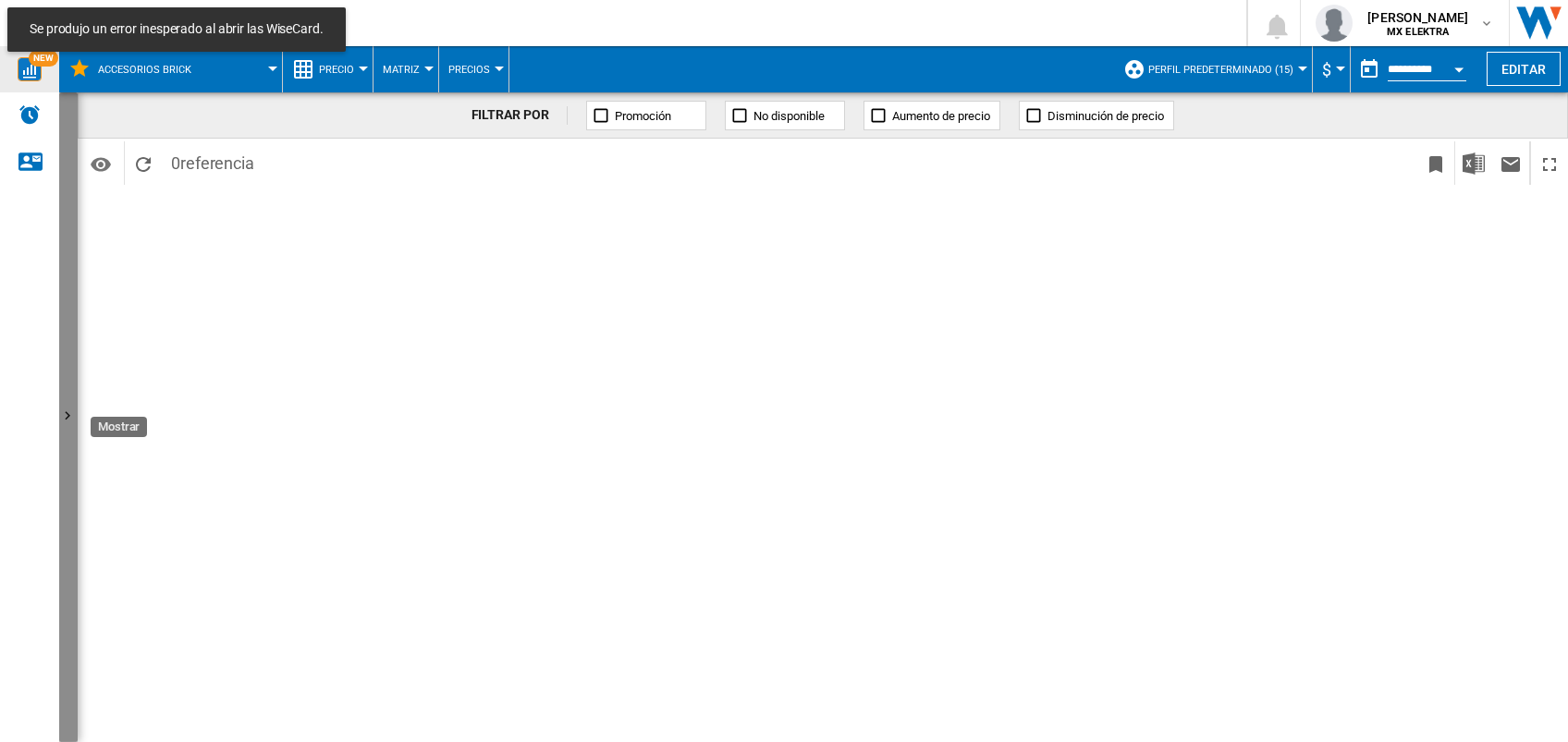
click at [67, 410] on ng-md-icon "Mostrar" at bounding box center [70, 419] width 22 height 22
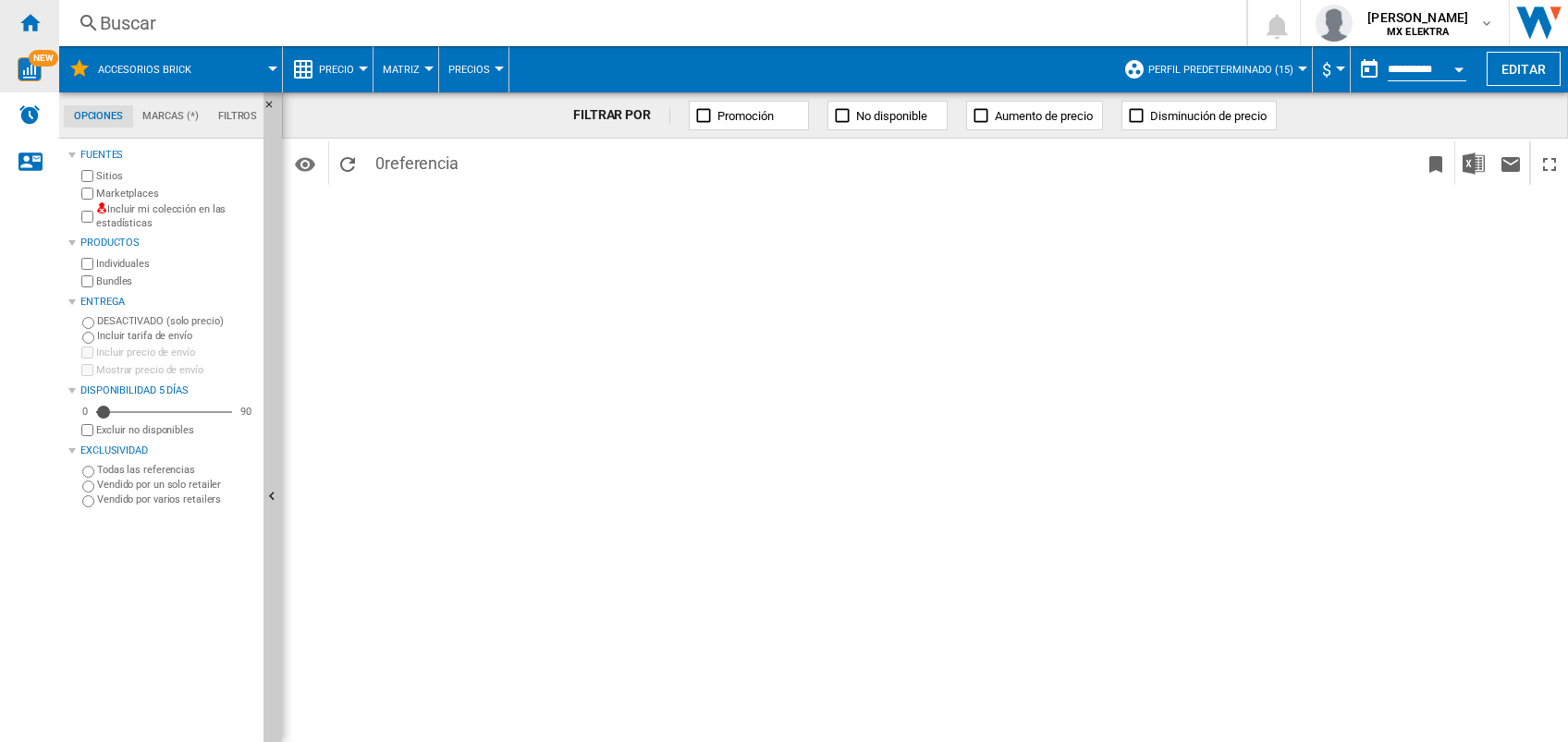
click at [22, 22] on ng-md-icon "Inicio" at bounding box center [29, 21] width 22 height 22
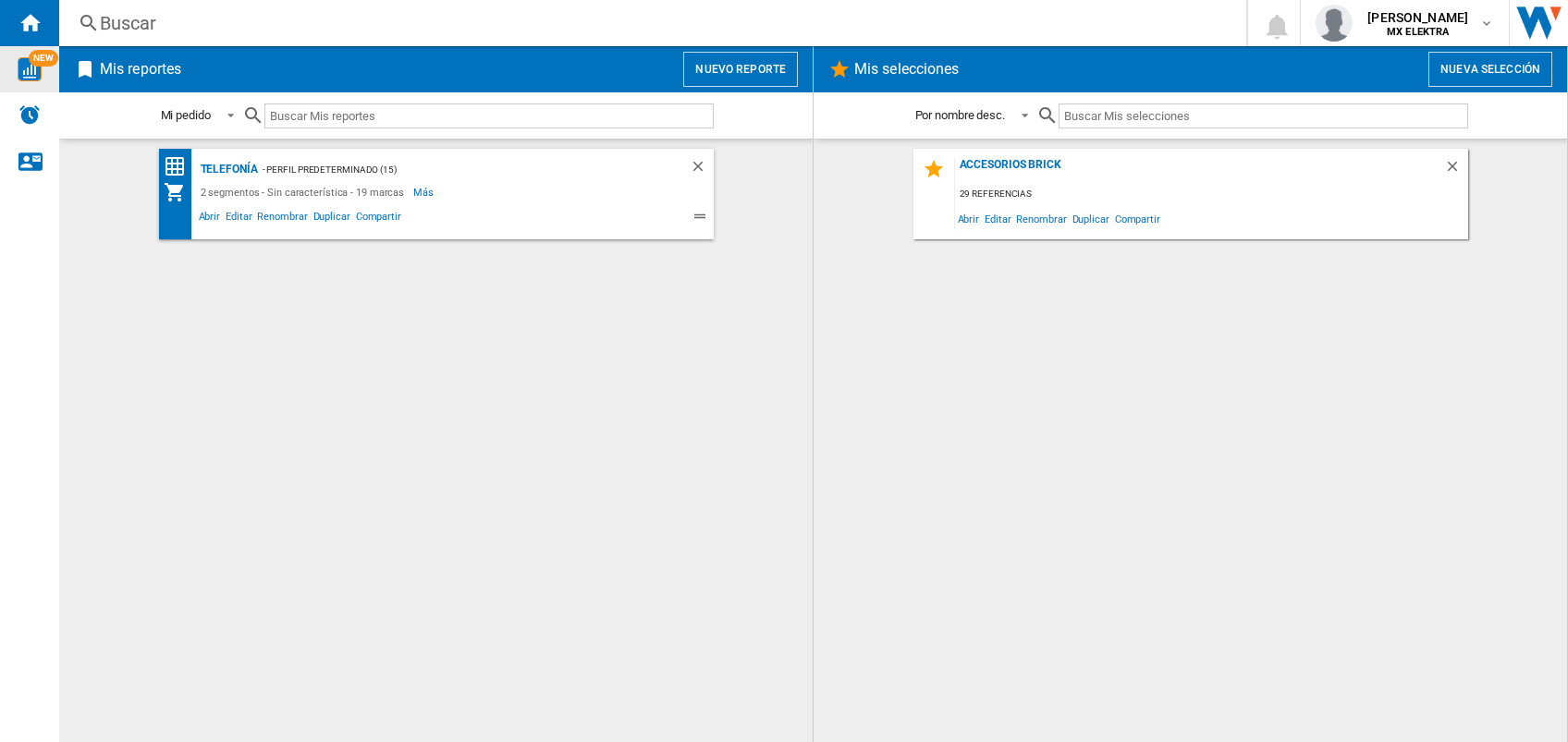
drag, startPoint x: 964, startPoint y: 221, endPoint x: 911, endPoint y: 300, distance: 95.1
click at [966, 221] on span "Abrir" at bounding box center [969, 219] width 28 height 25
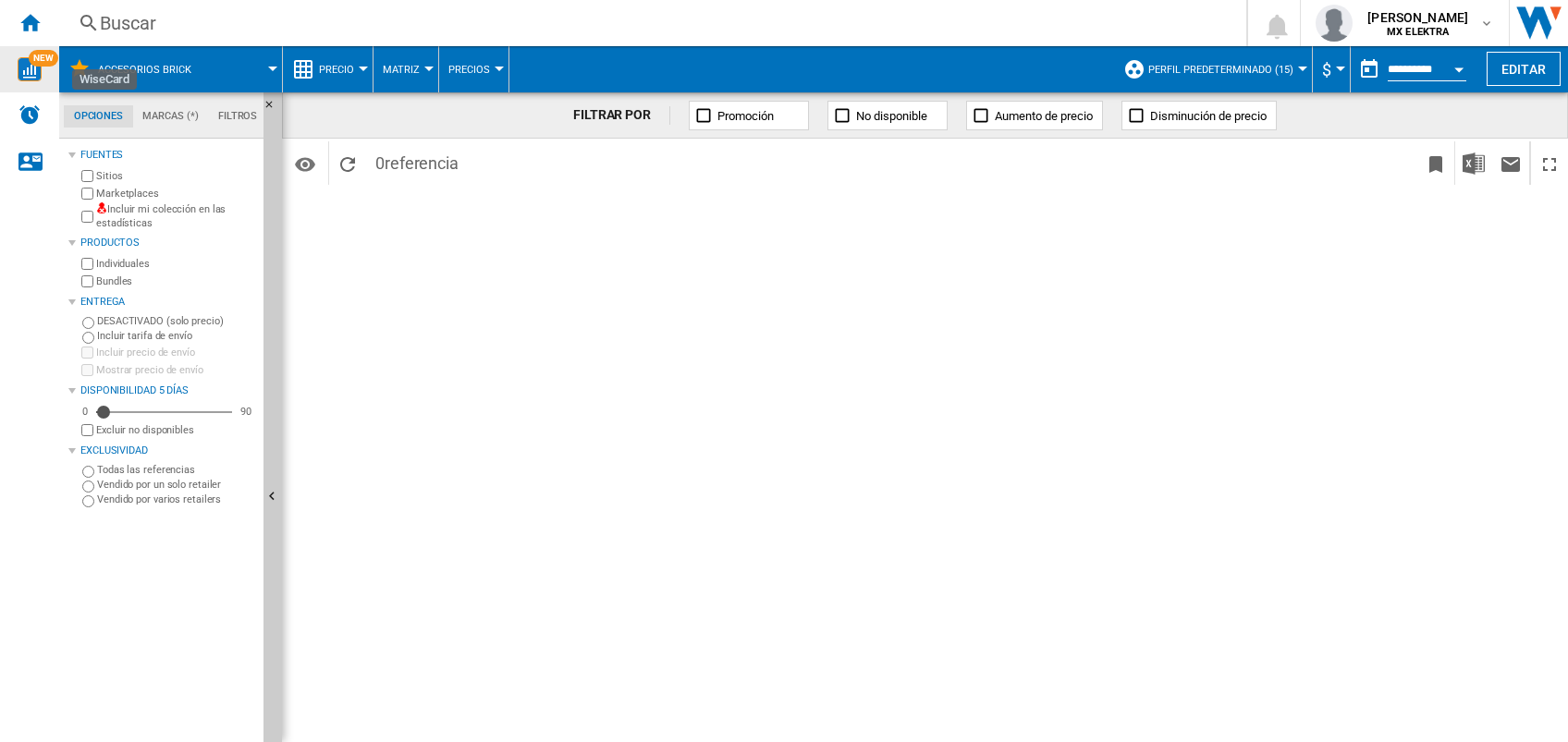
click at [31, 57] on span "NEW" at bounding box center [44, 57] width 29 height 17
click at [28, 25] on ng-md-icon "Inicio" at bounding box center [29, 21] width 22 height 22
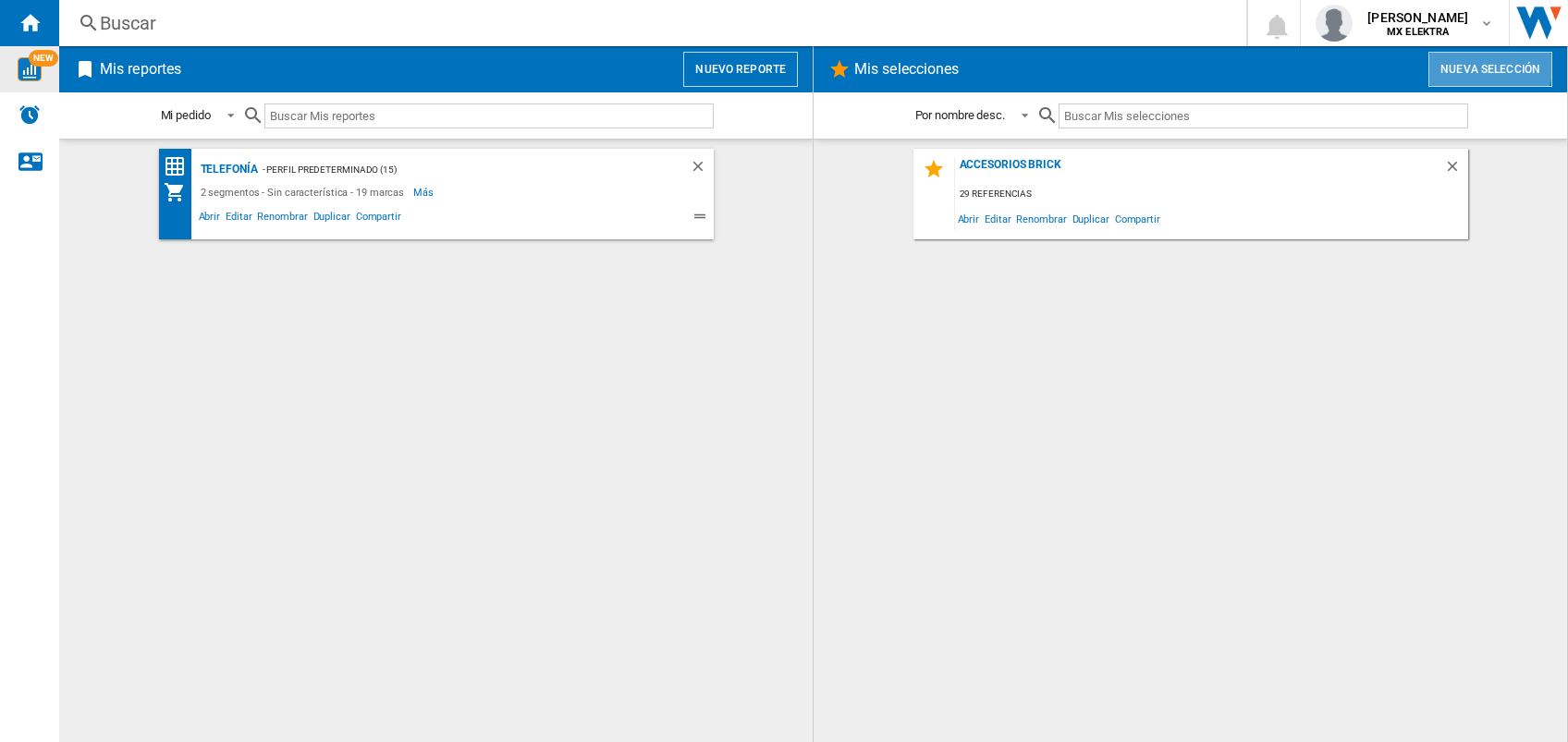
click at [1176, 64] on button "Nueva selección" at bounding box center [1491, 69] width 124 height 35
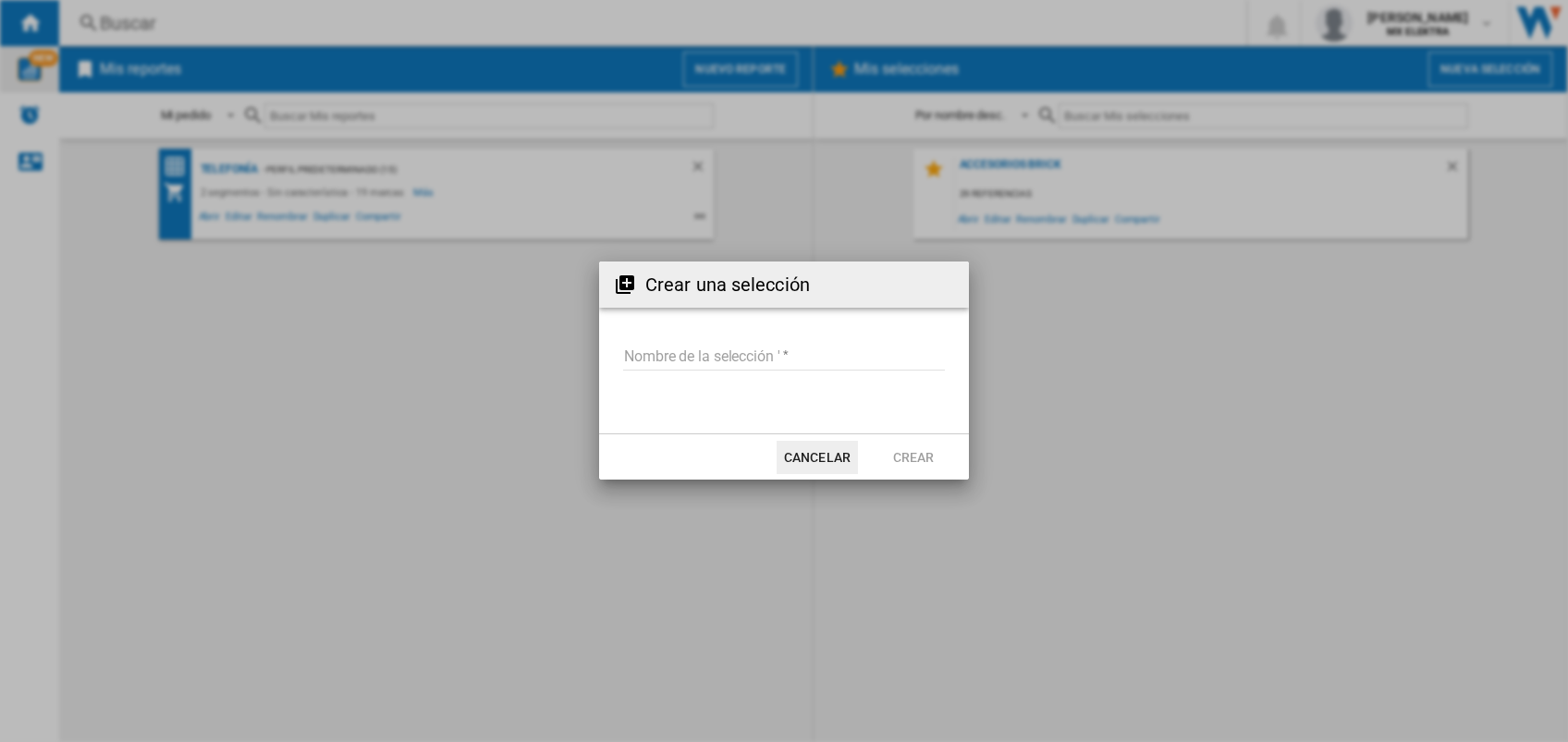
click at [779, 349] on input "Nombre de la selección '" at bounding box center [784, 356] width 322 height 28
type input "***"
click at [924, 462] on button "Crear" at bounding box center [913, 457] width 82 height 33
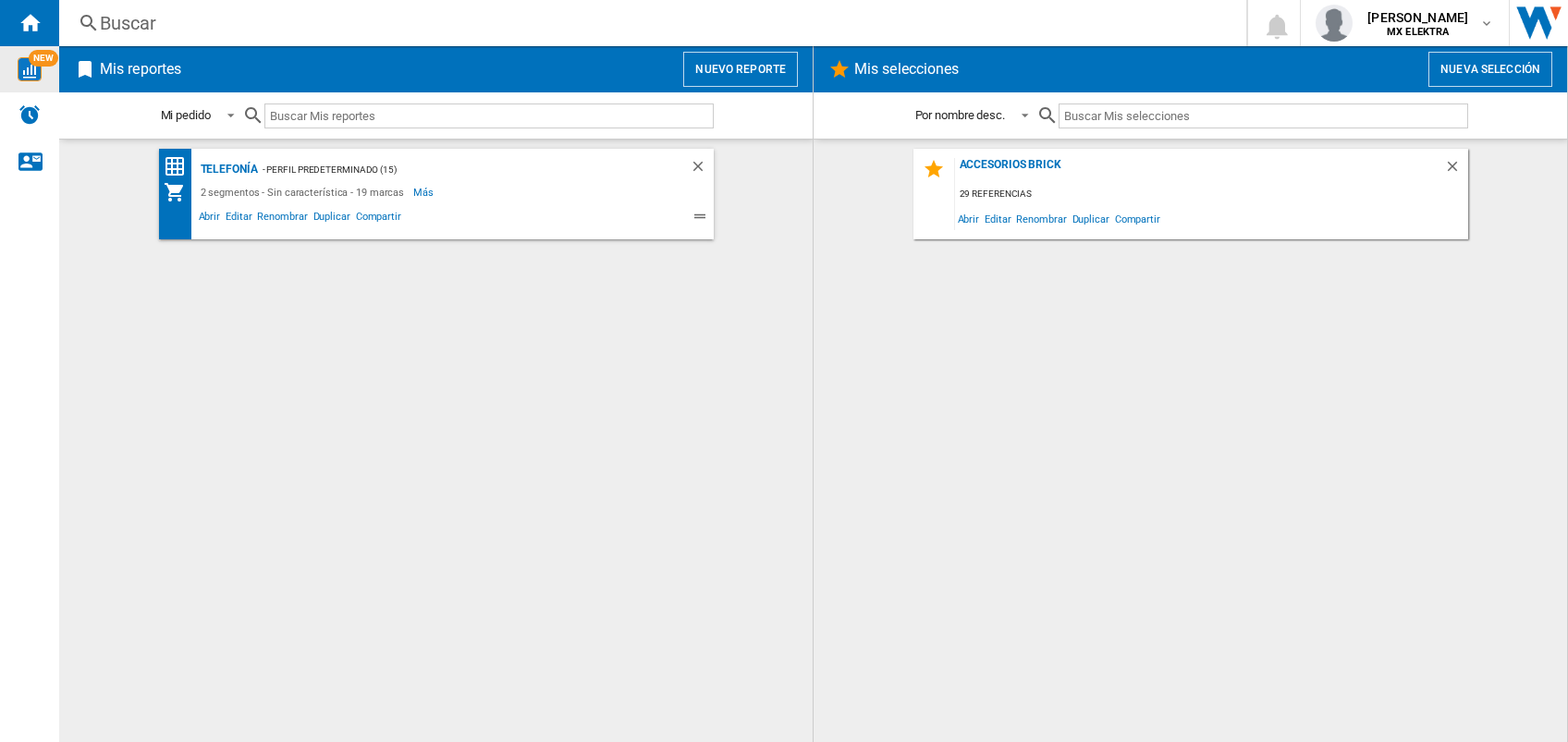
click at [956, 438] on div "Accesorios Brick 29 referencias Abrir Editar Renombrar Duplicar Compartir" at bounding box center [1191, 441] width 717 height 585
click at [1176, 18] on md-icon "button" at bounding box center [1486, 22] width 15 height 15
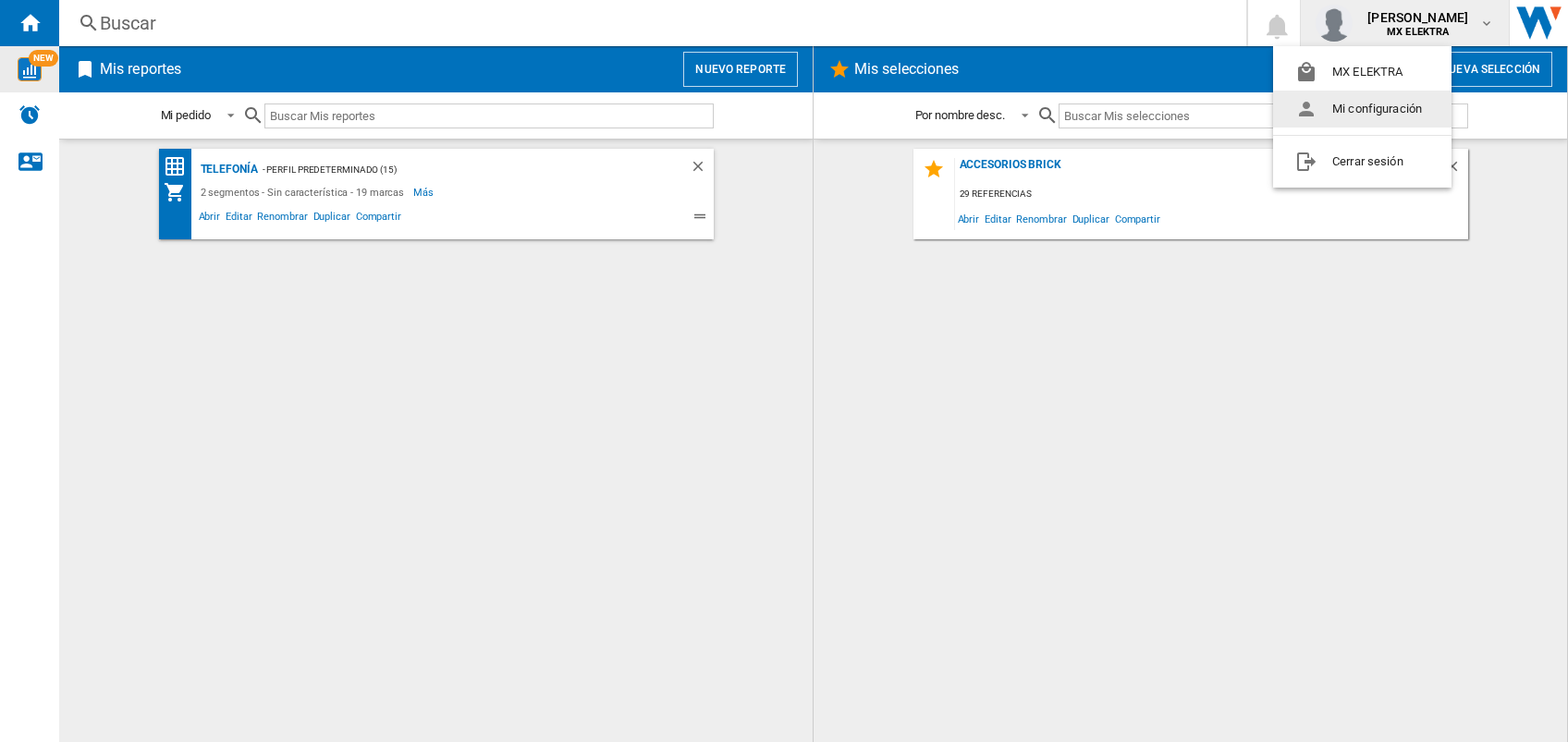
click at [1176, 109] on button "Mi configuración" at bounding box center [1363, 109] width 179 height 37
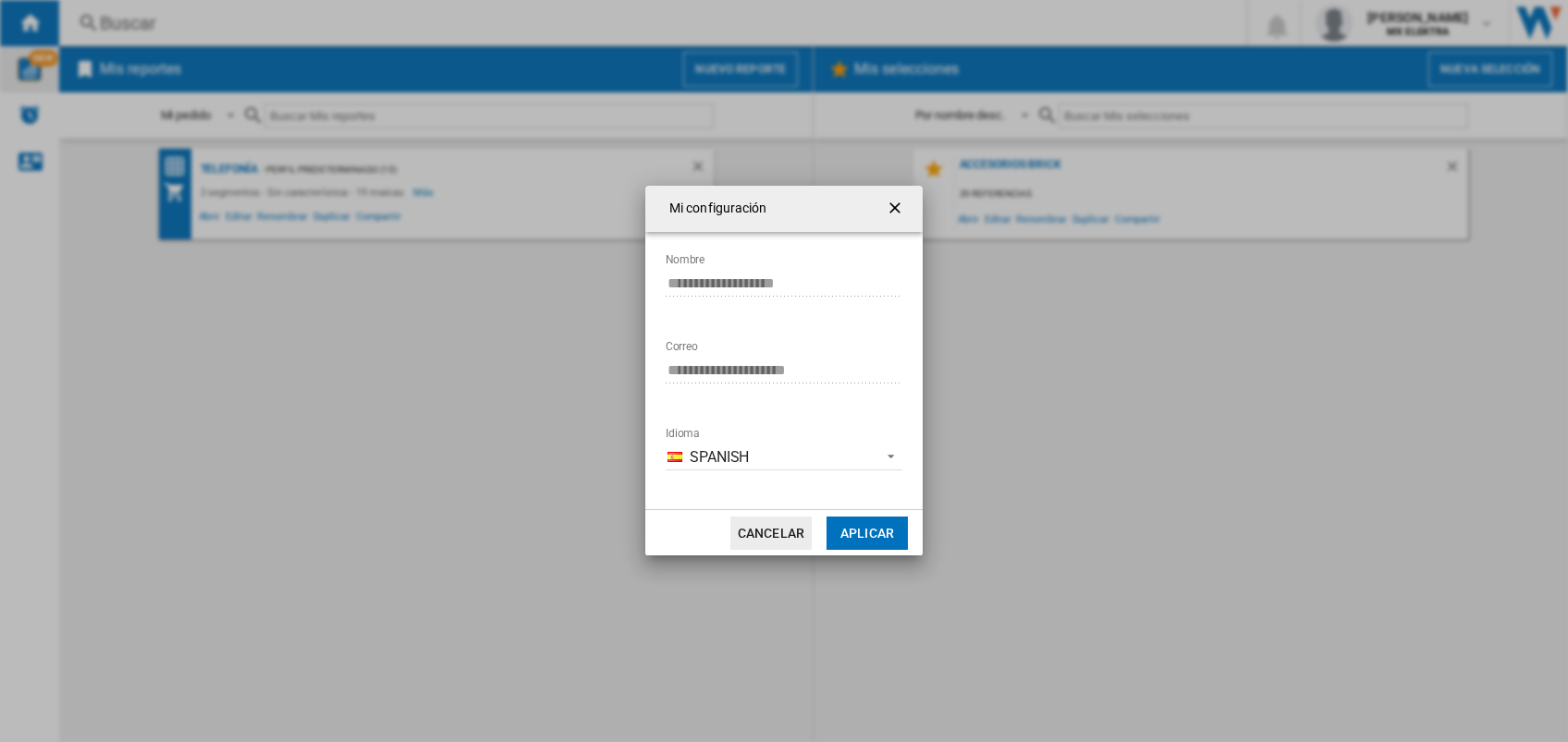
click at [903, 201] on ng-md-icon "getI18NText('BUTTONS.CLOSE_DIALOG')" at bounding box center [897, 210] width 22 height 22
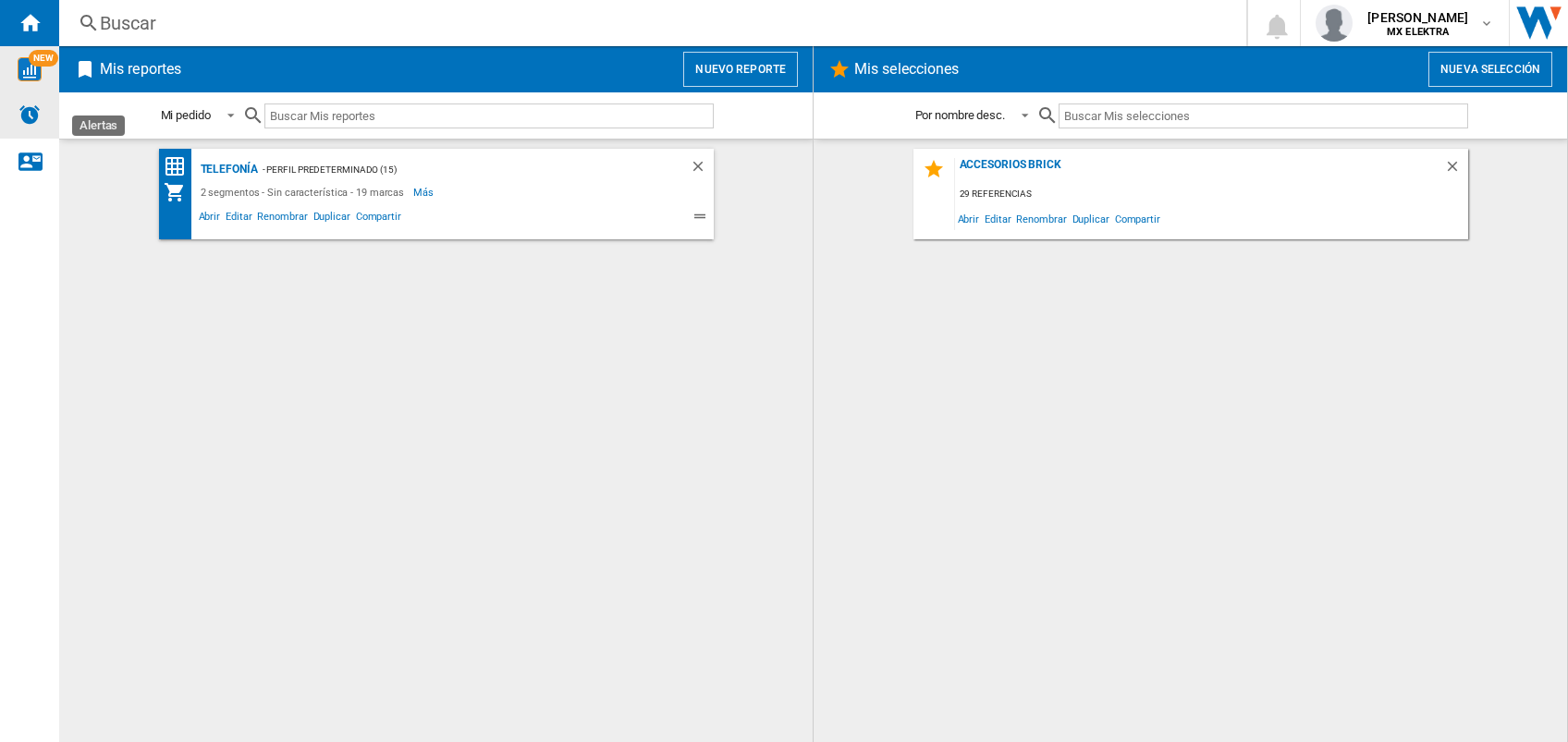
click at [26, 119] on img "Alertas" at bounding box center [29, 115] width 22 height 22
click at [34, 54] on span "NEW" at bounding box center [44, 57] width 29 height 17
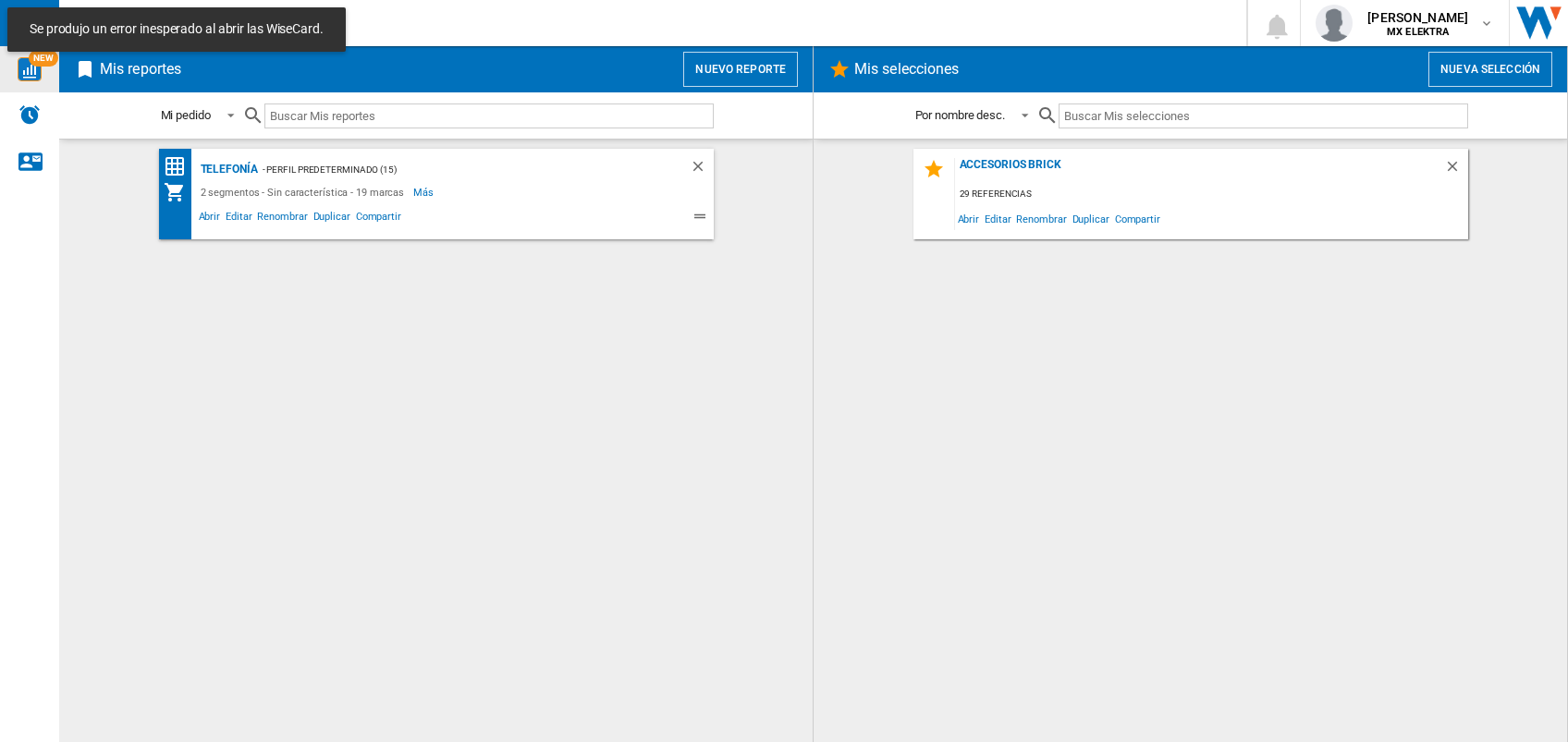
click at [804, 262] on md-content "Telefonía - Perfil predeterminado (15) 2 segmentos - Sin característica - 19 ma…" at bounding box center [436, 441] width 754 height 604
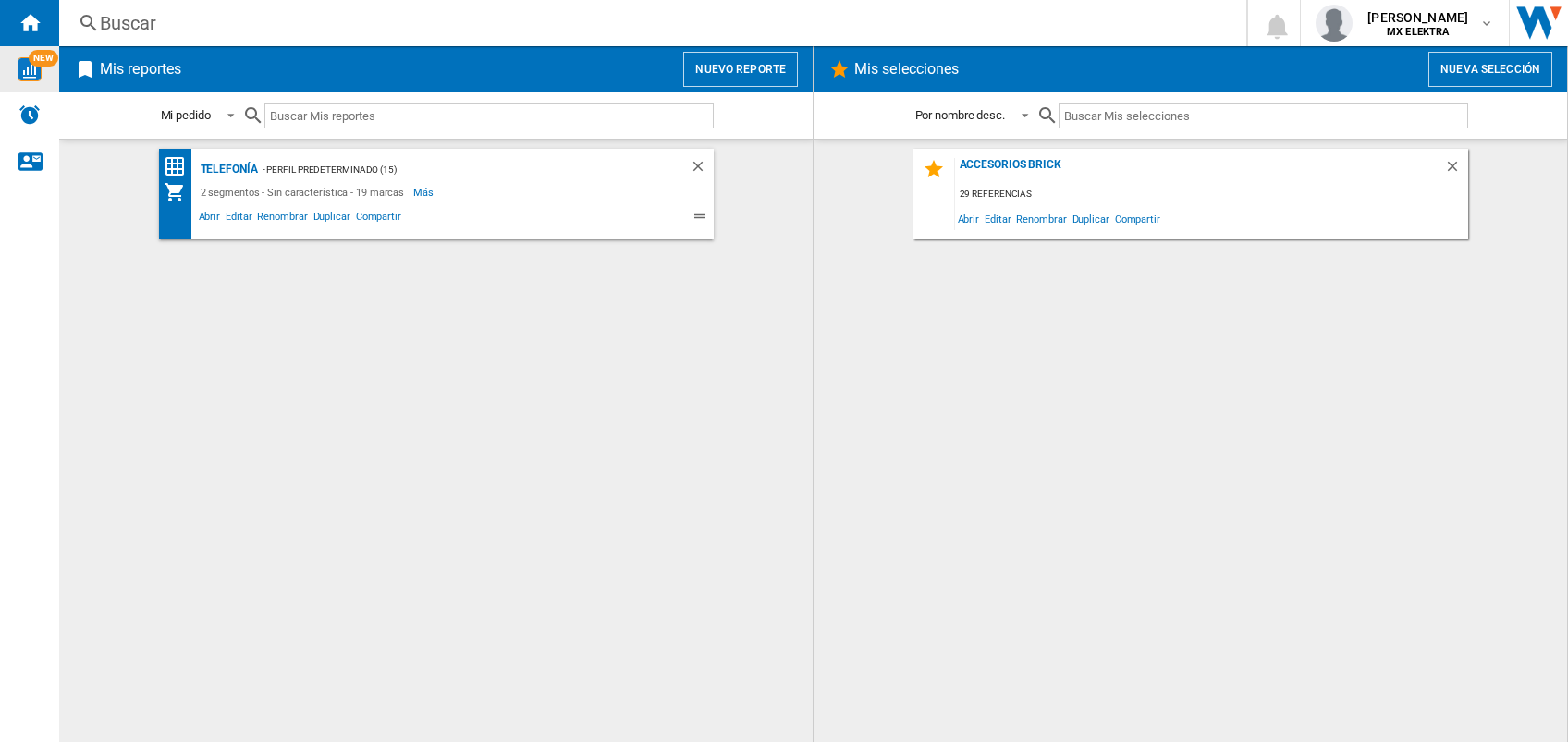
click at [1174, 303] on div "Accesorios Brick 29 referencias Abrir Editar Renombrar Duplicar Compartir" at bounding box center [1191, 441] width 717 height 585
